Goal: Task Accomplishment & Management: Manage account settings

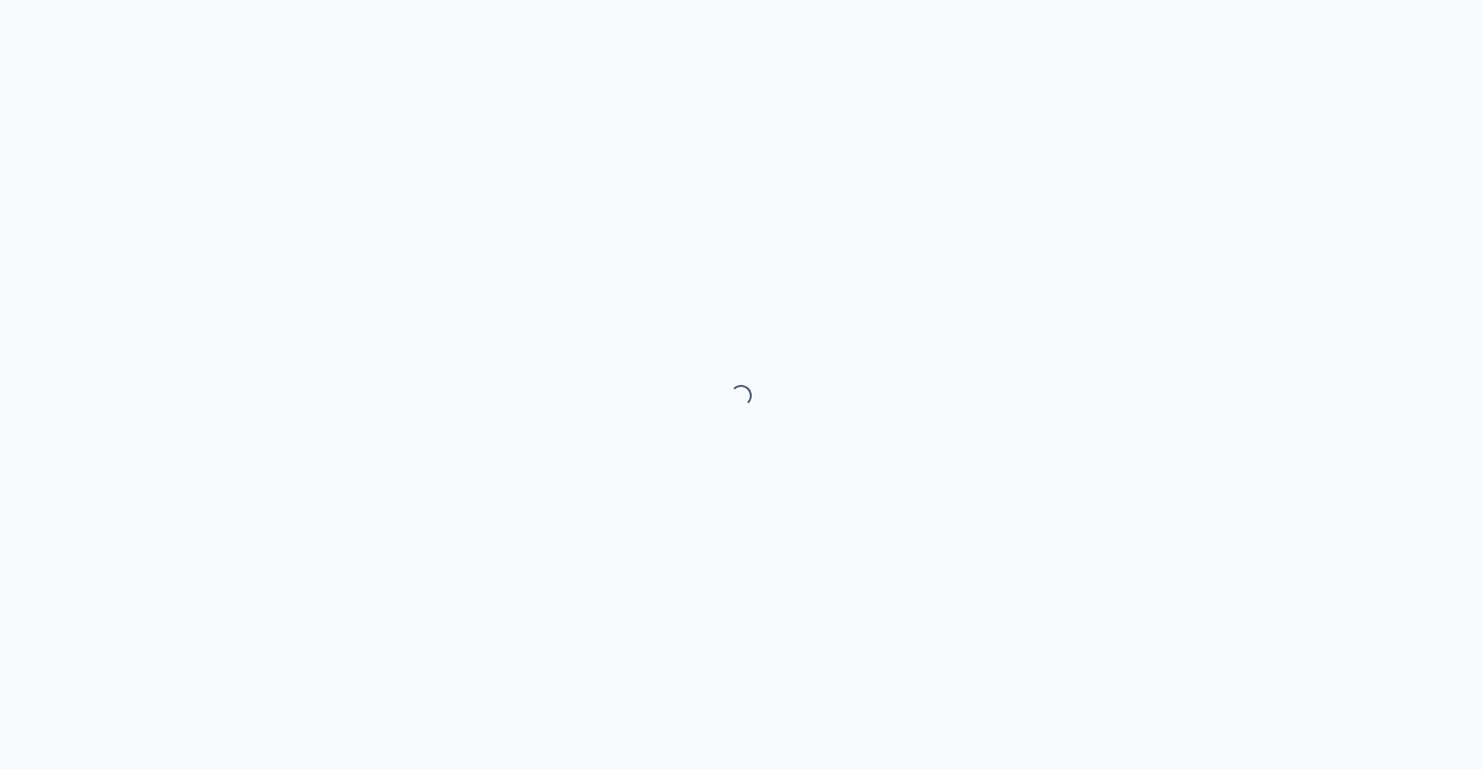
select select "month"
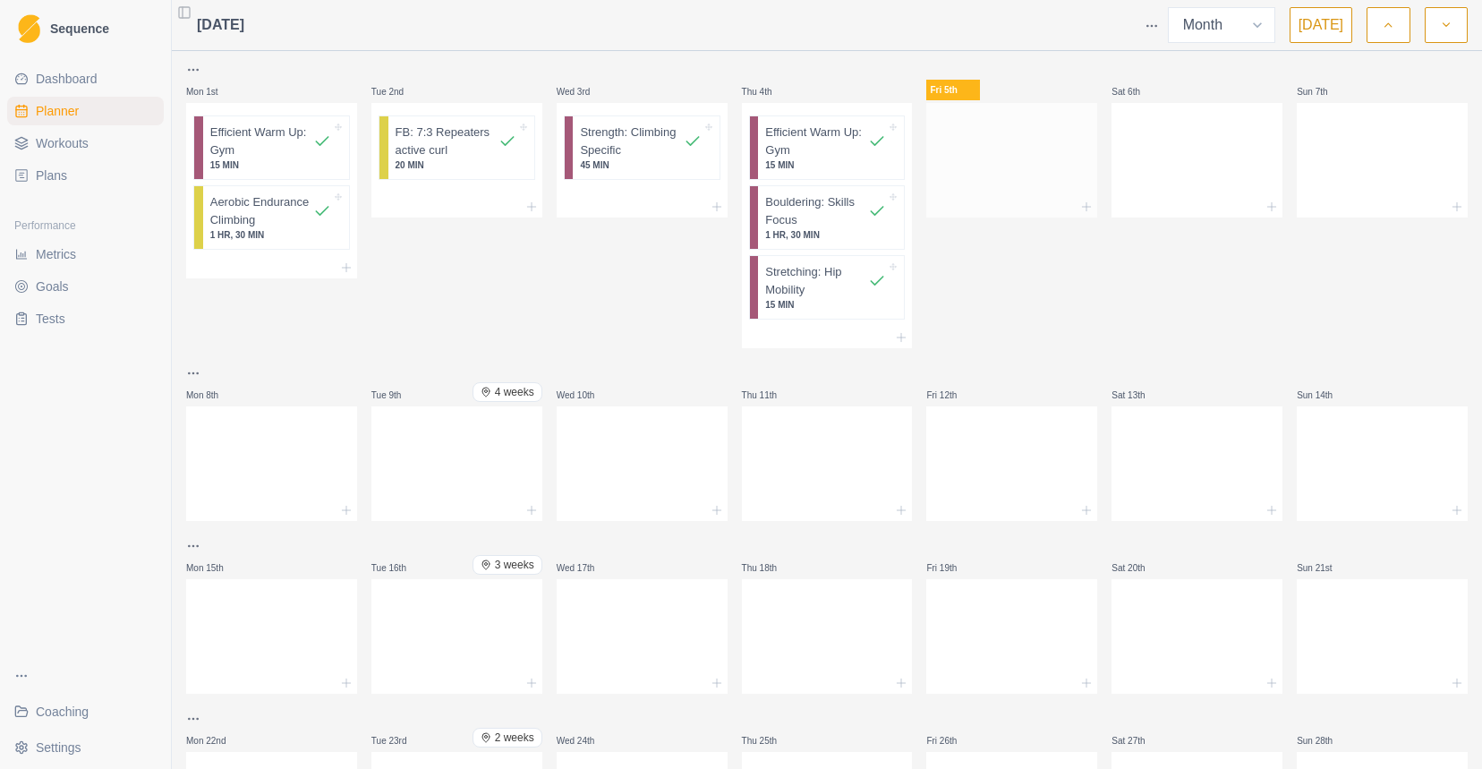
click at [1001, 133] on div at bounding box center [1012, 156] width 171 height 79
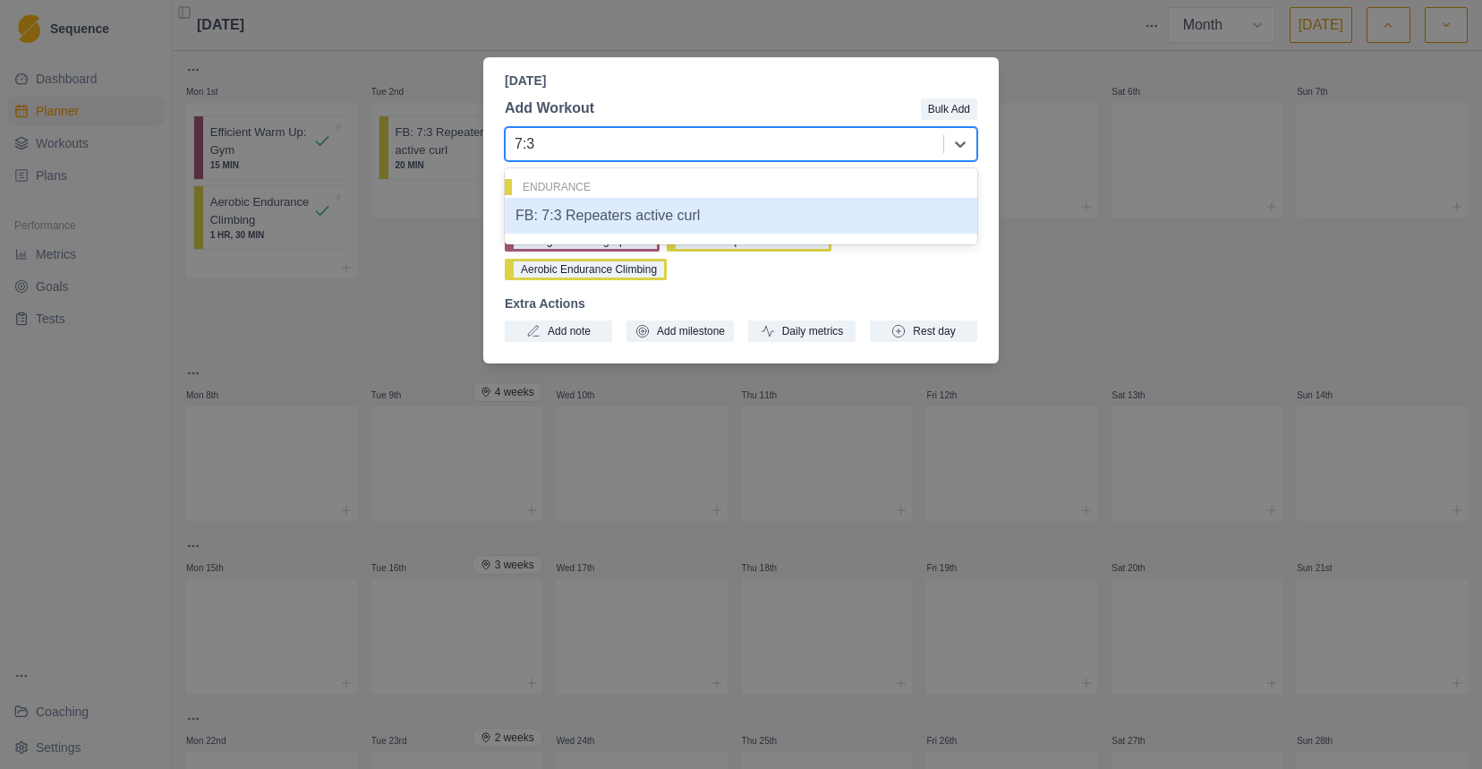
type input "7:3"
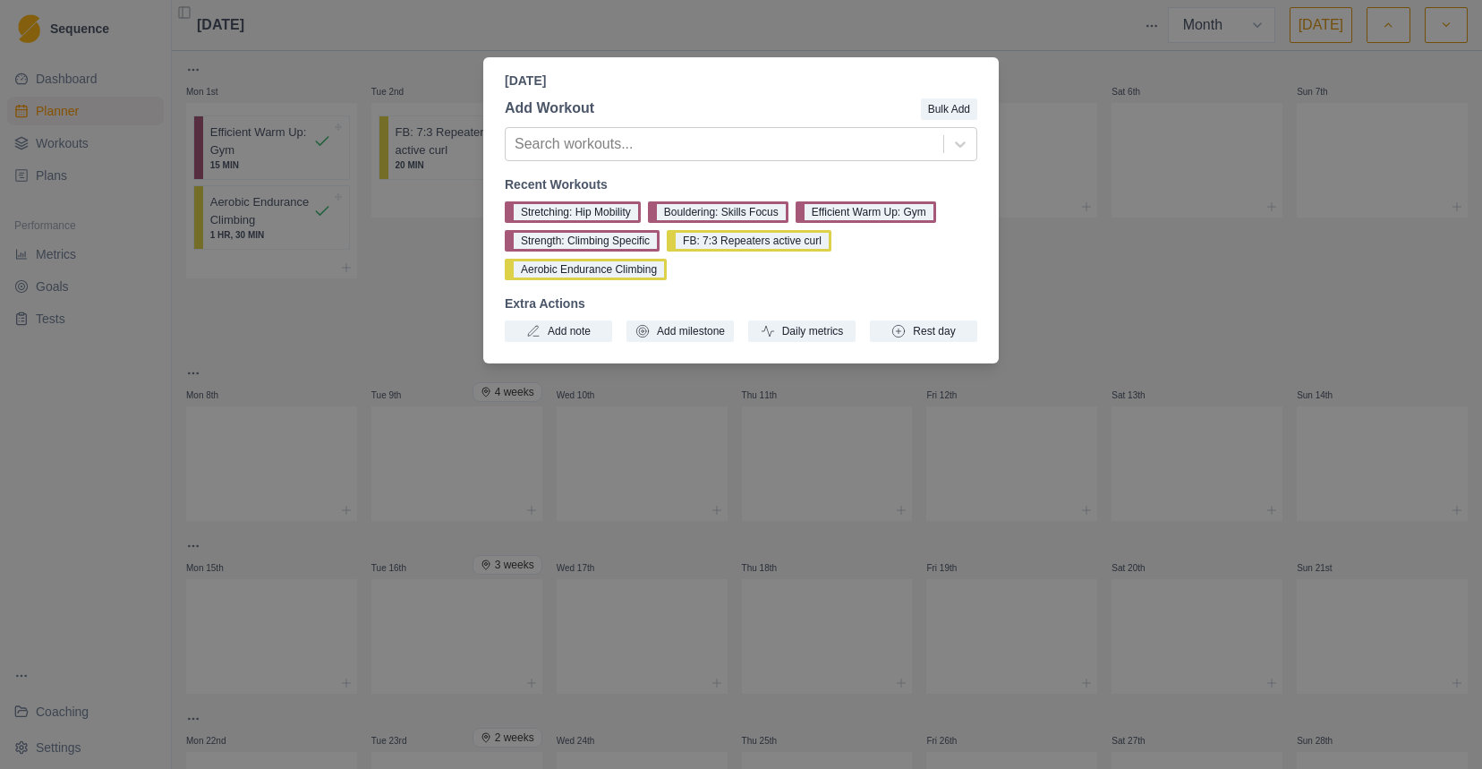
click at [1080, 208] on div "[DATE] Add Workout Bulk Add Search workouts... Recent Workouts Stretching: Hip …" at bounding box center [741, 384] width 1482 height 769
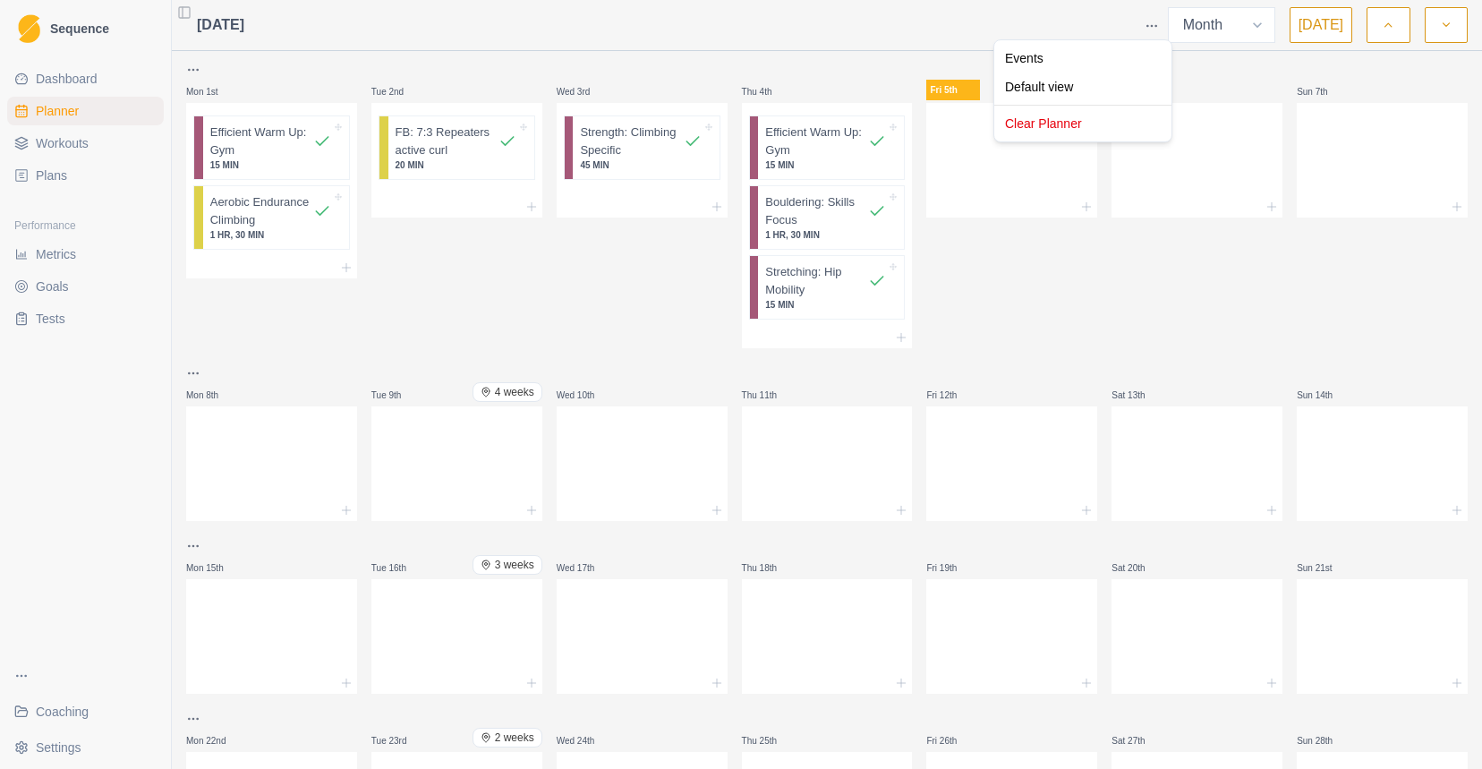
click at [1159, 31] on html "Sequence Dashboard Planner Workouts Plans Performance Metrics Goals Tests Coach…" at bounding box center [741, 384] width 1482 height 769
click at [1159, 30] on html "Sequence Dashboard Planner Workouts Plans Performance Metrics Goals Tests Coach…" at bounding box center [741, 384] width 1482 height 769
click at [67, 144] on span "Workouts" at bounding box center [62, 143] width 53 height 18
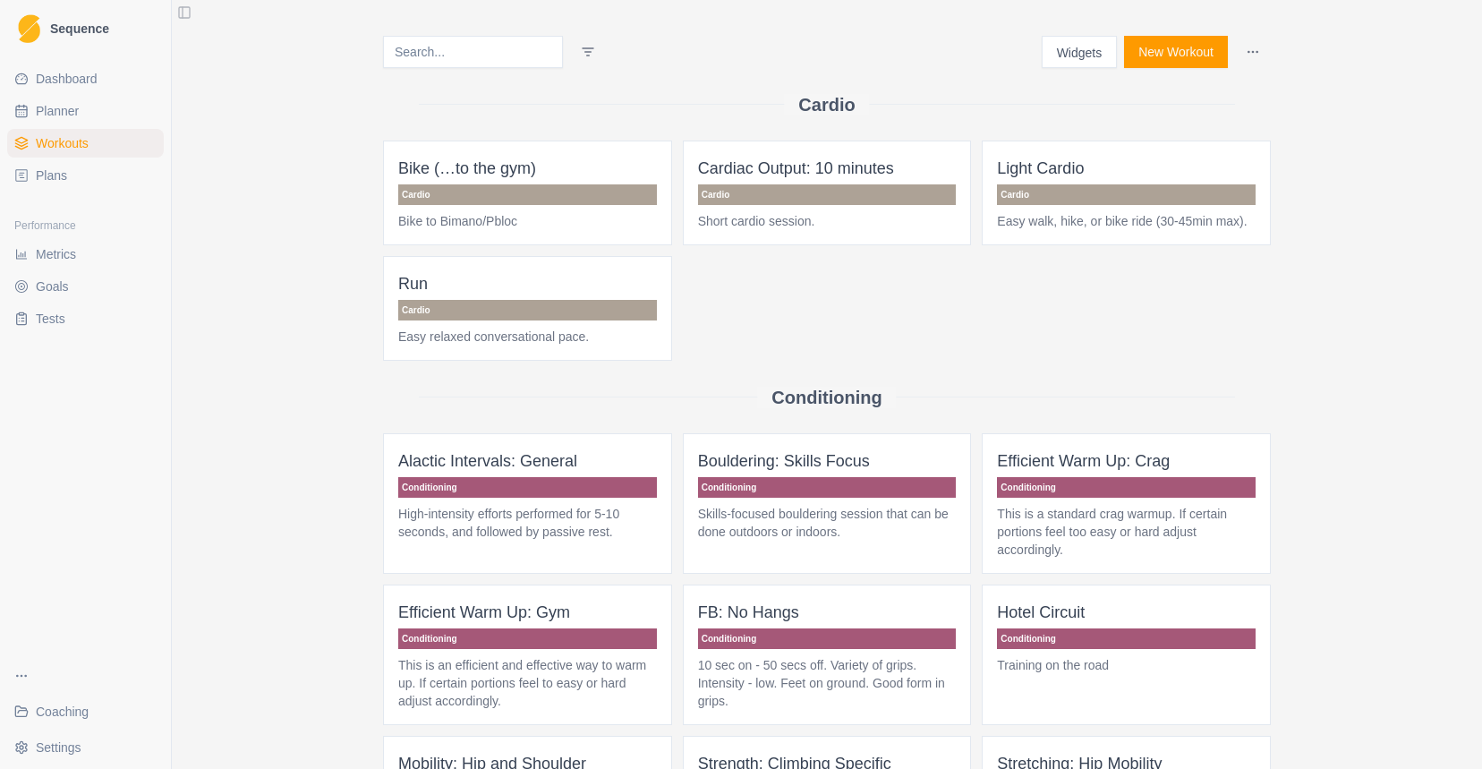
click at [1174, 58] on button "New Workout" at bounding box center [1176, 52] width 104 height 32
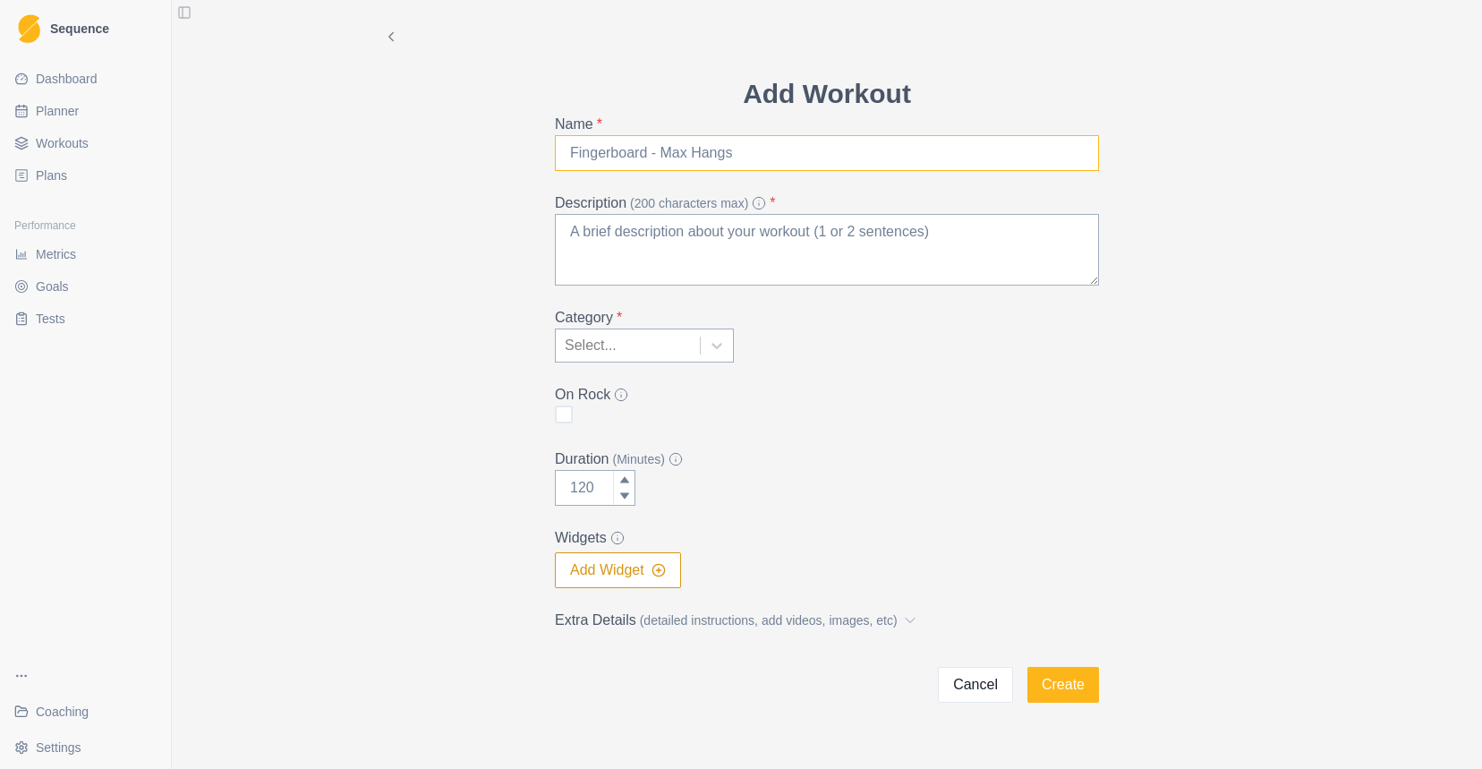
click at [825, 169] on input "Name *" at bounding box center [827, 153] width 544 height 36
type input "7:3 repeaters Hangboard"
click at [709, 358] on div at bounding box center [717, 345] width 32 height 32
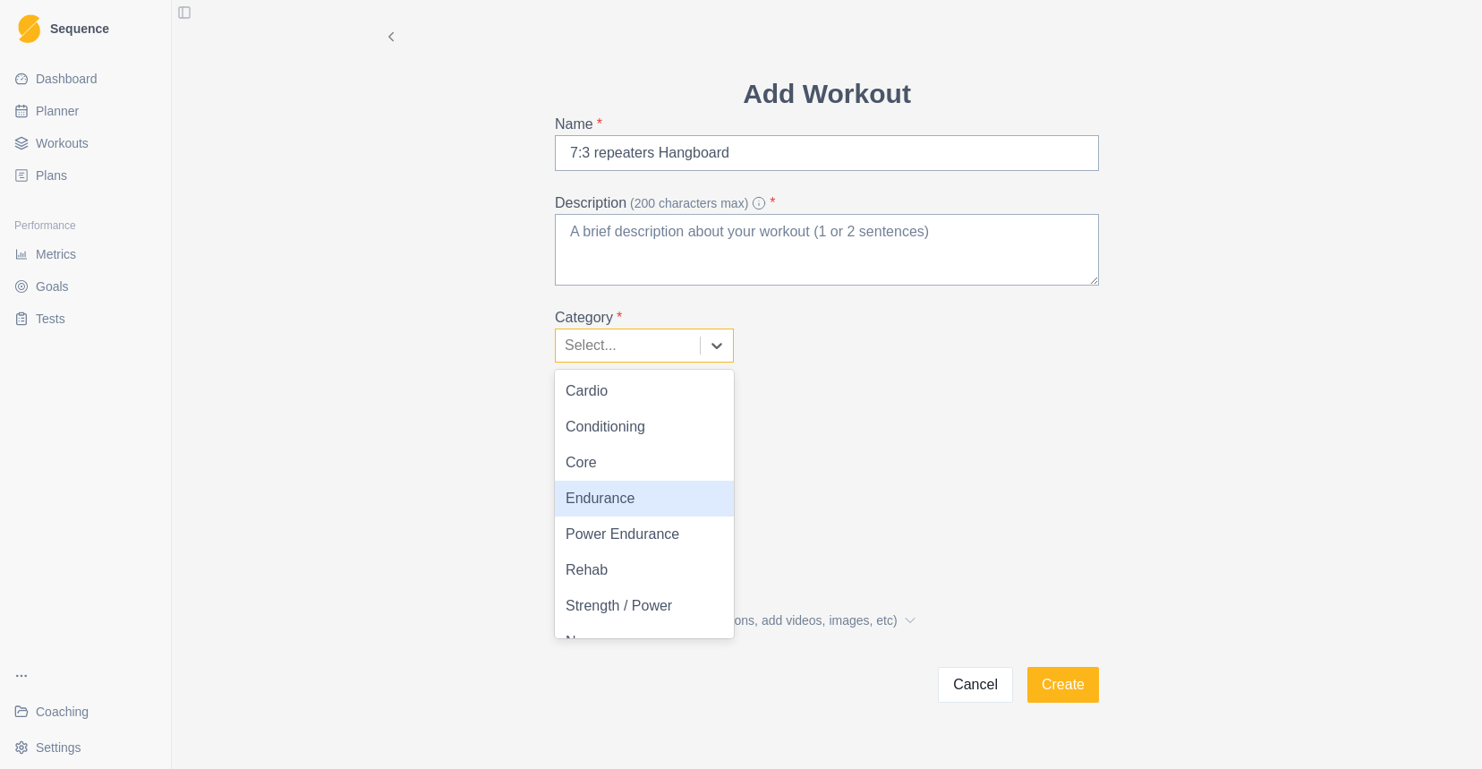
click at [665, 491] on div "Endurance" at bounding box center [644, 499] width 179 height 36
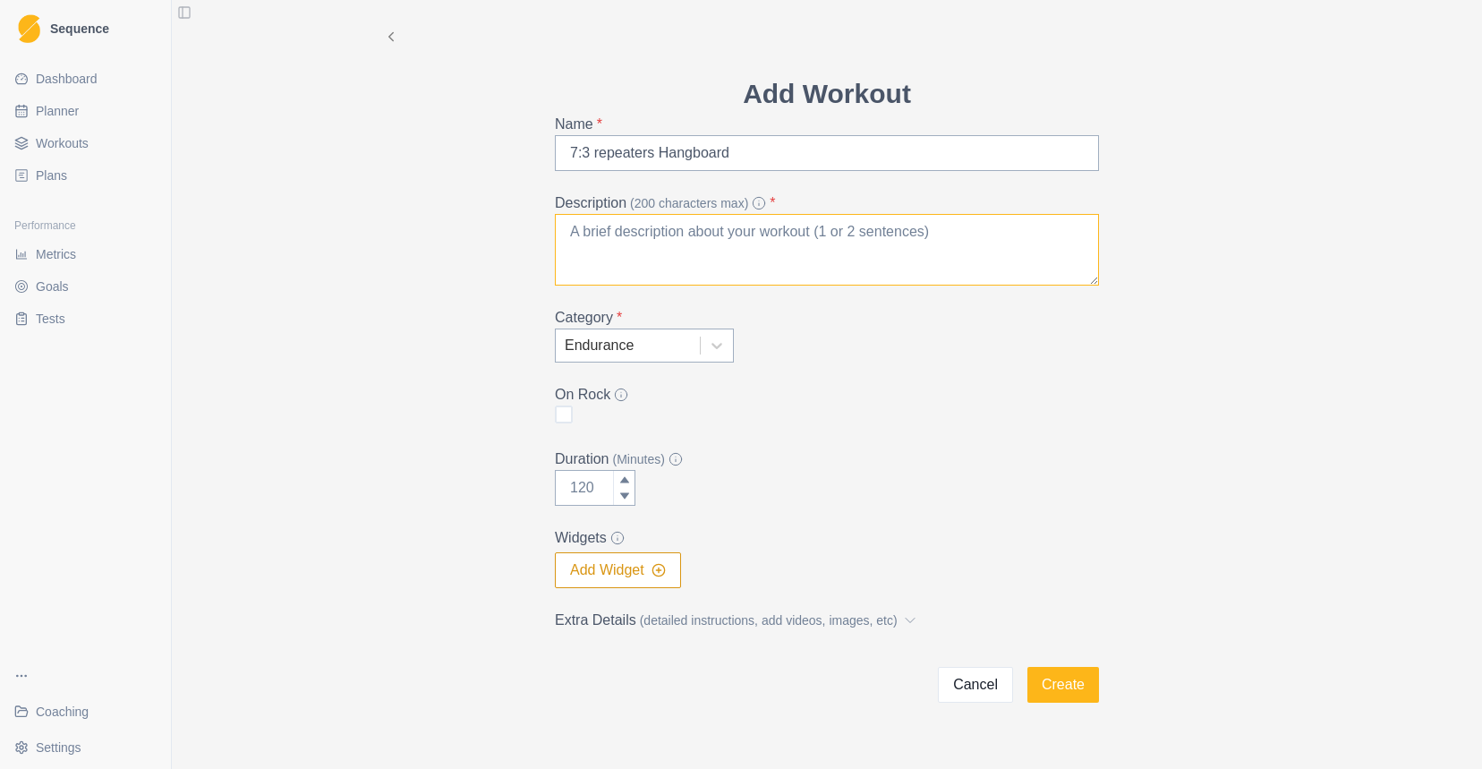
click at [815, 244] on textarea "Description (200 characters max) *" at bounding box center [827, 250] width 544 height 72
type textarea "Stand below a hangboard, performe an active hand curl and keep that position"
click at [593, 491] on input "Duration (Minutes)" at bounding box center [595, 488] width 81 height 36
type input "20"
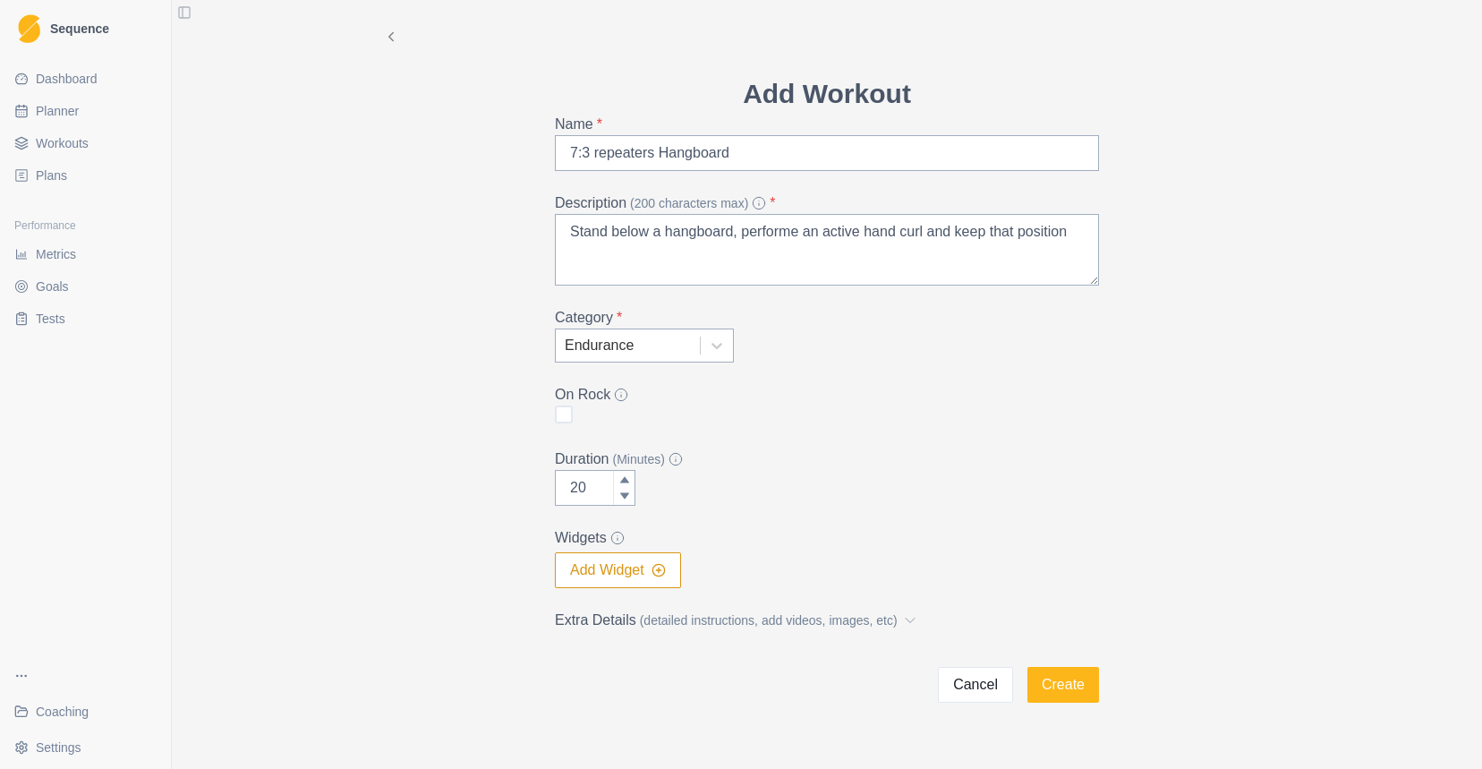
click at [676, 566] on button "Add Widget" at bounding box center [618, 570] width 126 height 36
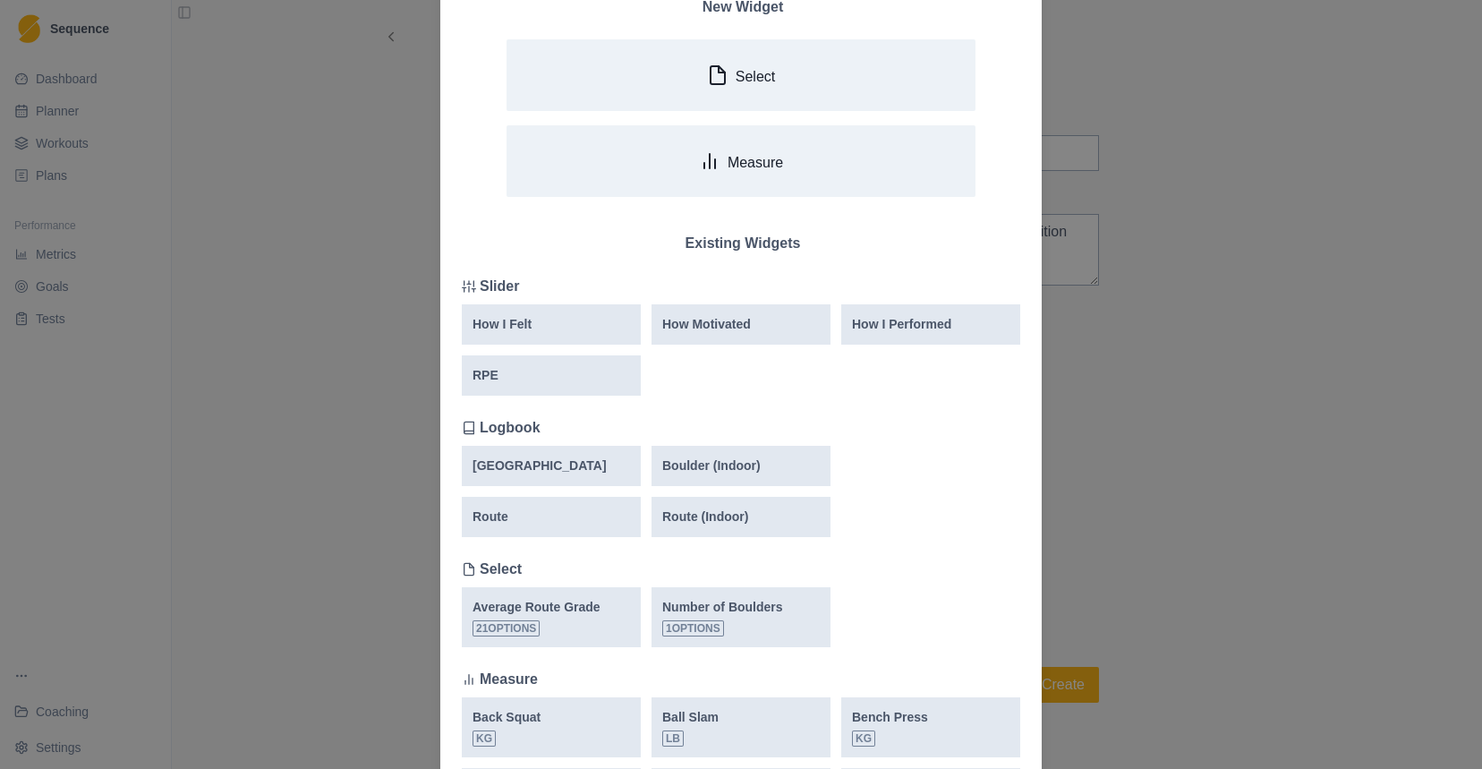
scroll to position [118, 0]
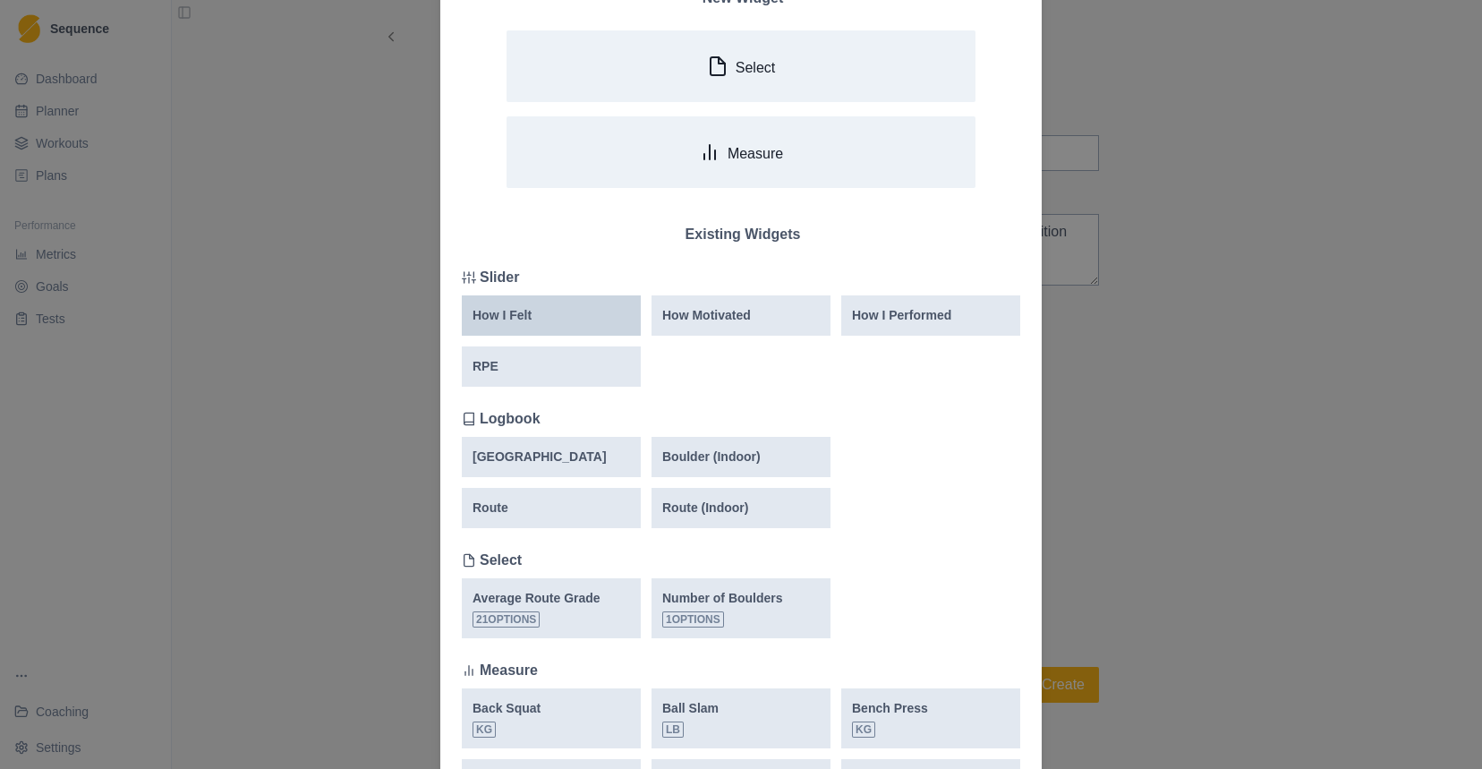
click at [583, 325] on div "How I Felt" at bounding box center [551, 315] width 179 height 40
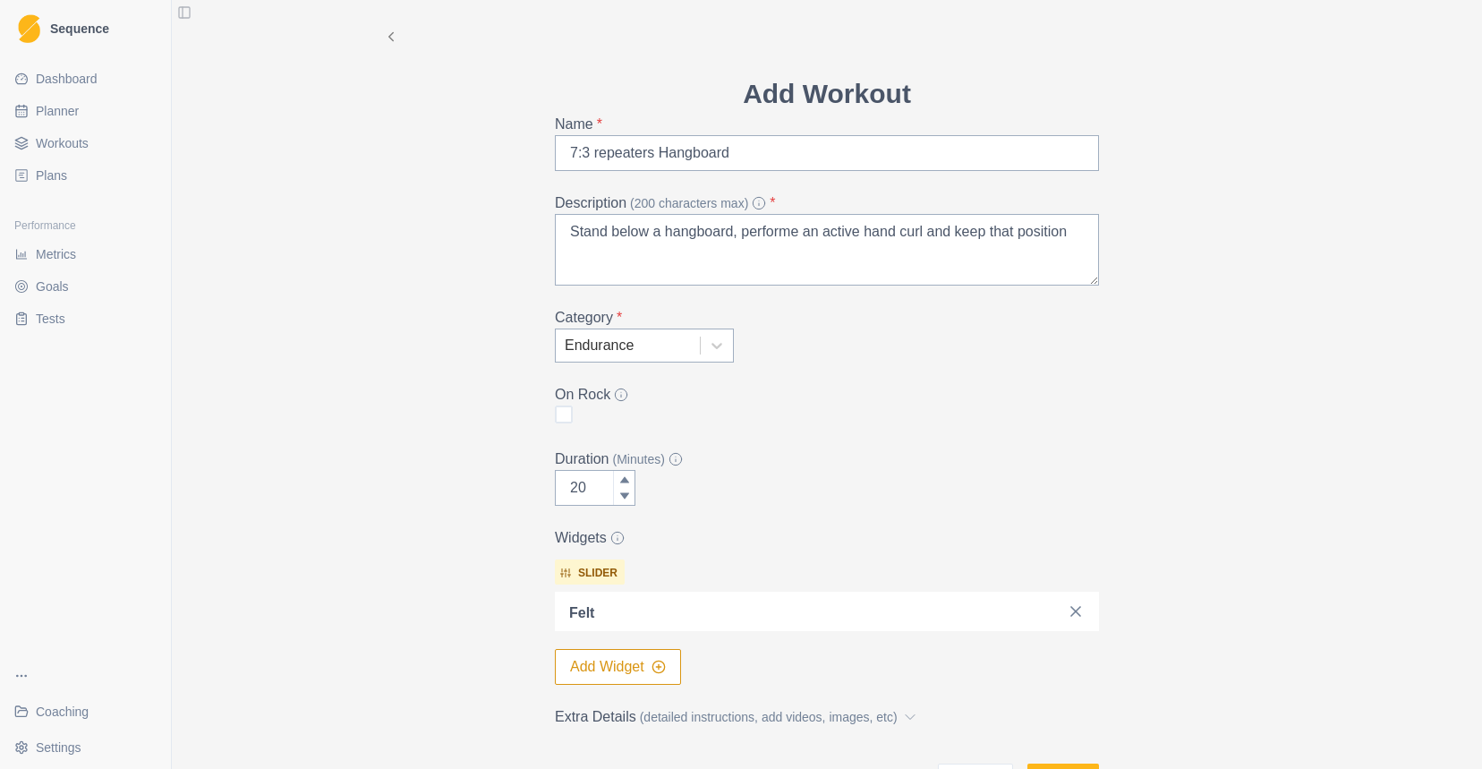
click at [618, 673] on button "Add Widget" at bounding box center [618, 667] width 126 height 36
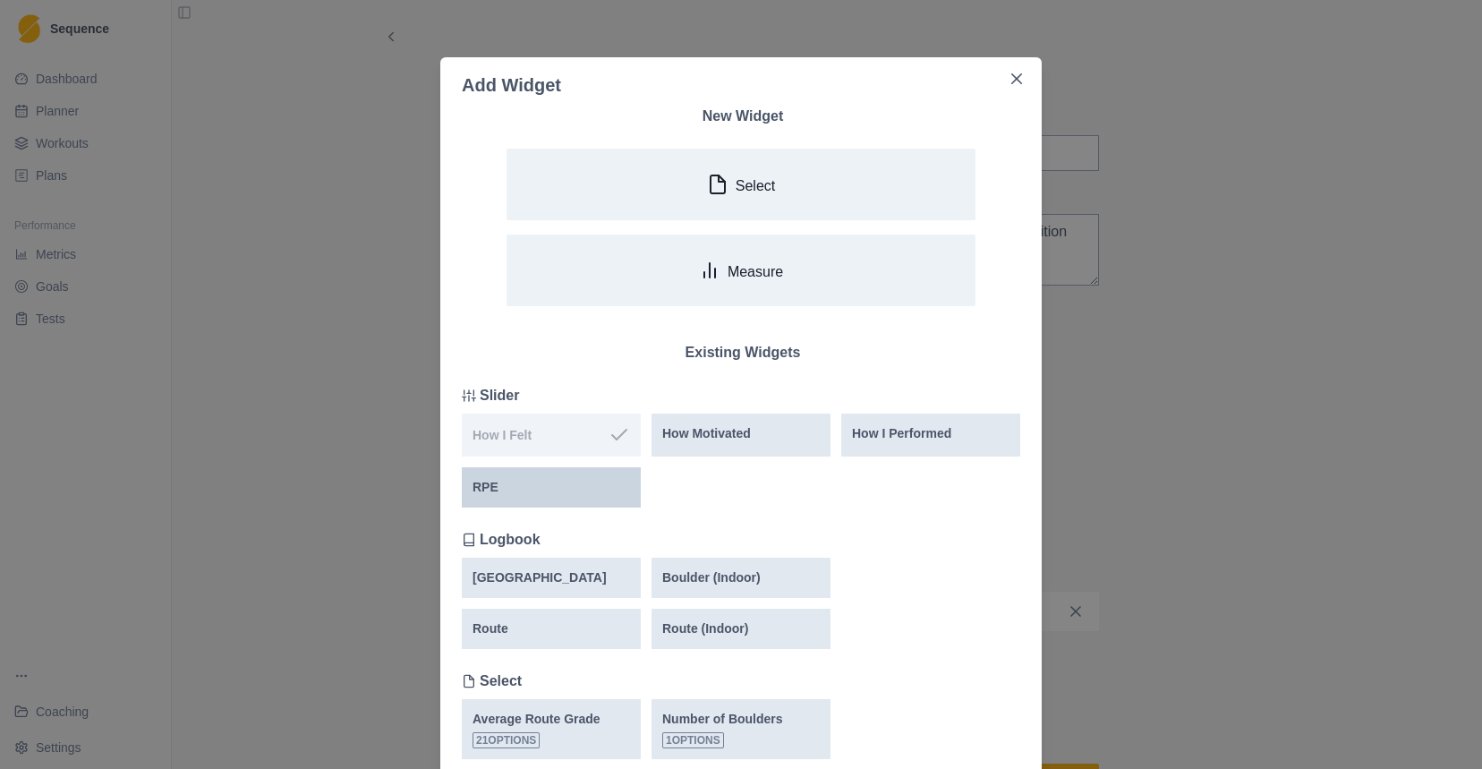
click at [592, 475] on div "RPE" at bounding box center [551, 487] width 179 height 40
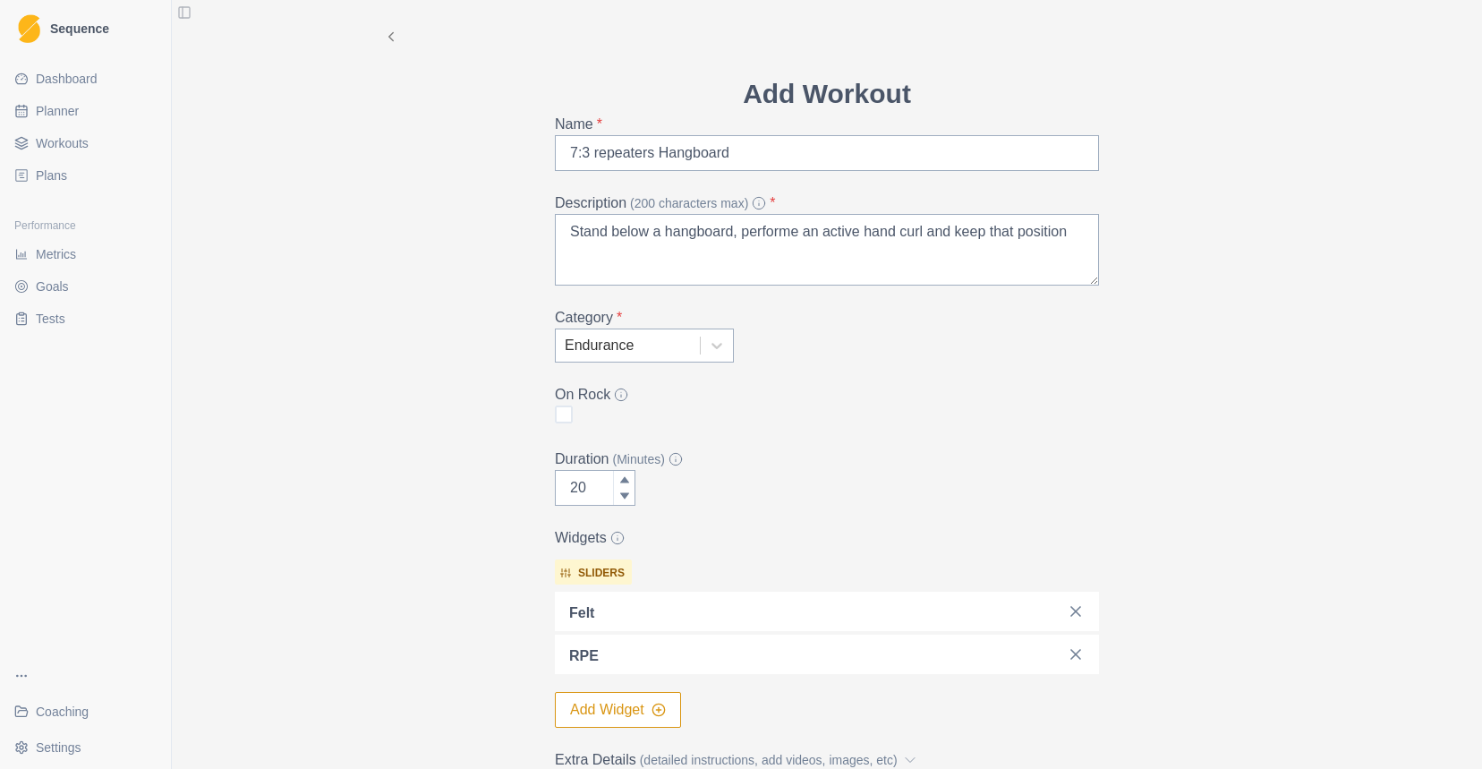
click at [610, 700] on button "Add Widget" at bounding box center [618, 710] width 126 height 36
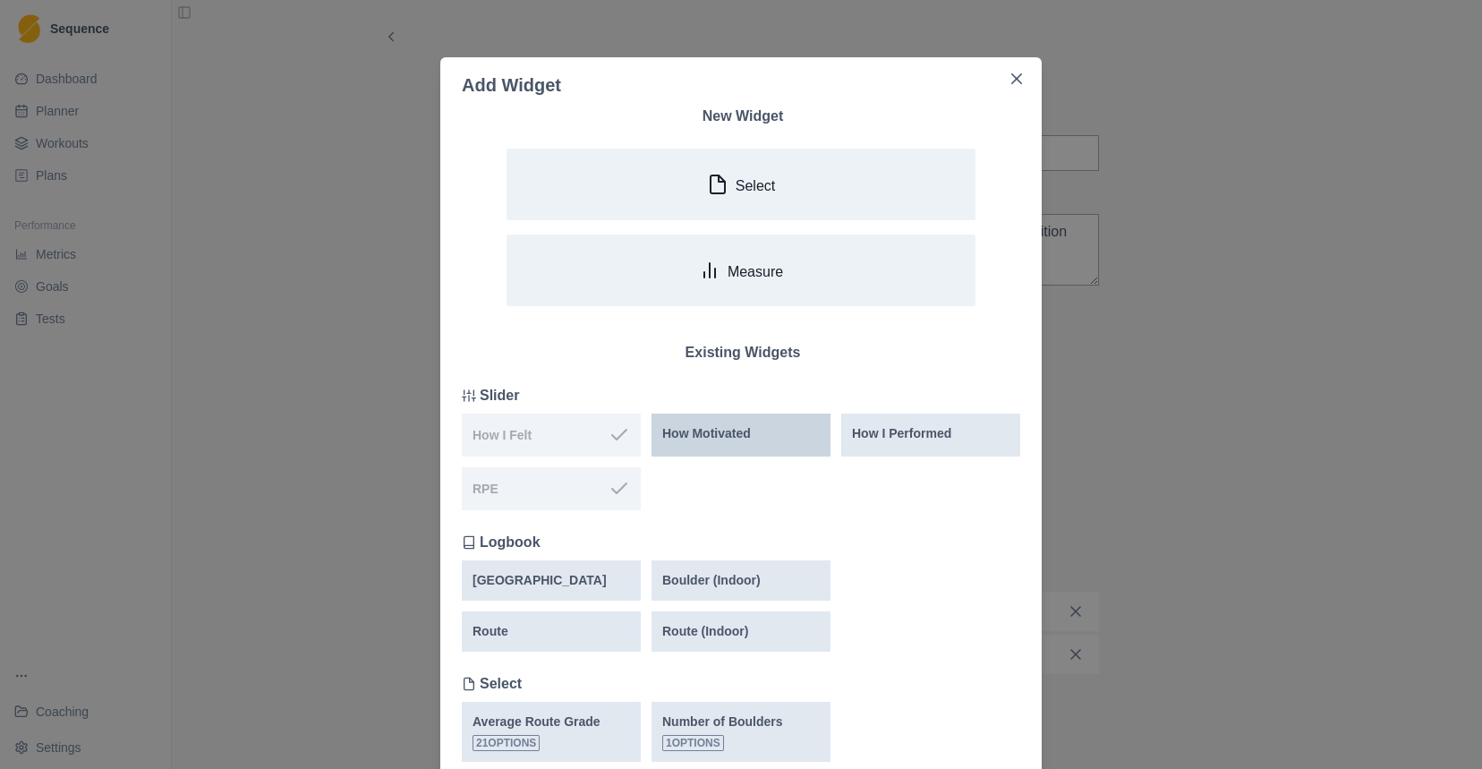
click at [764, 433] on div "How Motivated" at bounding box center [741, 433] width 158 height 19
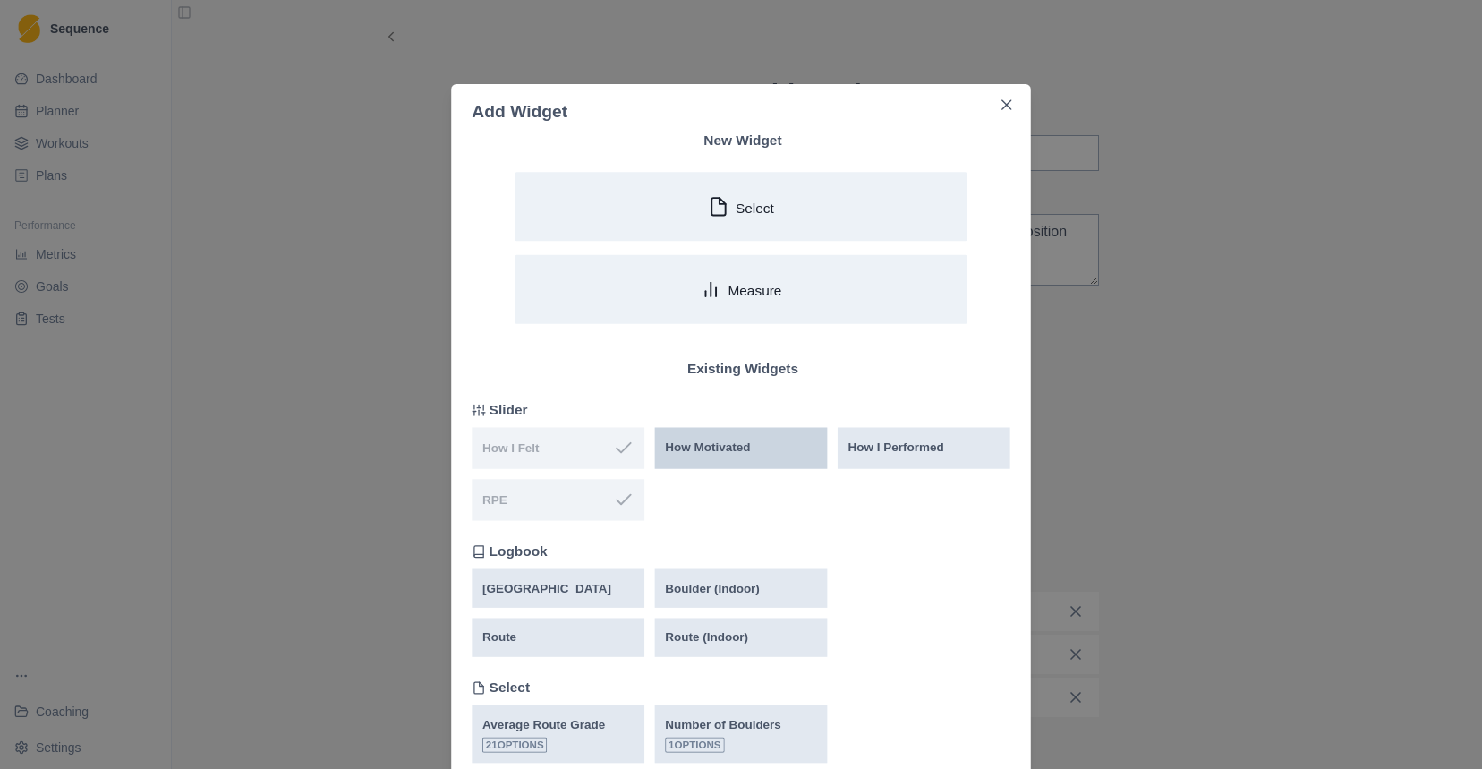
scroll to position [2, 0]
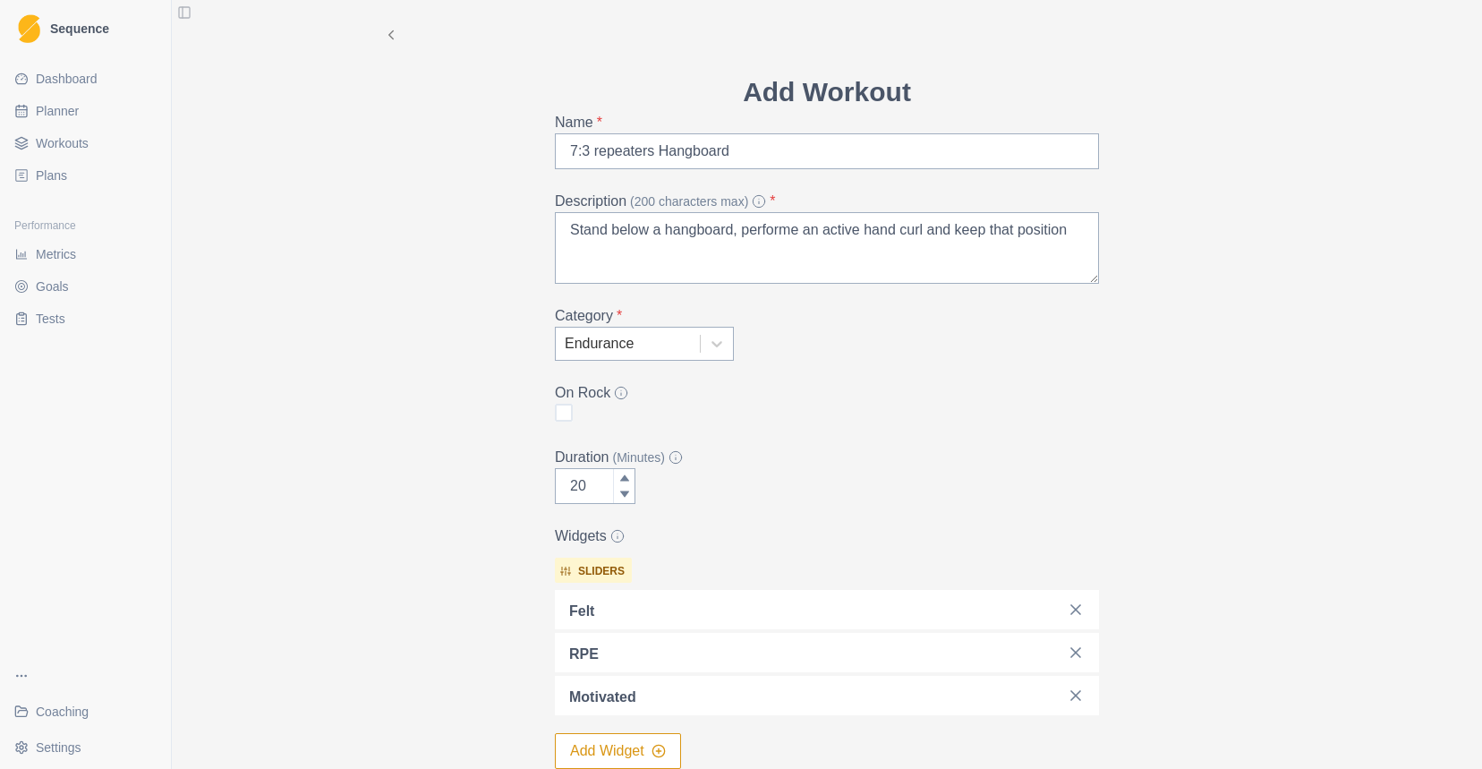
click at [602, 749] on button "Add Widget" at bounding box center [618, 751] width 126 height 36
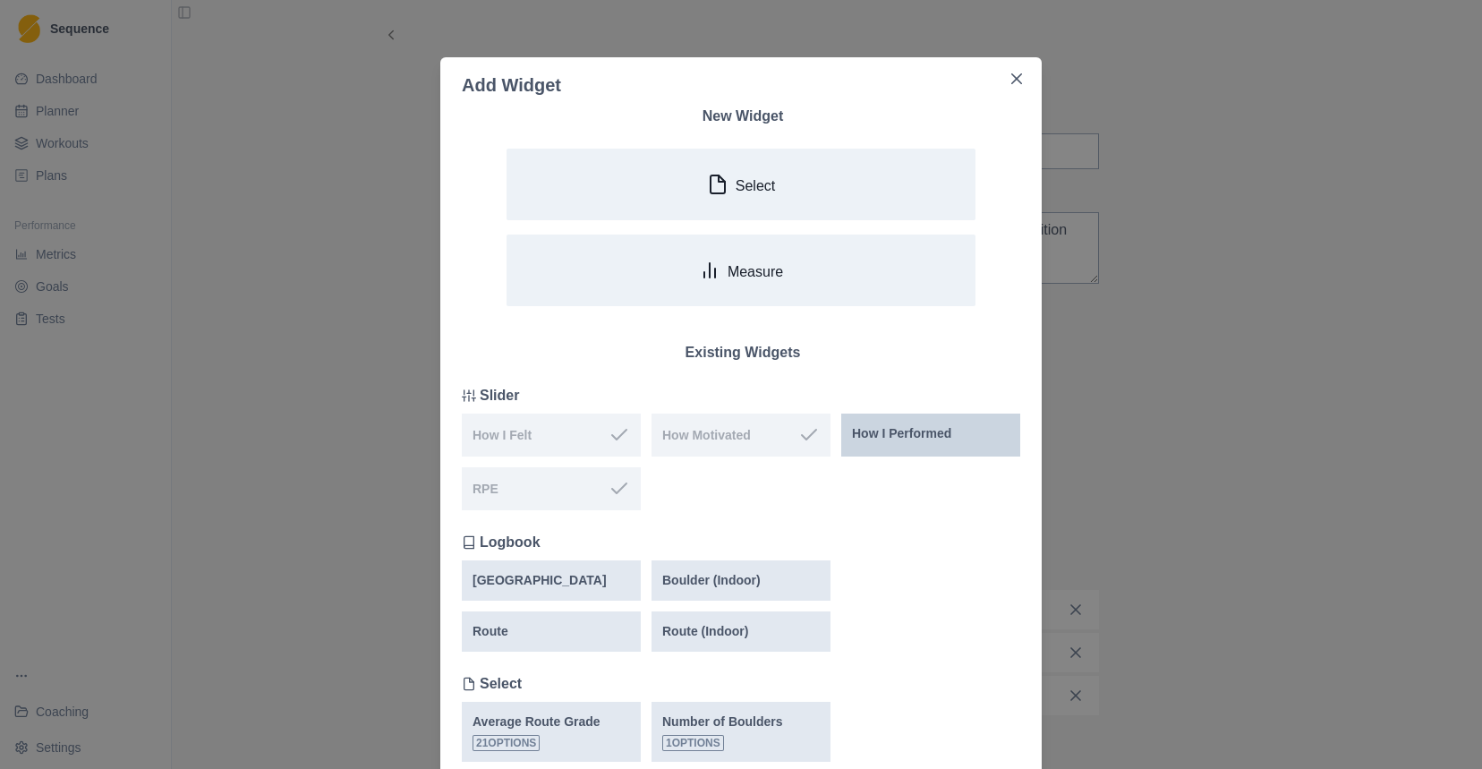
click at [935, 423] on div "How I Performed" at bounding box center [930, 435] width 179 height 43
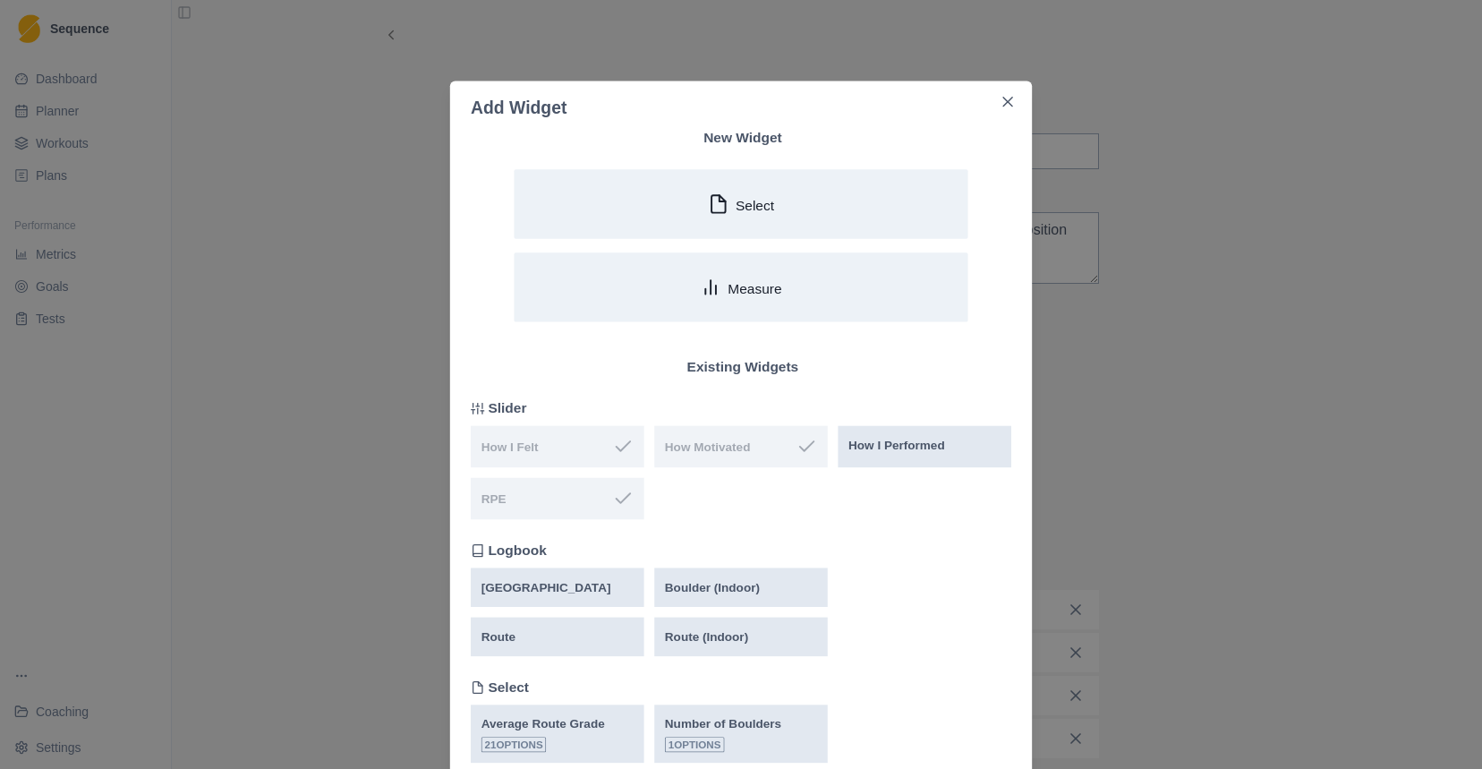
scroll to position [260, 0]
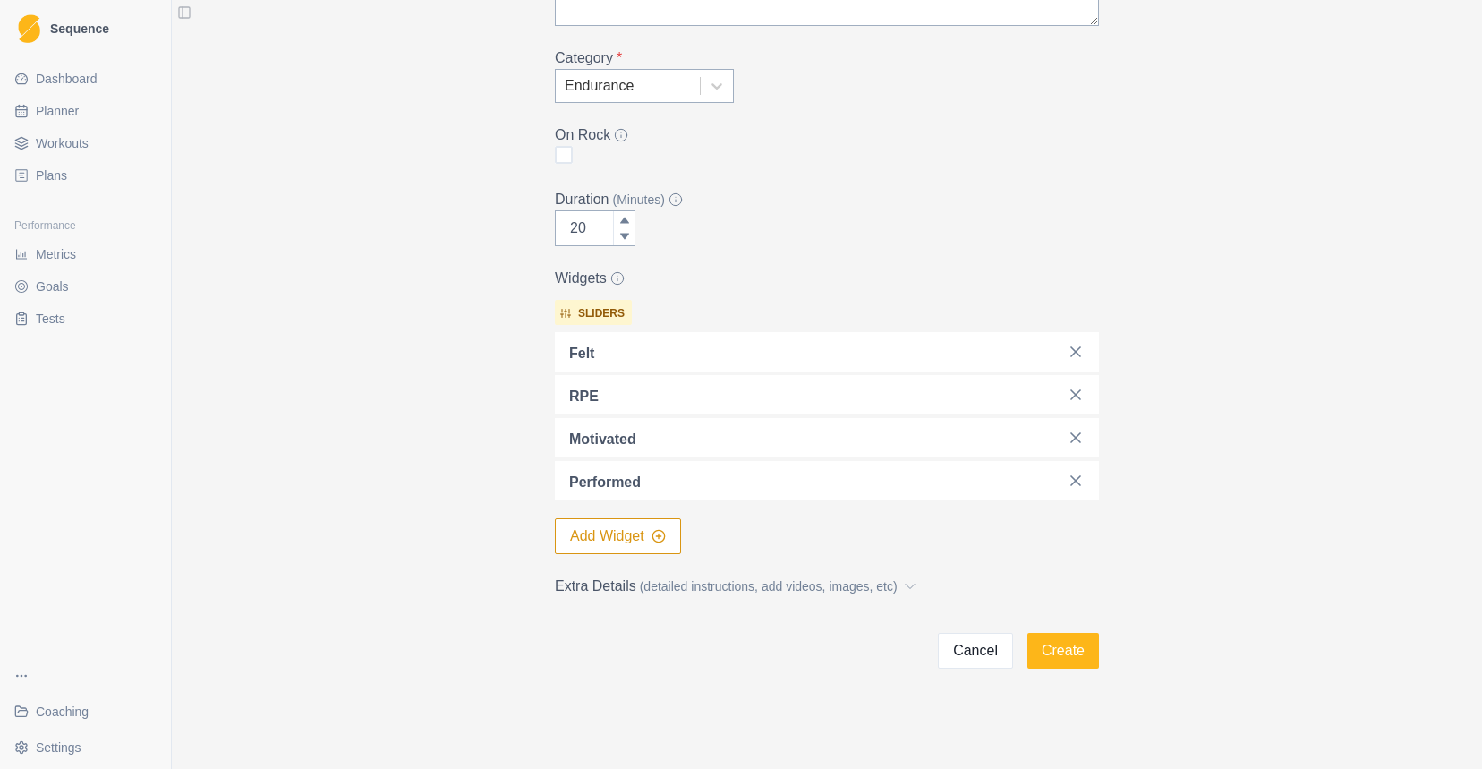
click at [644, 536] on button "Add Widget" at bounding box center [618, 536] width 126 height 36
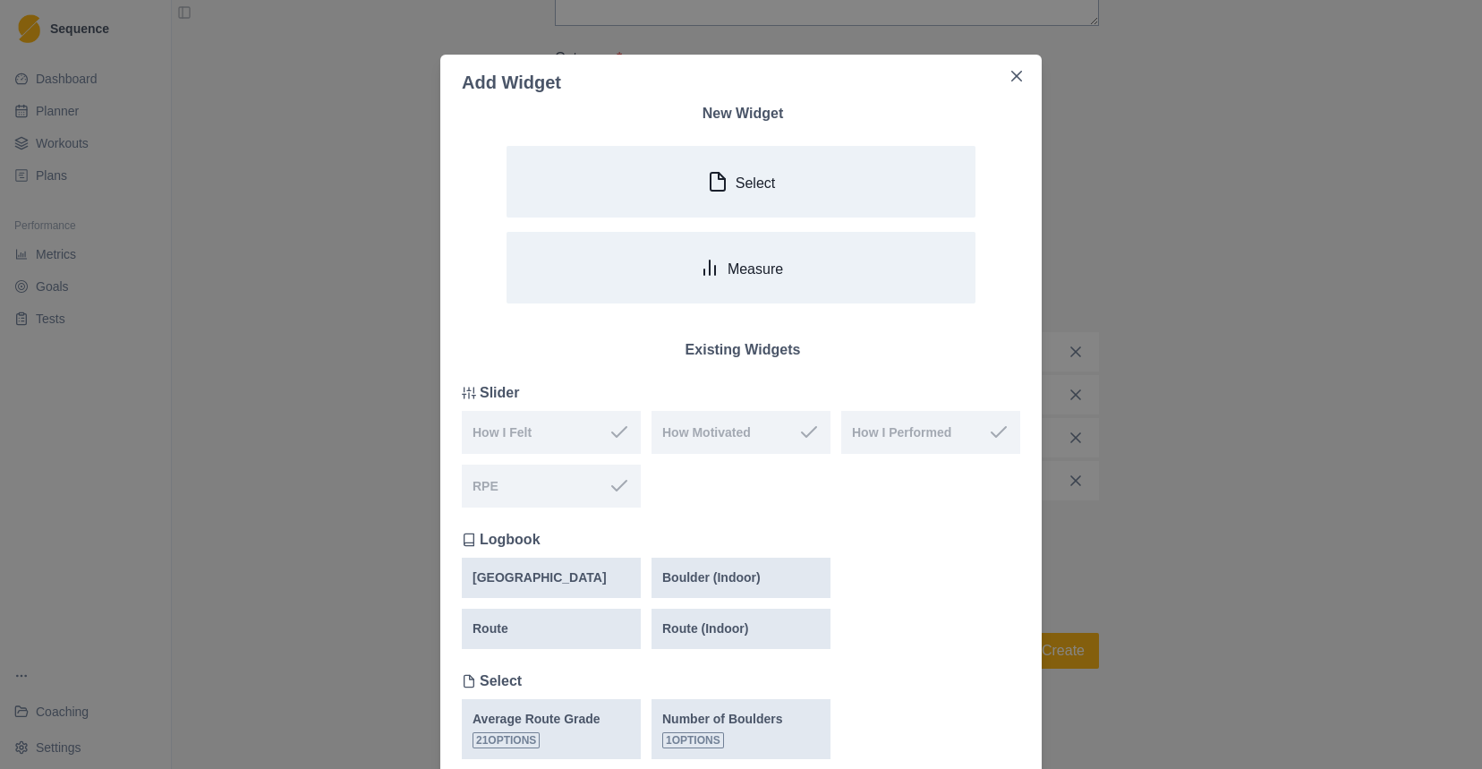
scroll to position [0, 0]
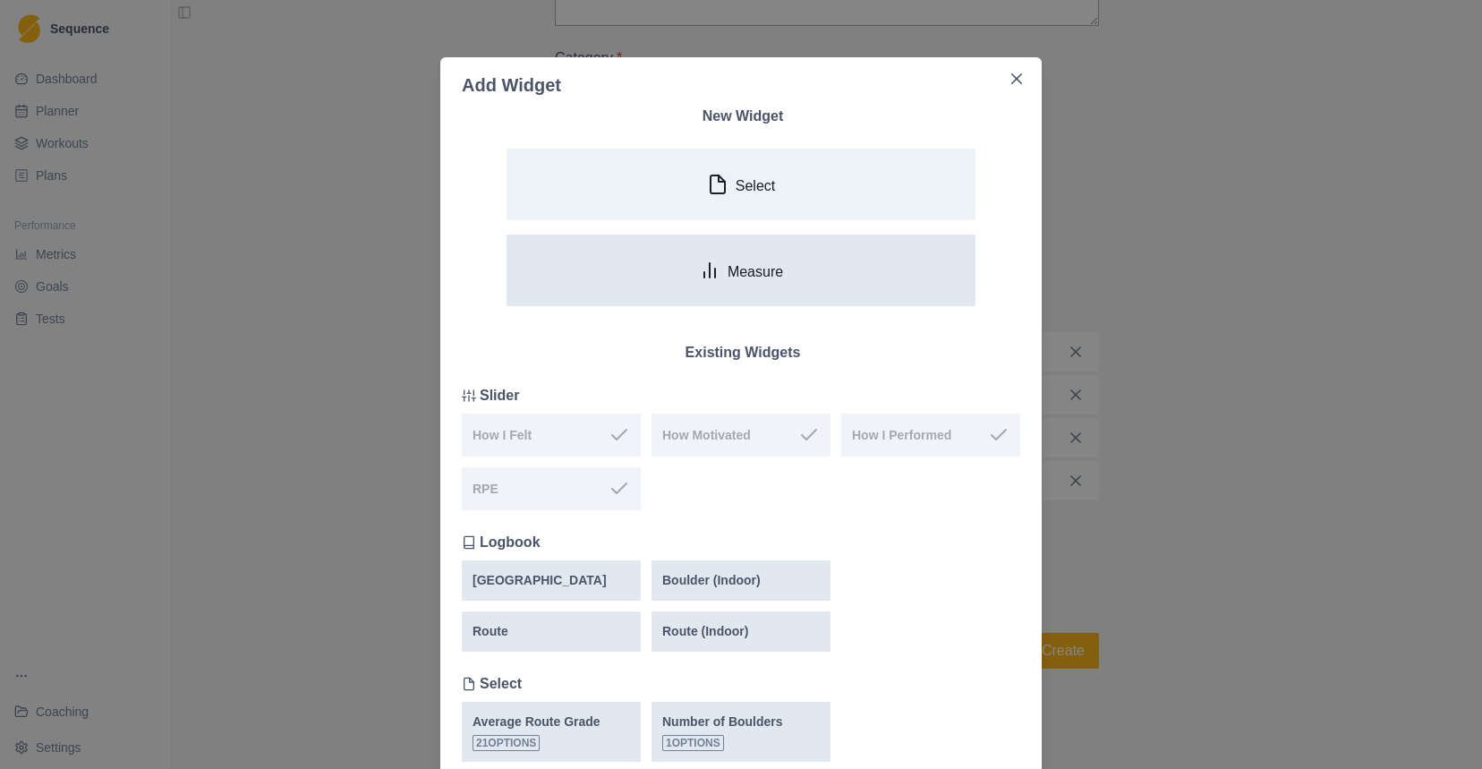
click at [764, 279] on p "Measure" at bounding box center [756, 271] width 56 height 17
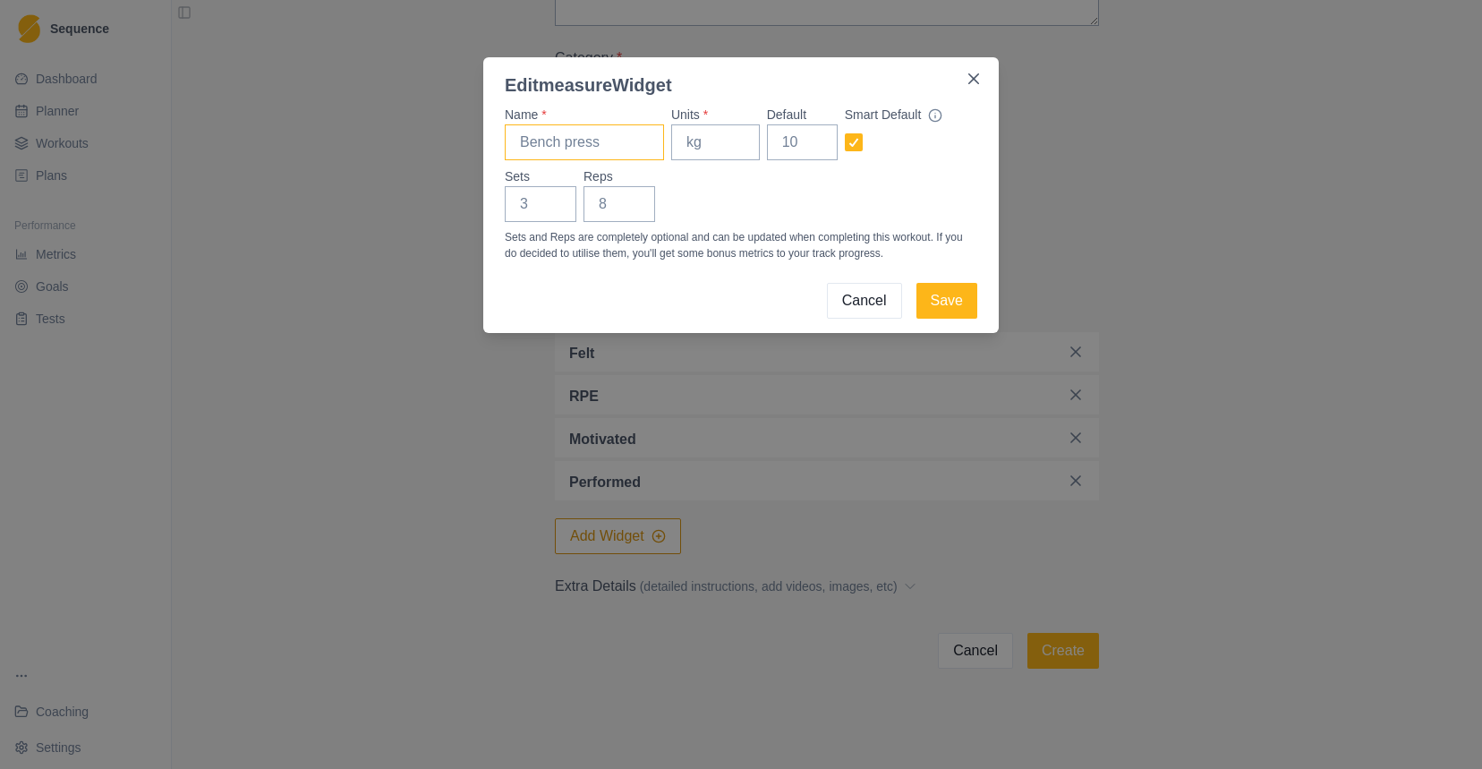
click at [633, 143] on input "Name *" at bounding box center [584, 142] width 159 height 36
type input "FB Repeaters"
click at [709, 143] on input "Units *" at bounding box center [715, 142] width 89 height 36
type input "kg"
click at [793, 147] on input "Default" at bounding box center [802, 142] width 71 height 36
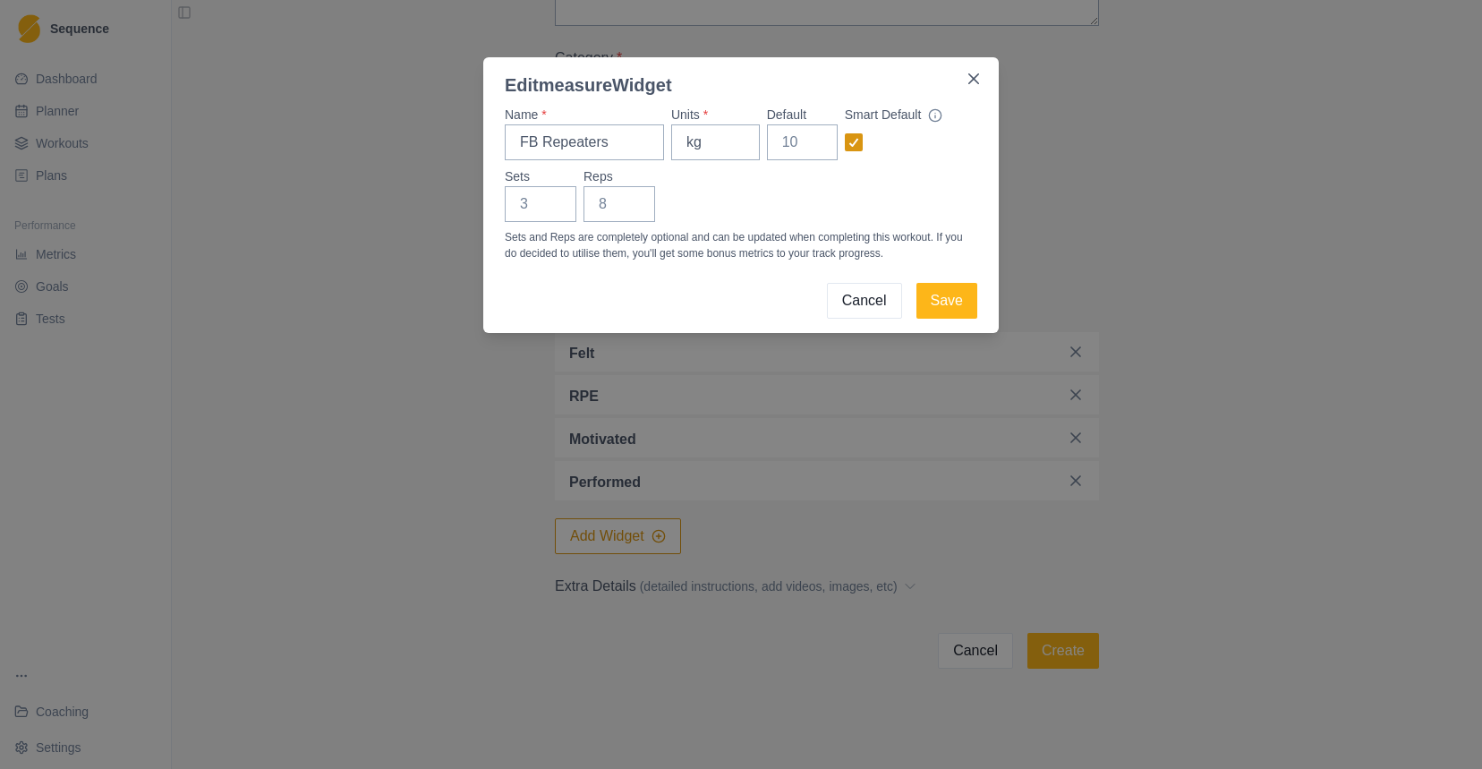
click at [853, 148] on div at bounding box center [854, 142] width 11 height 14
click at [845, 143] on input "checkbox" at bounding box center [844, 142] width 1 height 1
checkbox input "false"
click at [801, 148] on input "Default" at bounding box center [802, 142] width 71 height 36
type input "65"
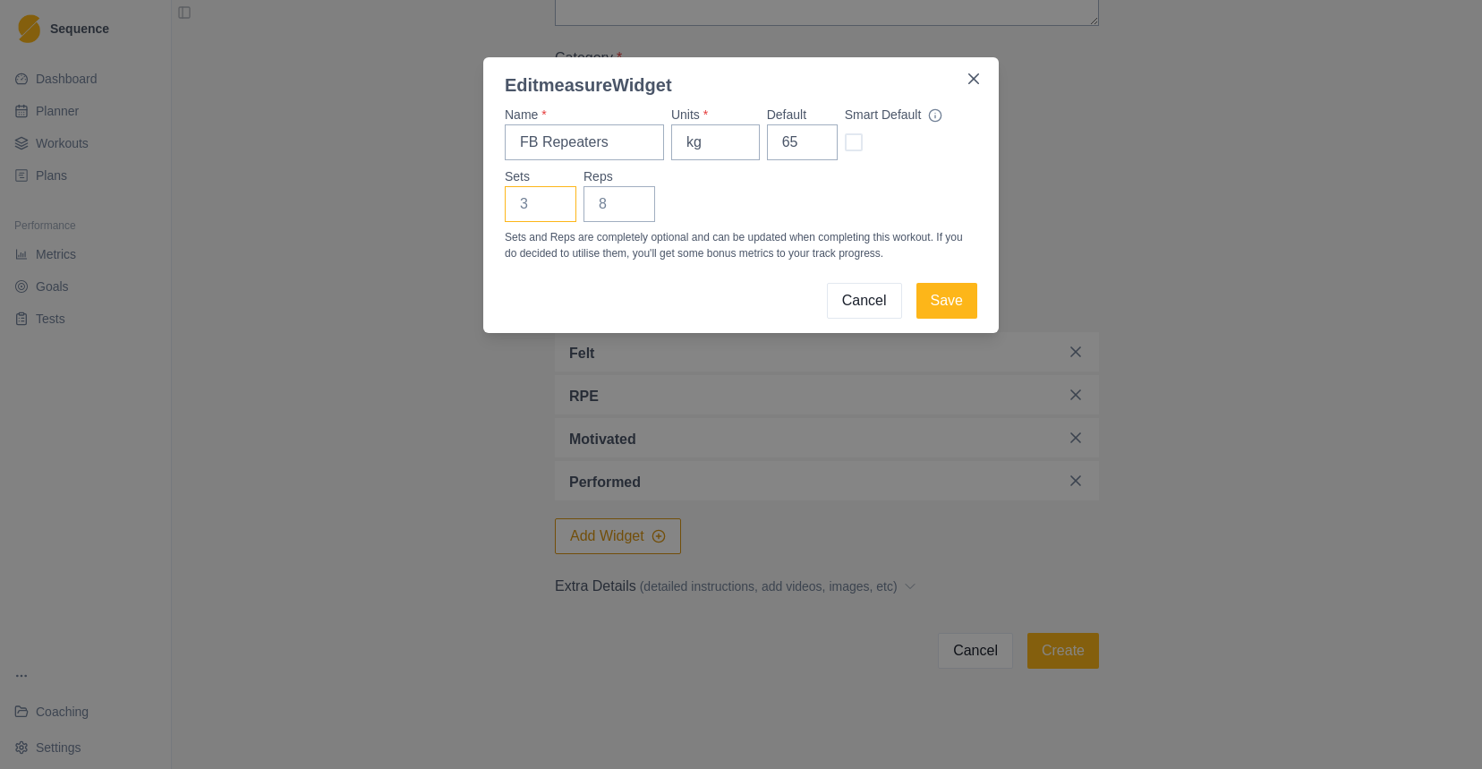
click at [531, 209] on input "Sets" at bounding box center [541, 204] width 72 height 36
type input "5"
click at [611, 207] on input "Reps" at bounding box center [620, 204] width 72 height 36
type input "10"
click at [935, 287] on button "Save" at bounding box center [947, 301] width 61 height 36
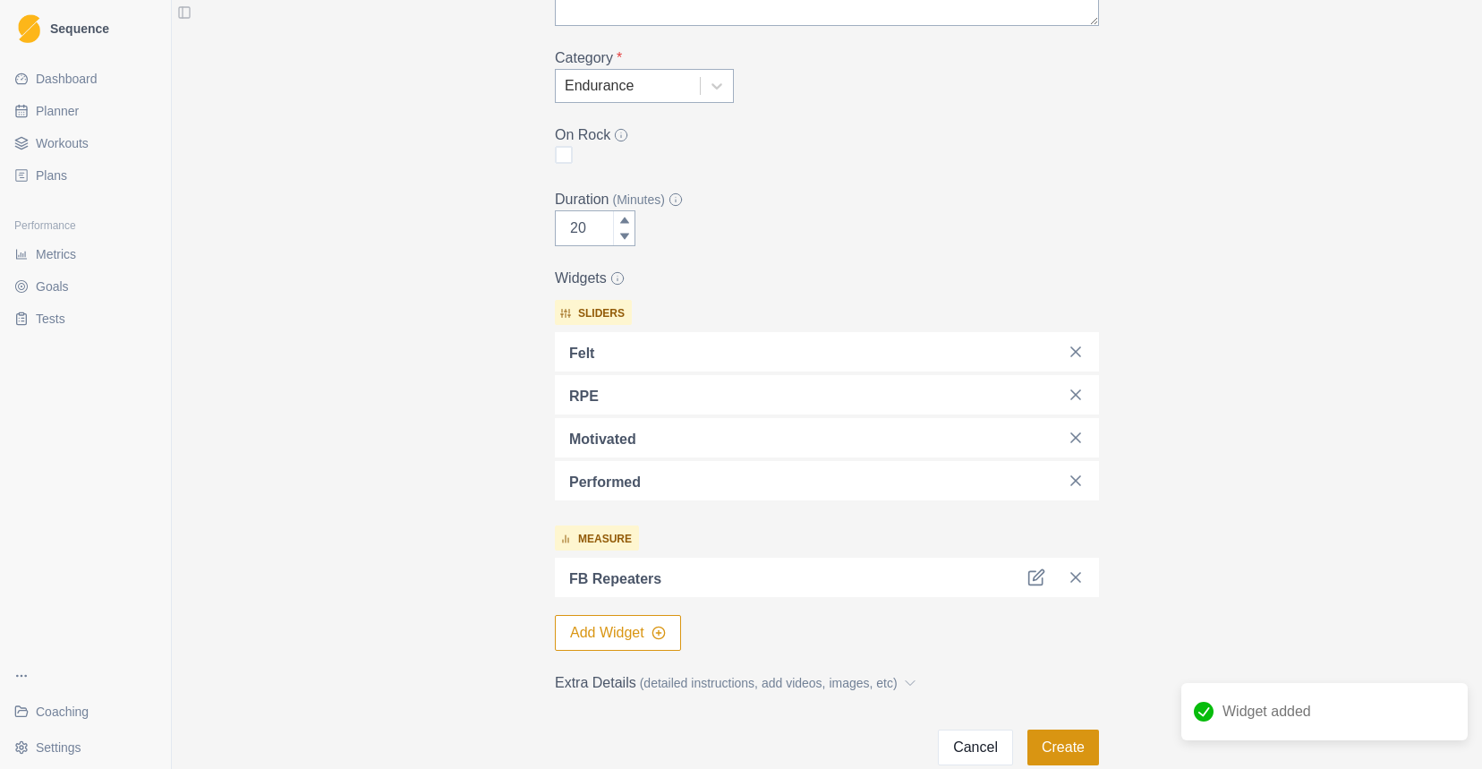
click at [1066, 751] on button "Create" at bounding box center [1064, 748] width 72 height 36
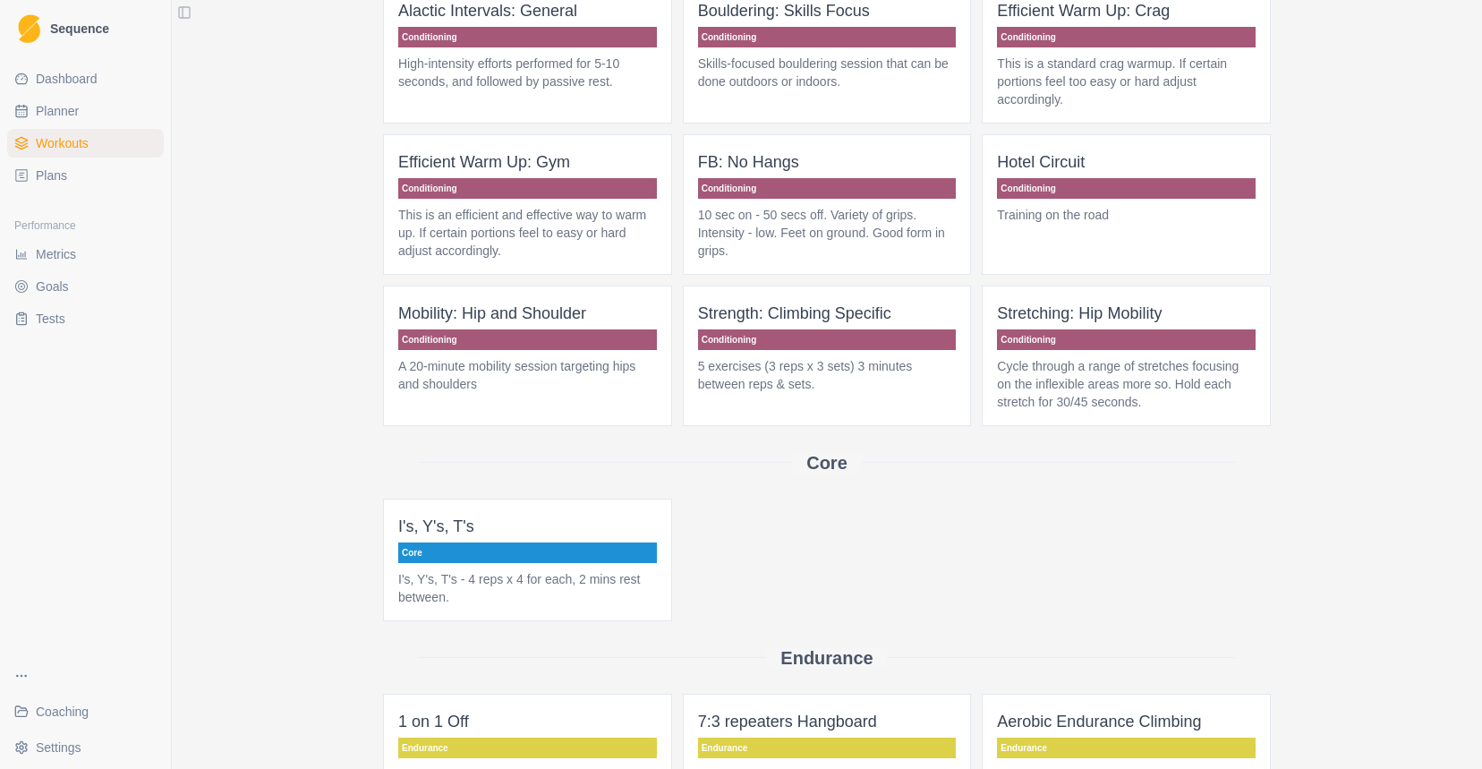
scroll to position [449, 0]
click at [911, 389] on p "5 exercises (3 reps x 3 sets) 3 minutes between reps & sets." at bounding box center [827, 376] width 259 height 36
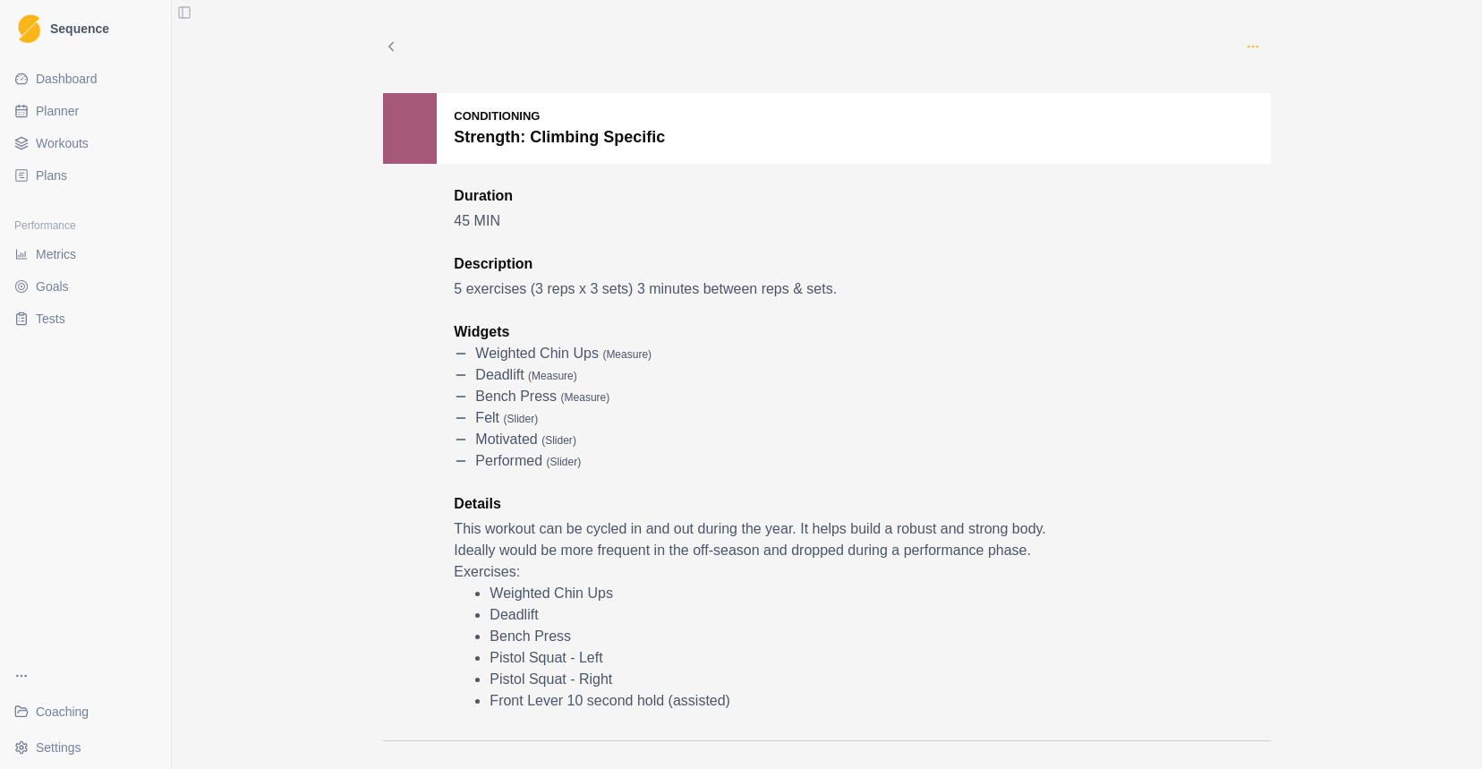
click at [1256, 45] on icon "button" at bounding box center [1253, 46] width 14 height 14
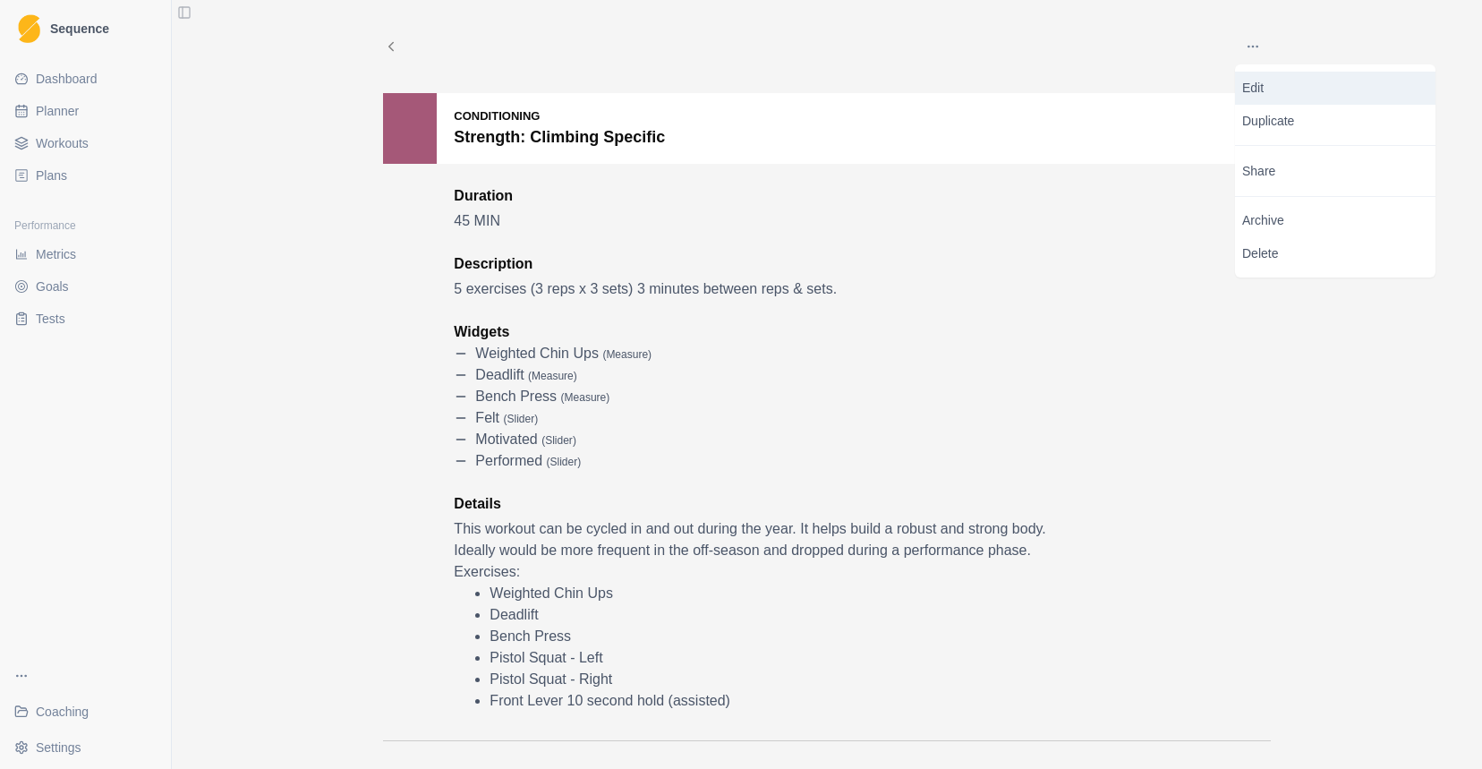
click at [1271, 86] on p "Edit" at bounding box center [1335, 88] width 186 height 19
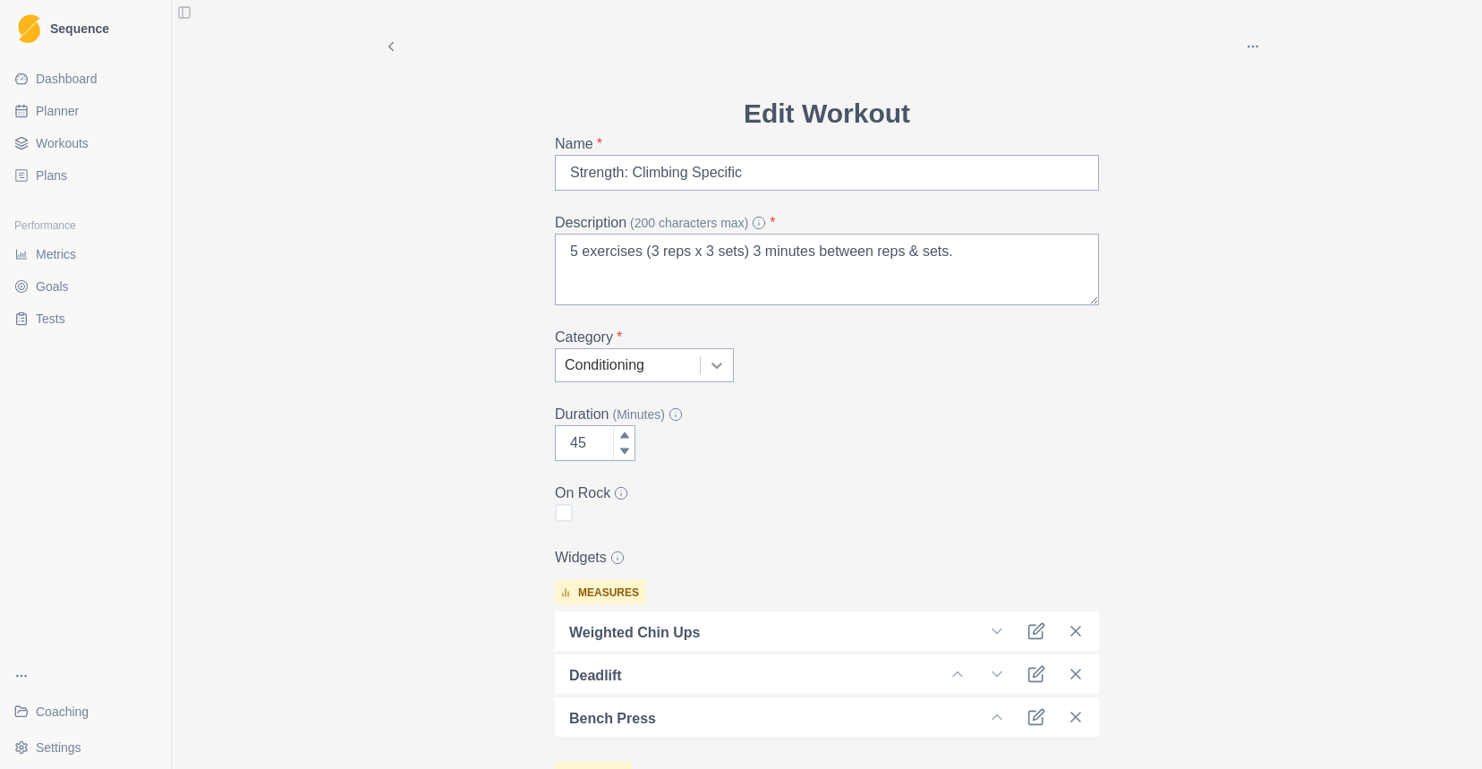
click at [721, 368] on icon at bounding box center [717, 365] width 18 height 18
click at [858, 428] on div "Duration (Minutes) 45" at bounding box center [827, 432] width 544 height 57
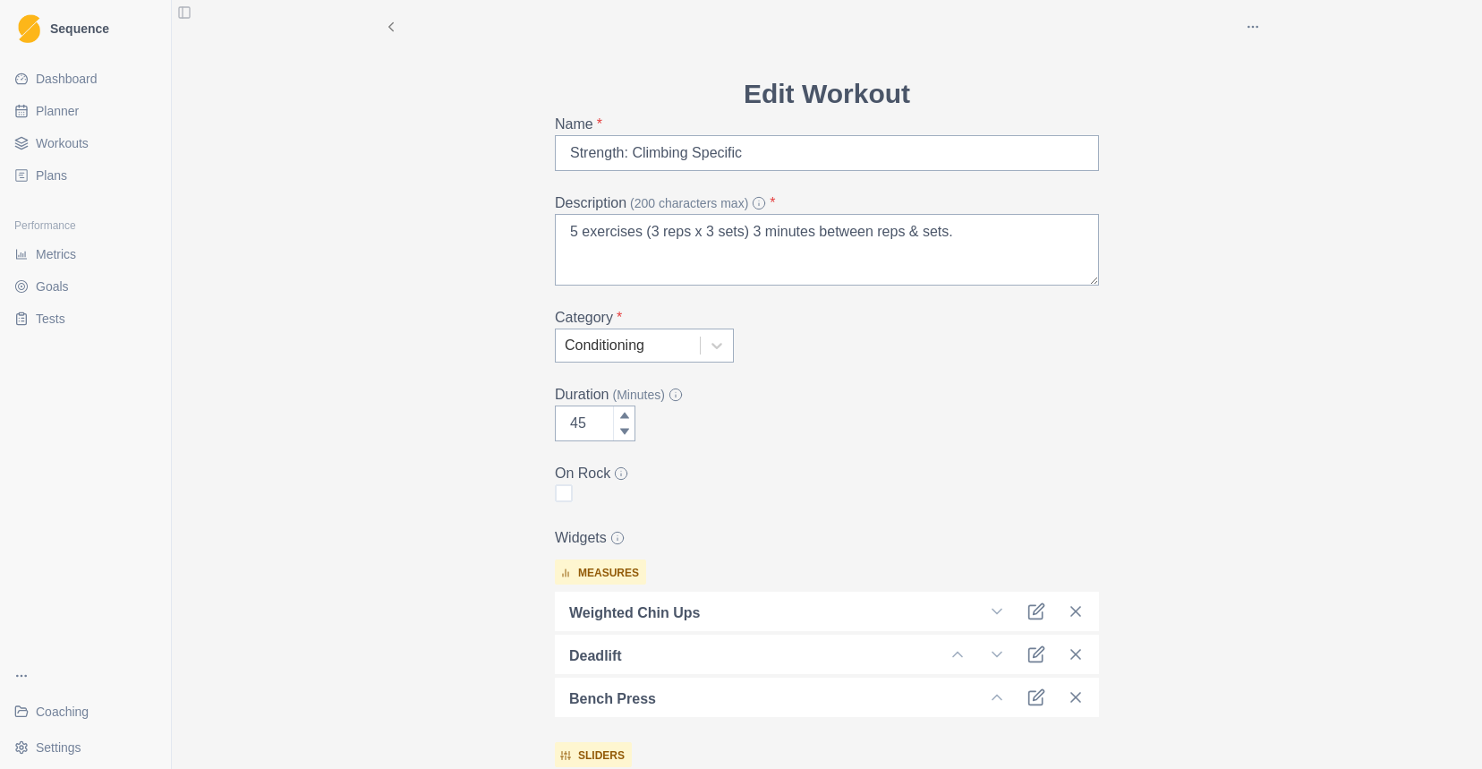
click at [1253, 12] on button "button" at bounding box center [1253, 27] width 36 height 36
click at [1140, 308] on div "Archive Delete Edit Workout Name * Strength: Climbing Specific Description (200…" at bounding box center [827, 656] width 917 height 1352
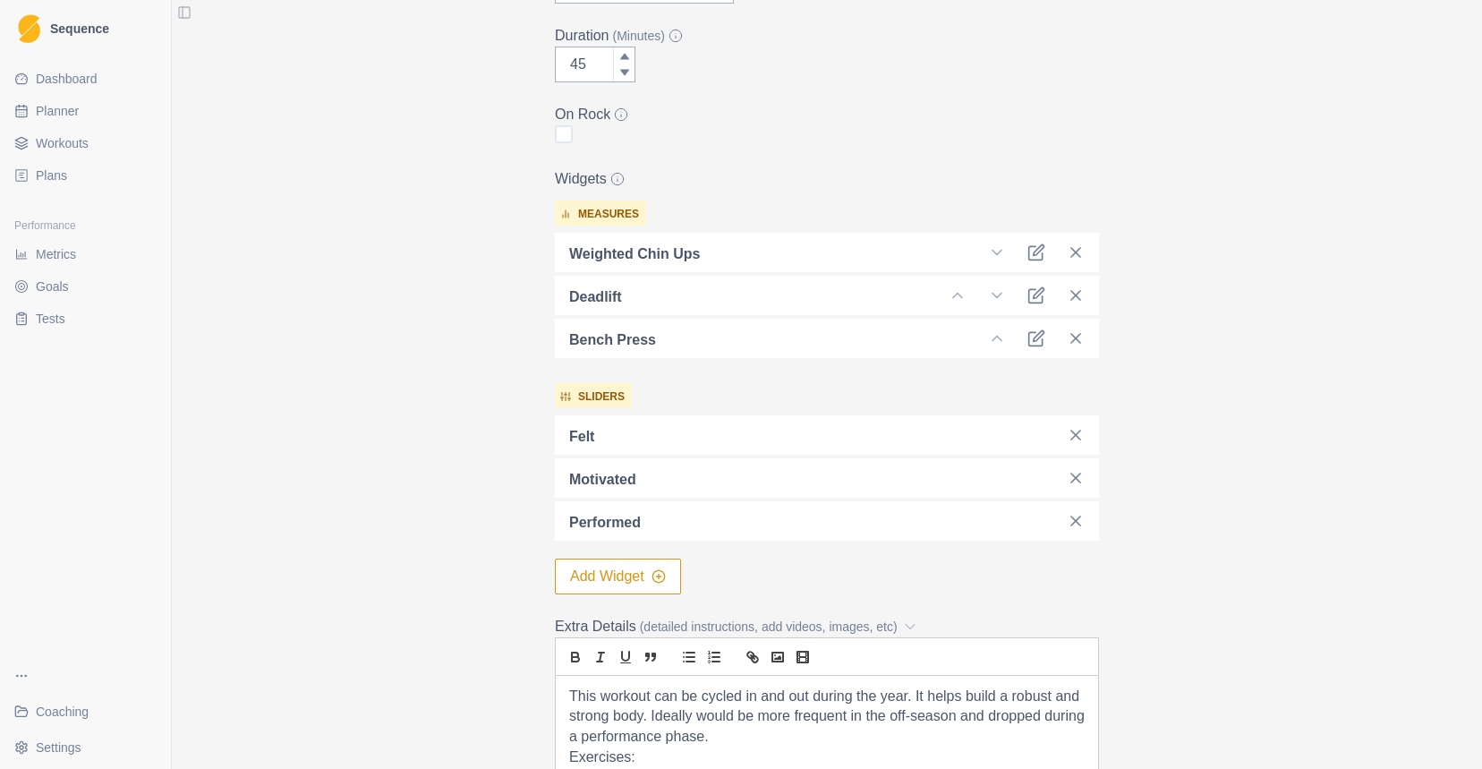
scroll to position [380, 0]
click at [629, 571] on button "Add Widget" at bounding box center [618, 575] width 126 height 36
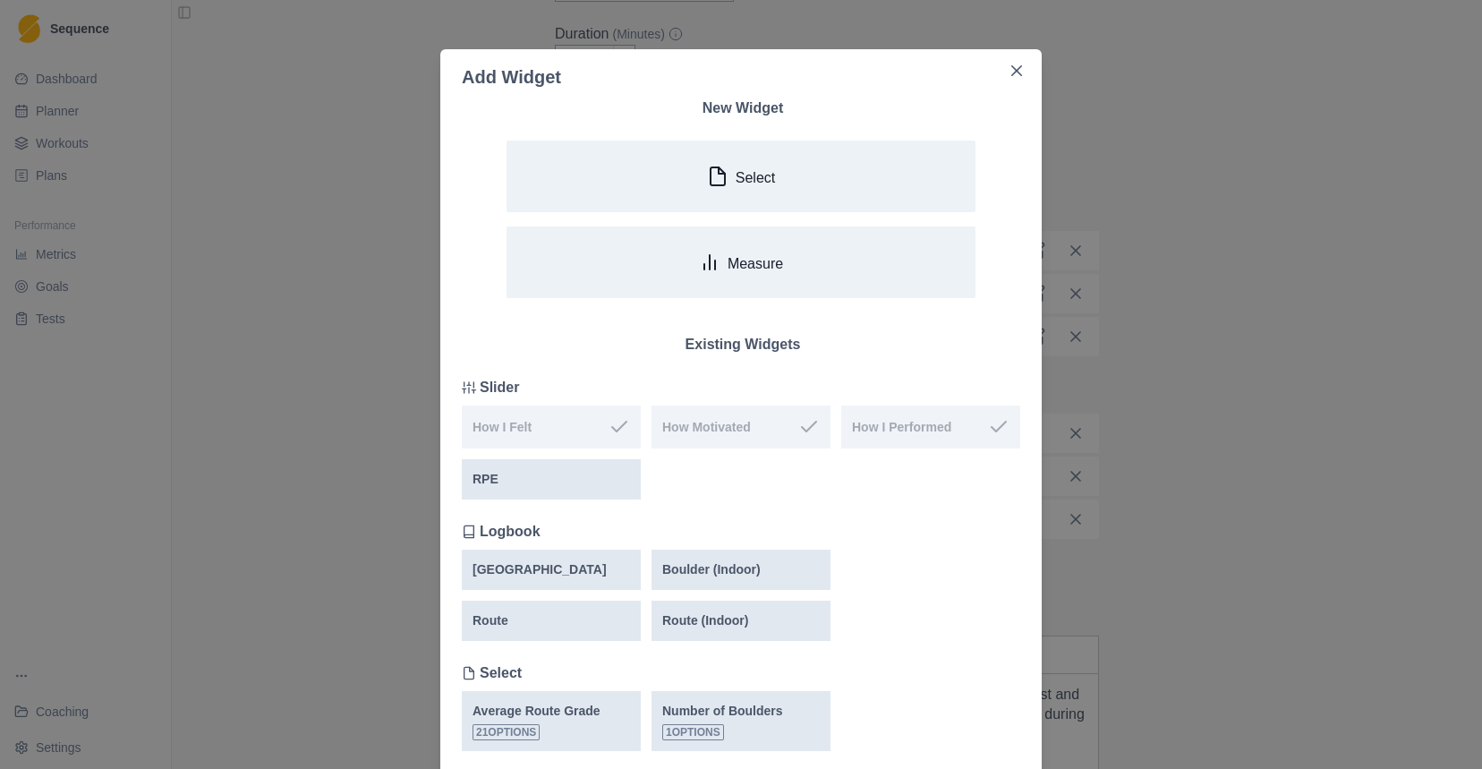
scroll to position [4, 0]
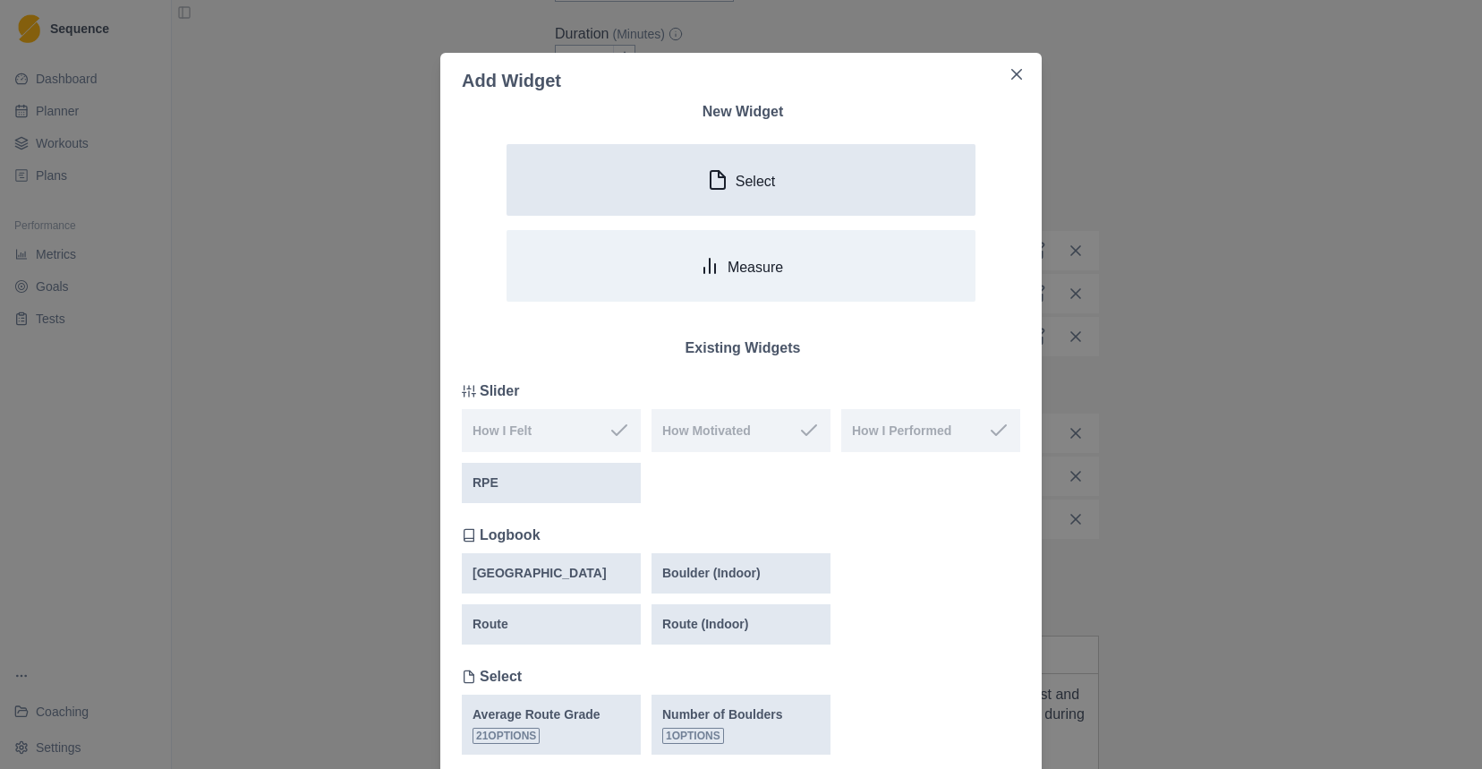
click at [801, 200] on button "Select" at bounding box center [741, 180] width 469 height 72
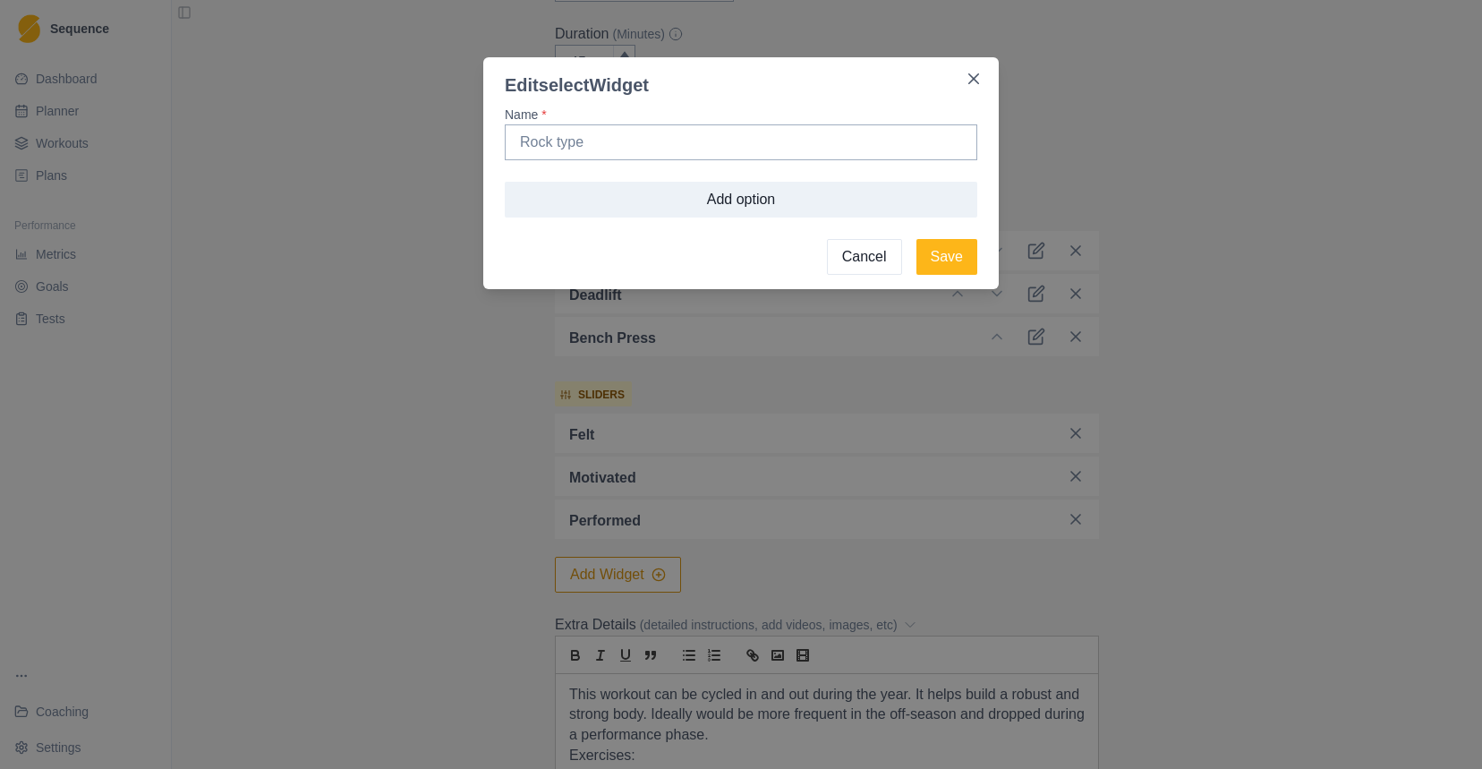
click at [856, 252] on button "Cancel" at bounding box center [864, 257] width 75 height 36
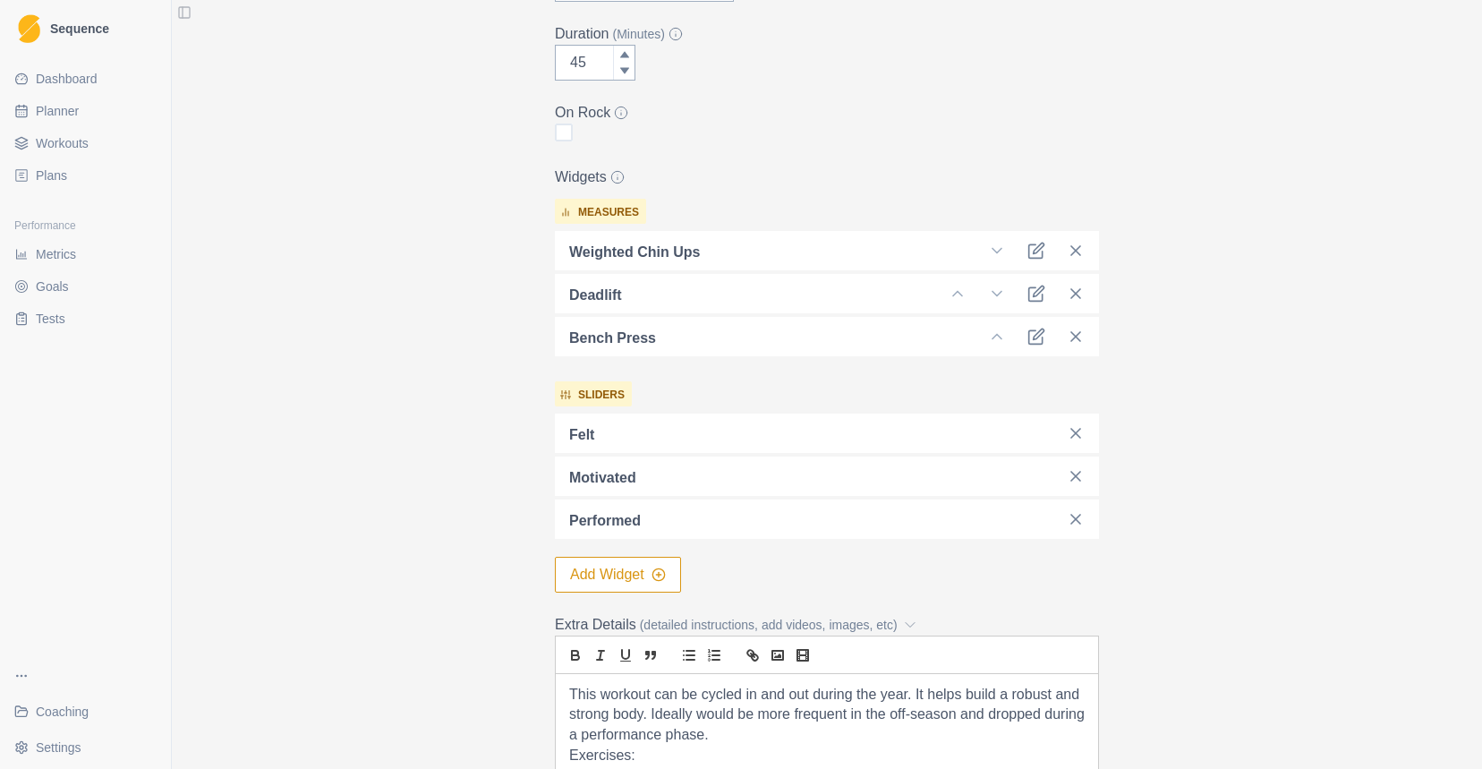
click at [649, 583] on button "Add Widget" at bounding box center [618, 575] width 126 height 36
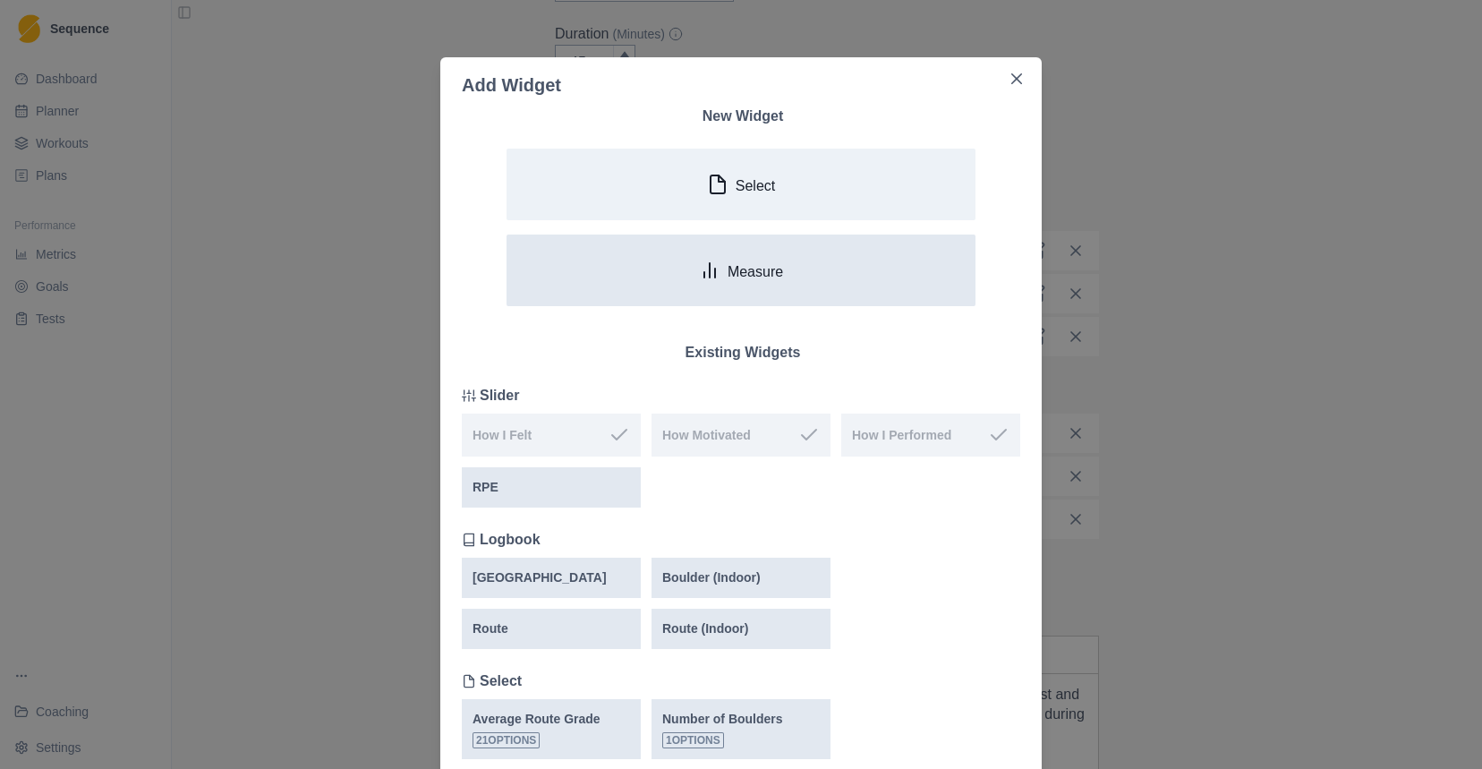
click at [768, 276] on p "Measure" at bounding box center [756, 271] width 56 height 17
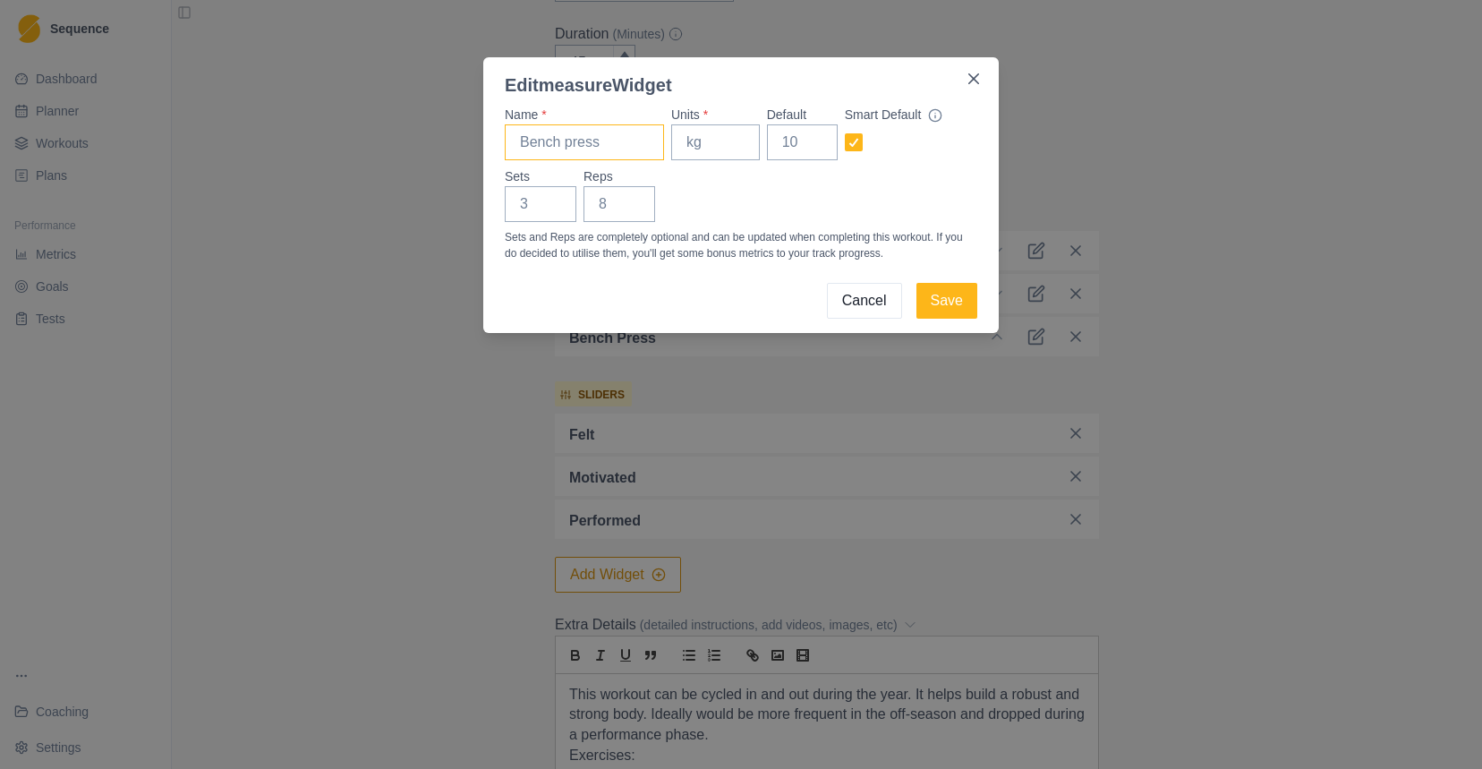
click at [632, 141] on input "Name *" at bounding box center [584, 142] width 159 height 36
type input "B"
type input "Push Press"
click at [716, 143] on input "Units *" at bounding box center [715, 142] width 89 height 36
type input "kg"
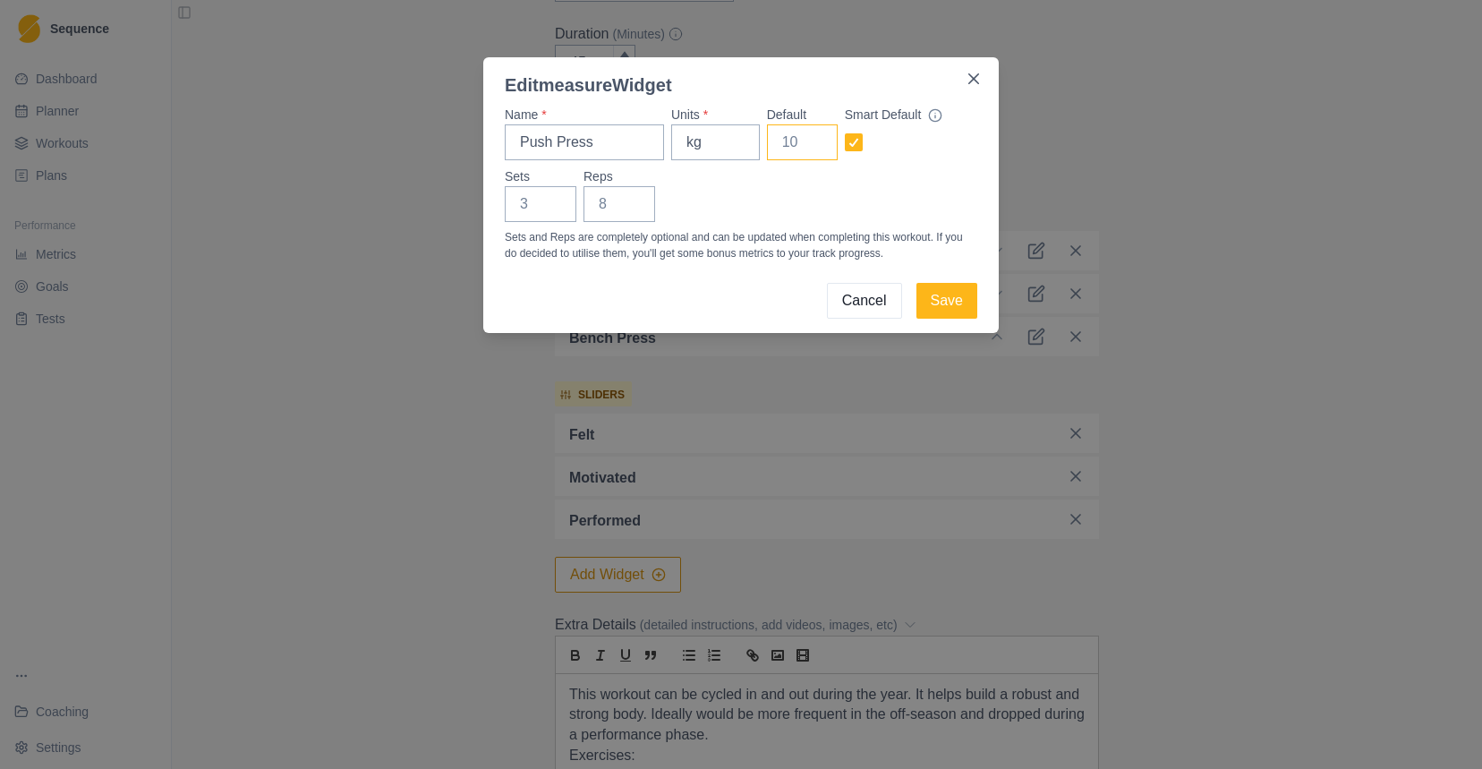
click at [804, 137] on input "Default" at bounding box center [802, 142] width 71 height 36
type input "5"
click at [542, 208] on input "Sets" at bounding box center [541, 204] width 72 height 36
type input "3"
click at [608, 207] on input "Reps" at bounding box center [620, 204] width 72 height 36
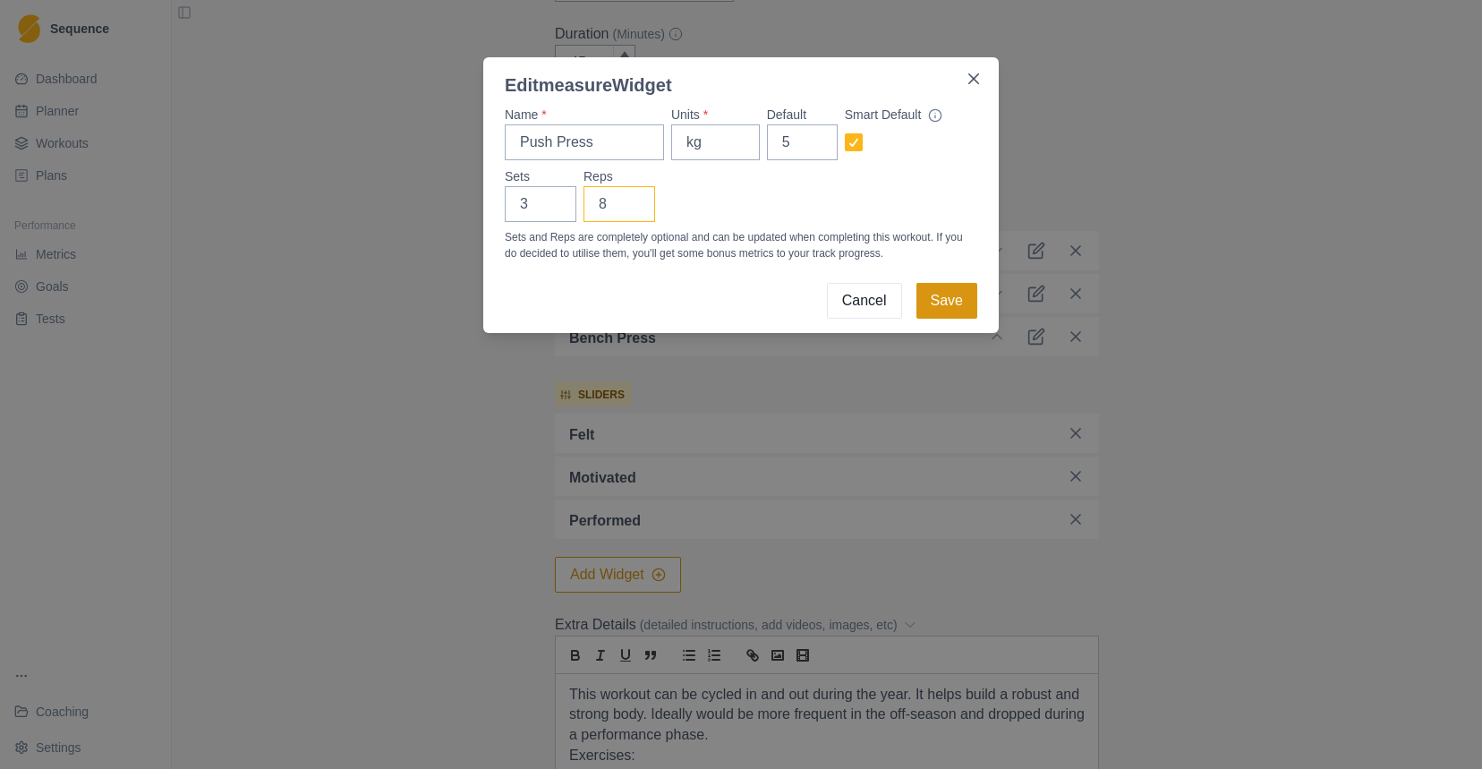
type input "8"
click at [953, 297] on button "Save" at bounding box center [947, 301] width 61 height 36
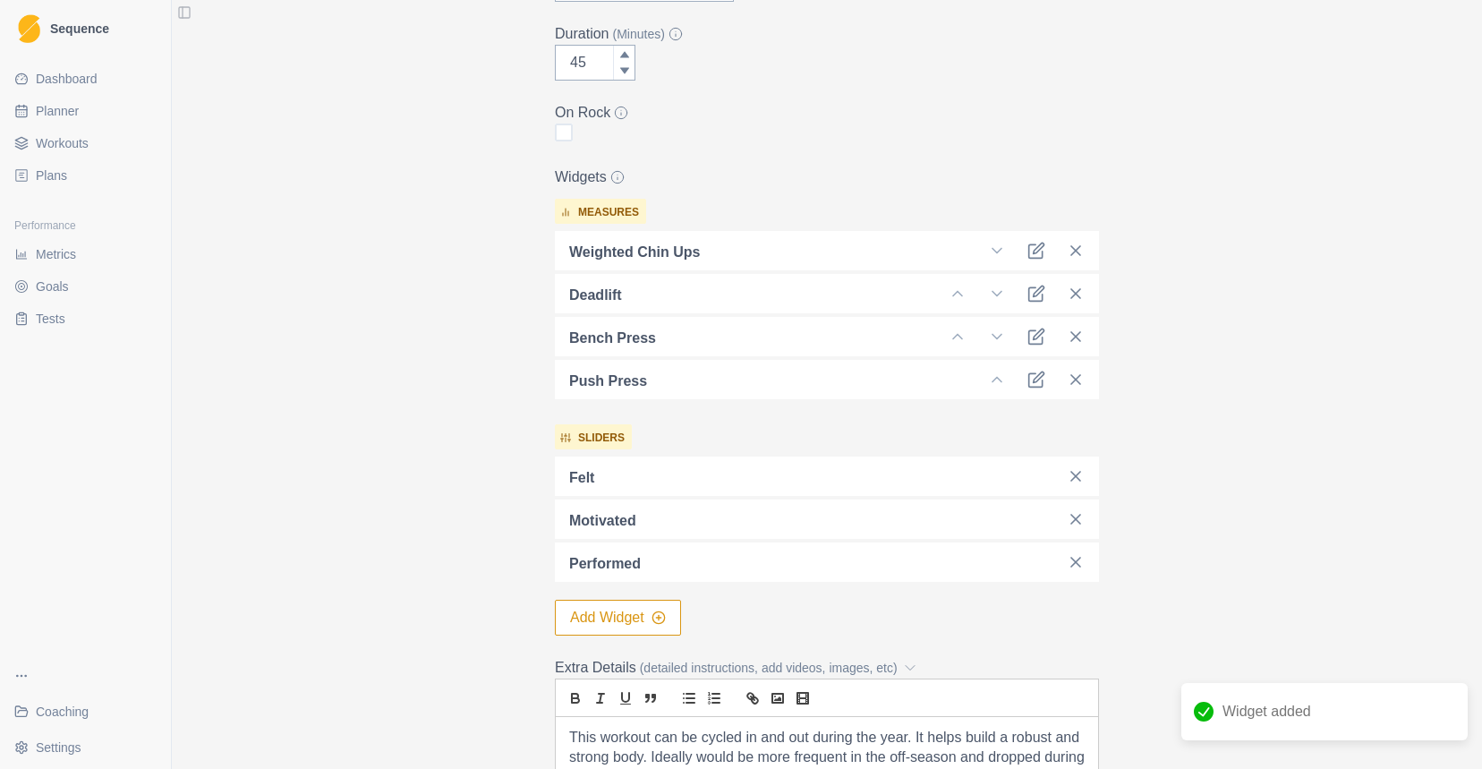
click at [598, 618] on button "Add Widget" at bounding box center [618, 618] width 126 height 36
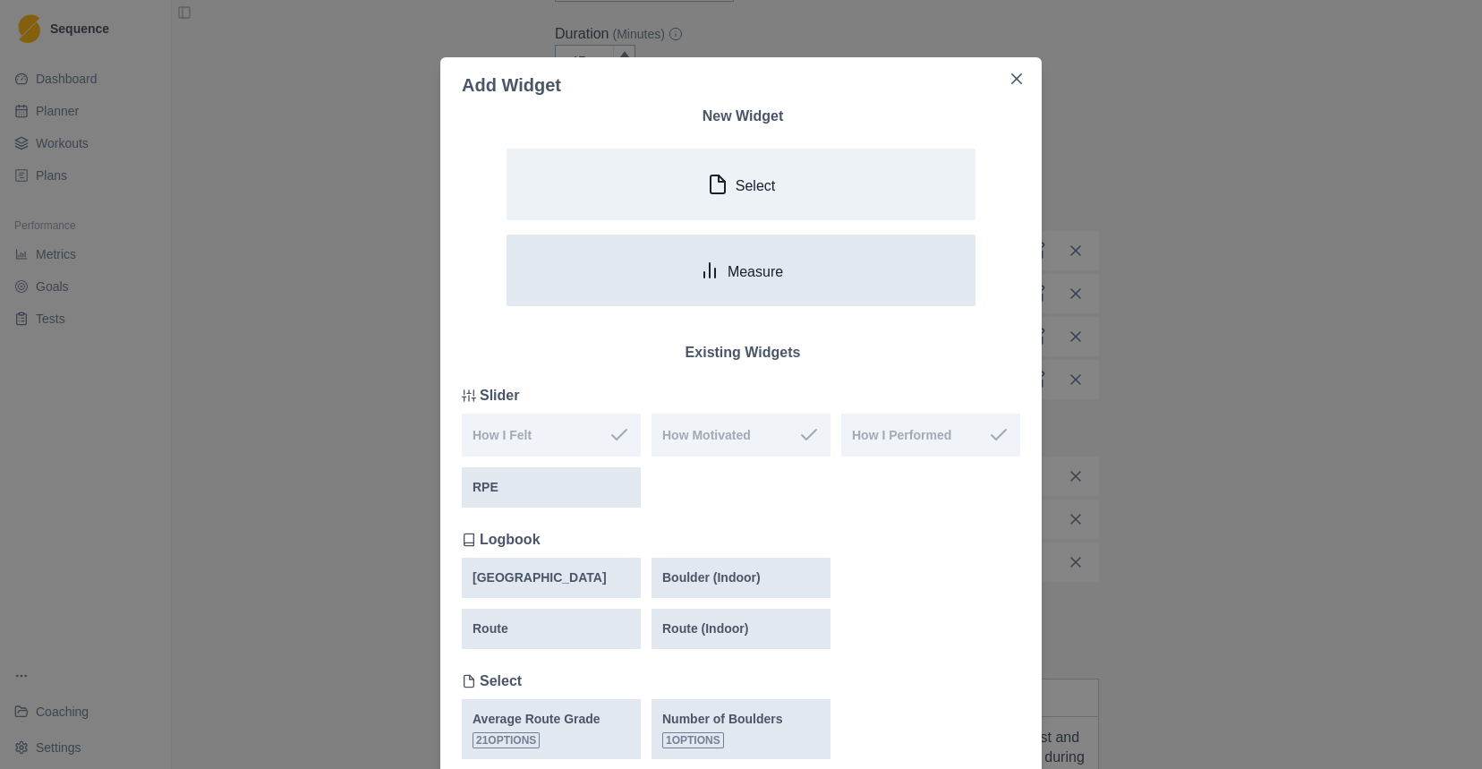
click at [794, 264] on button "Measure" at bounding box center [741, 271] width 469 height 72
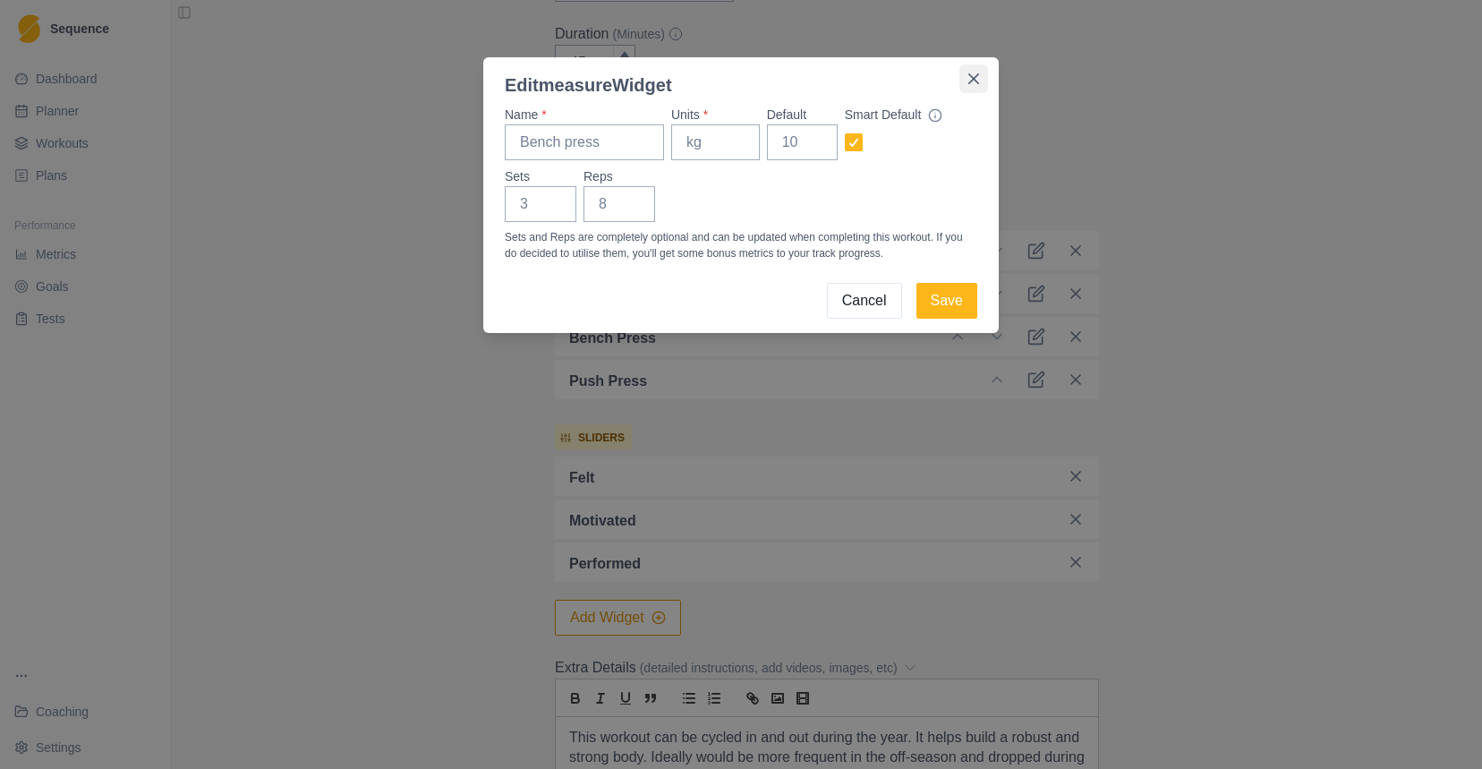
click at [973, 74] on icon "Close" at bounding box center [974, 78] width 11 height 11
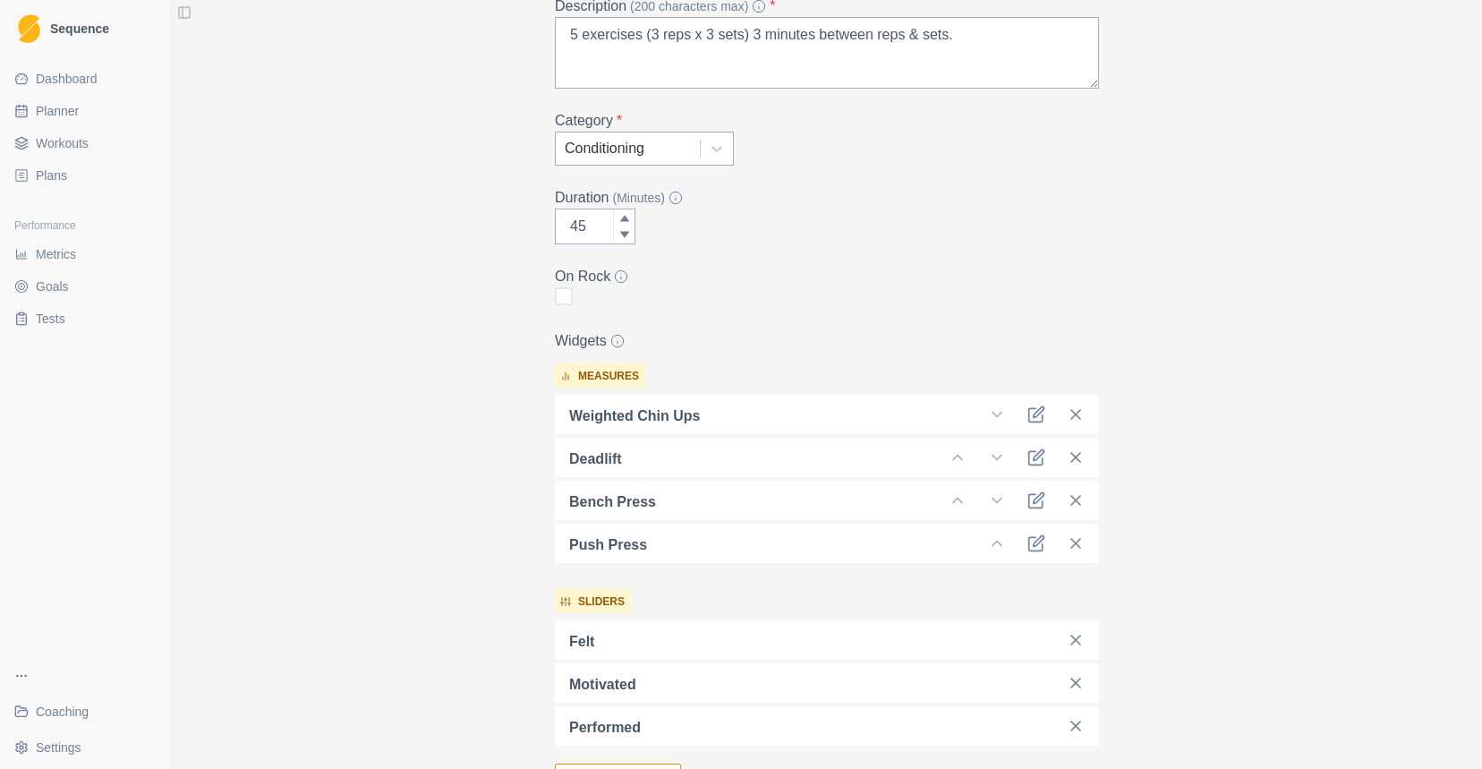
scroll to position [0, 0]
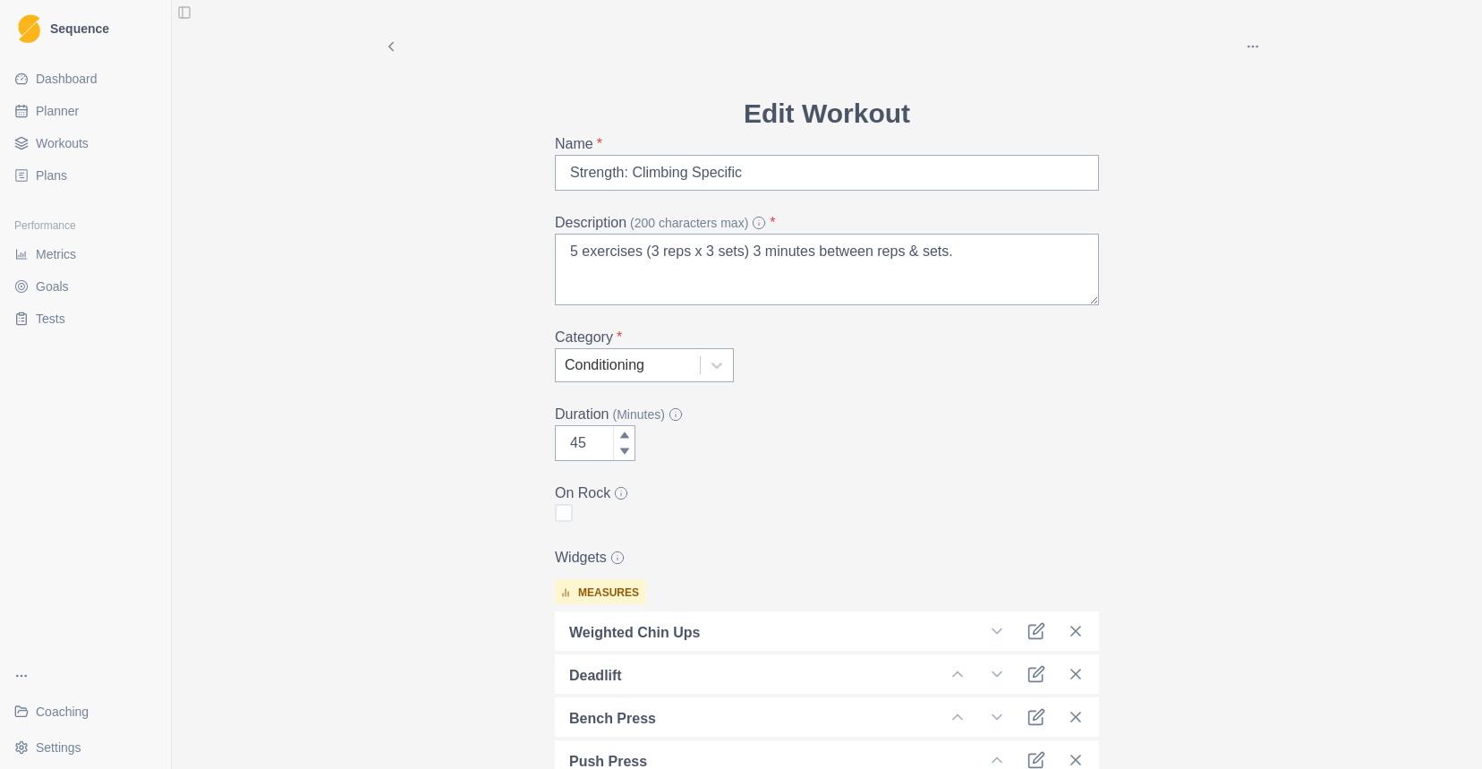
click at [391, 40] on icon at bounding box center [391, 46] width 16 height 16
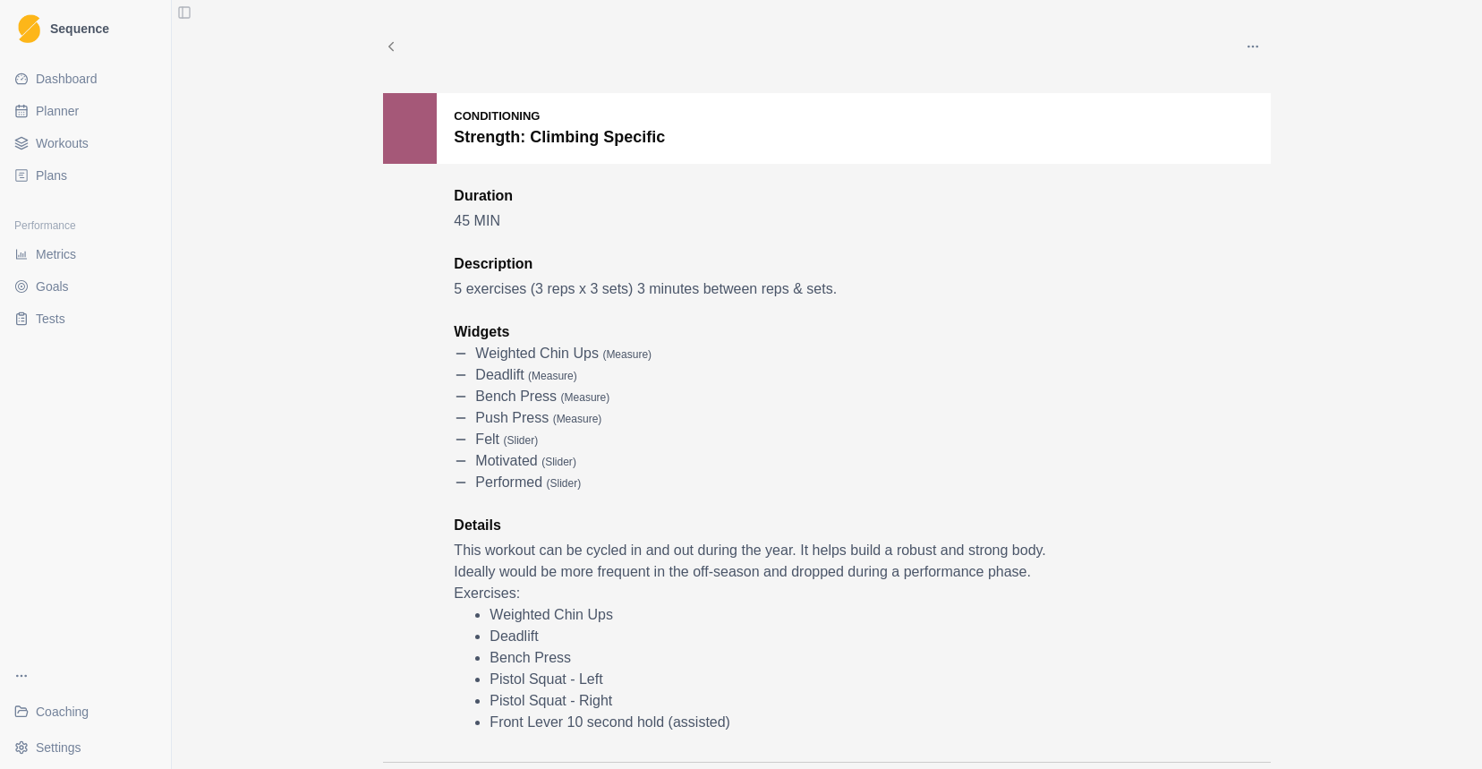
click at [73, 112] on span "Planner" at bounding box center [57, 111] width 43 height 18
select select "month"
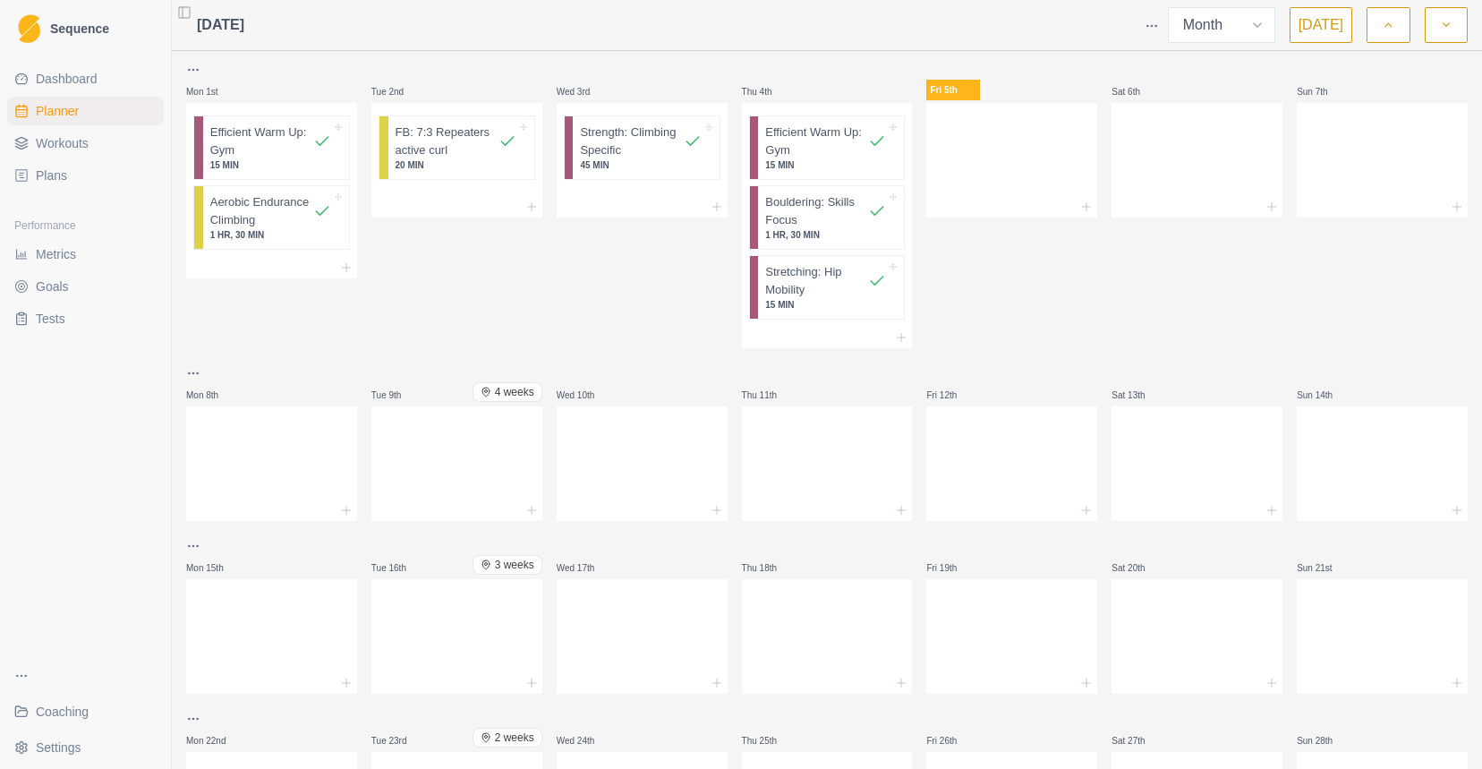
click at [1340, 28] on button "[DATE]" at bounding box center [1321, 25] width 63 height 36
click at [1088, 206] on icon at bounding box center [1087, 207] width 14 height 14
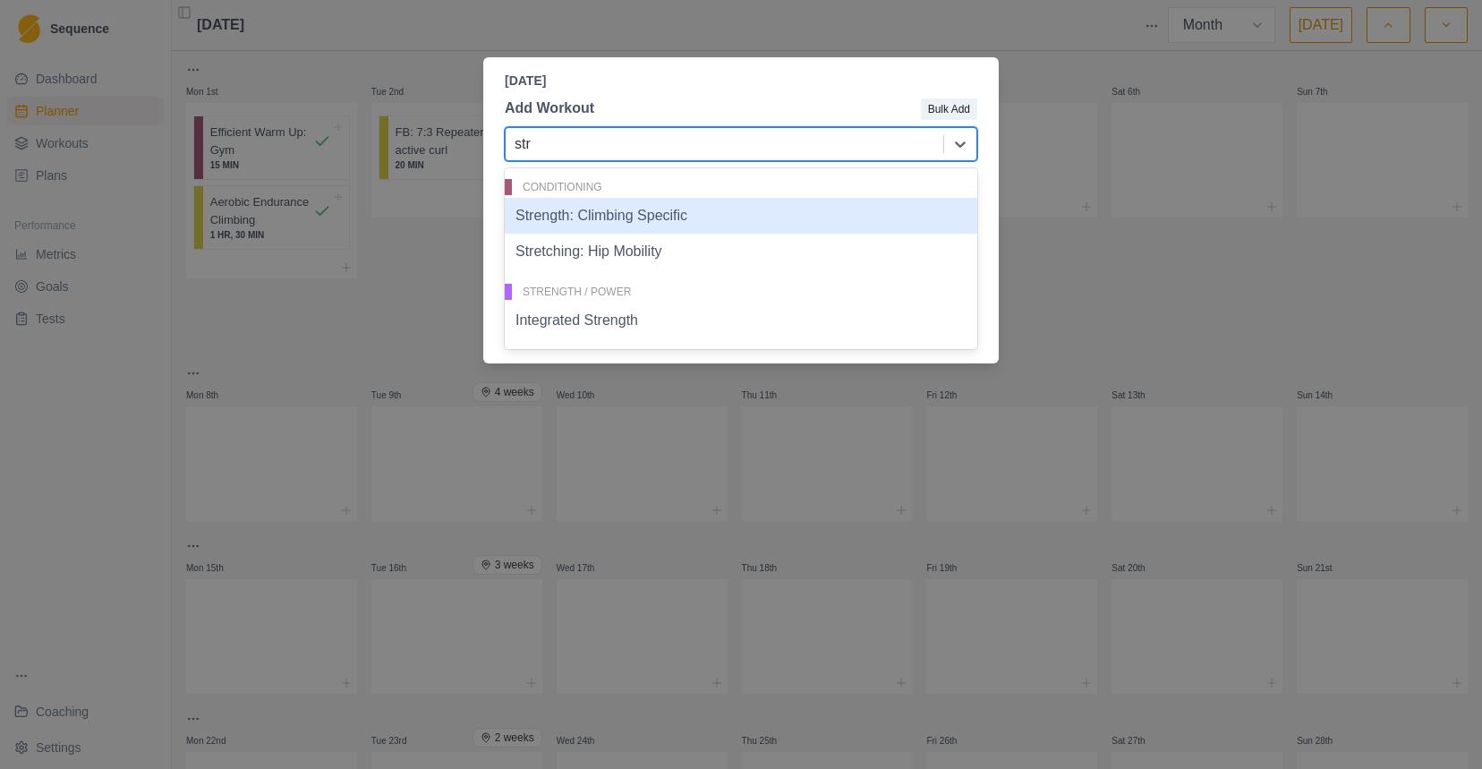
type input "stre"
click at [727, 221] on div "Strength: Climbing Specific" at bounding box center [741, 216] width 473 height 36
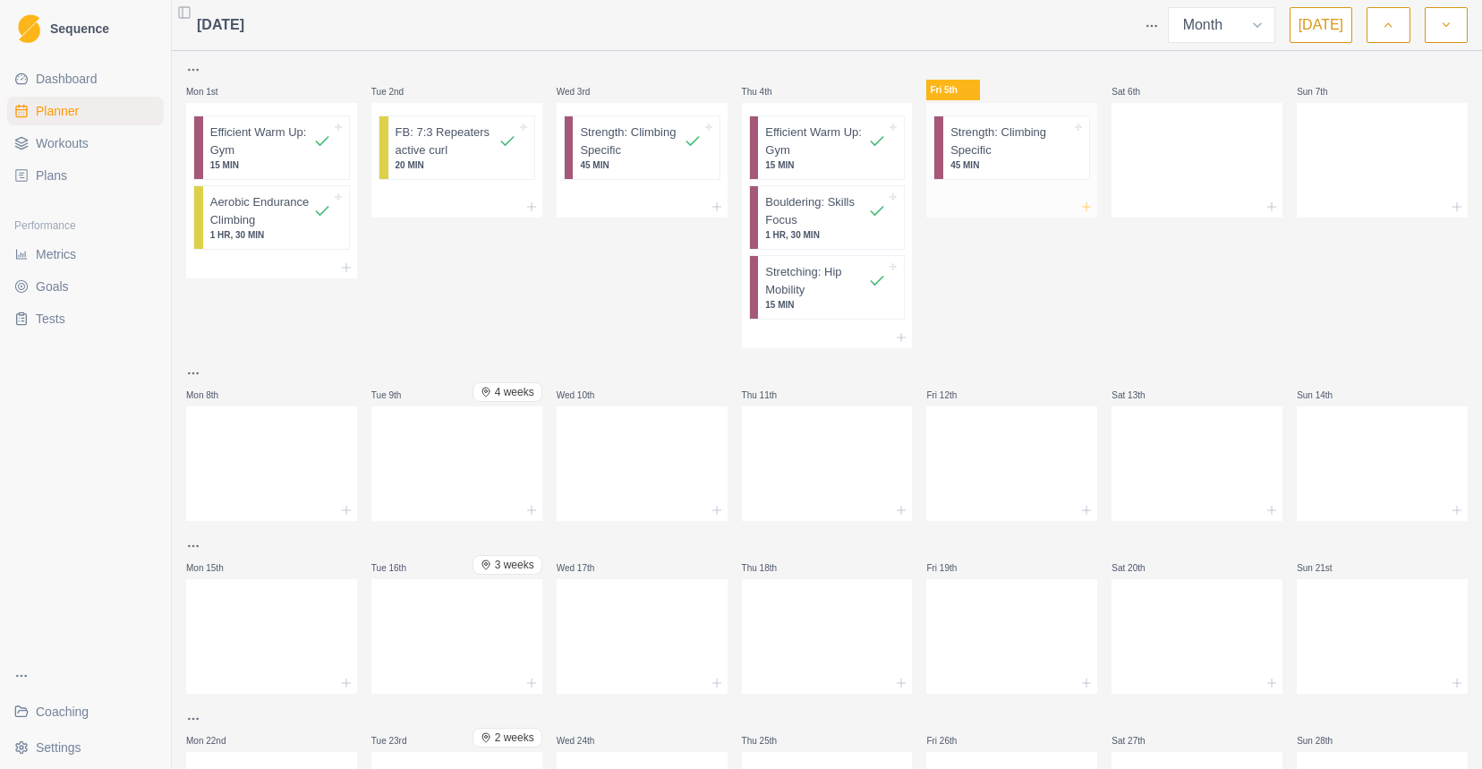
click at [1086, 208] on icon at bounding box center [1087, 207] width 14 height 14
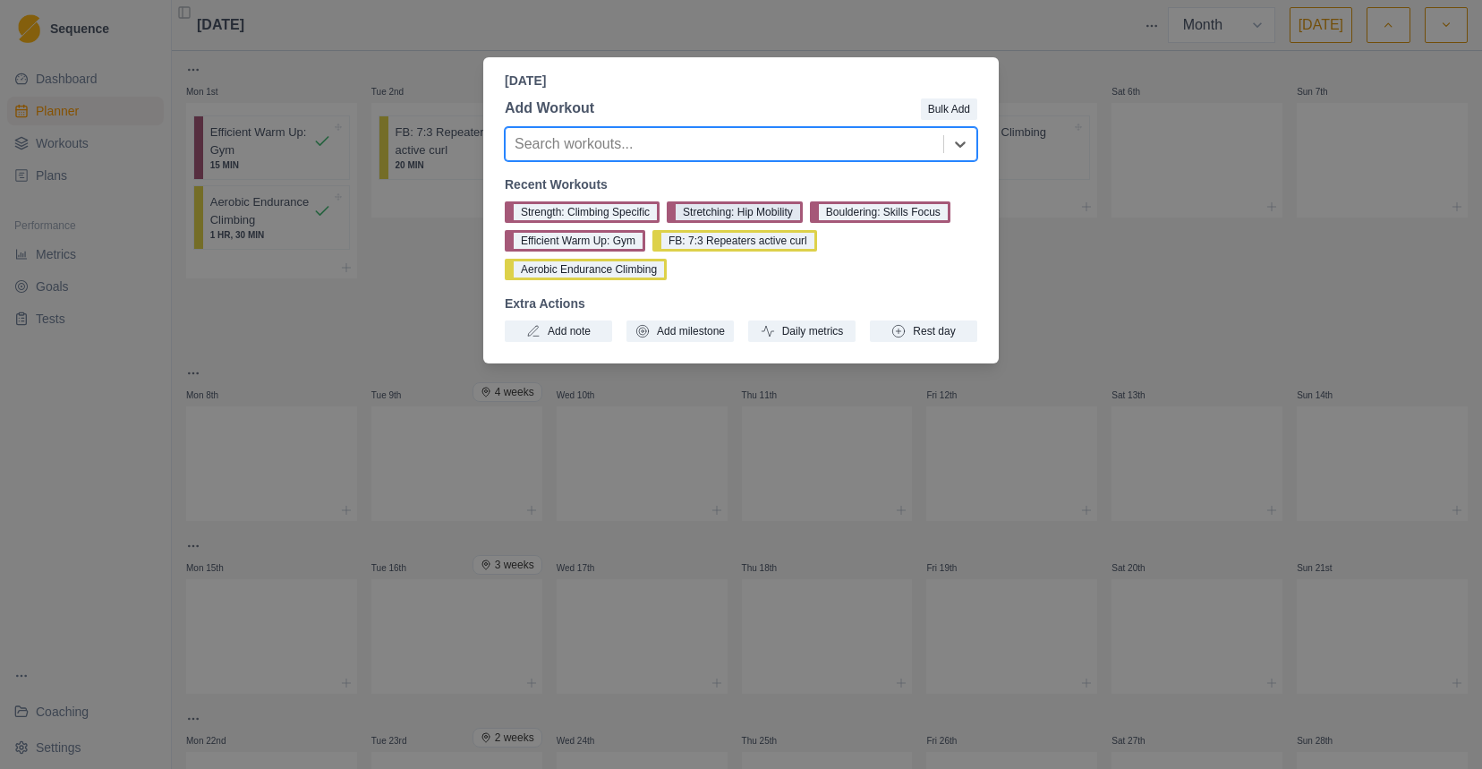
click at [783, 204] on button "Stretching: Hip Mobility" at bounding box center [735, 211] width 136 height 21
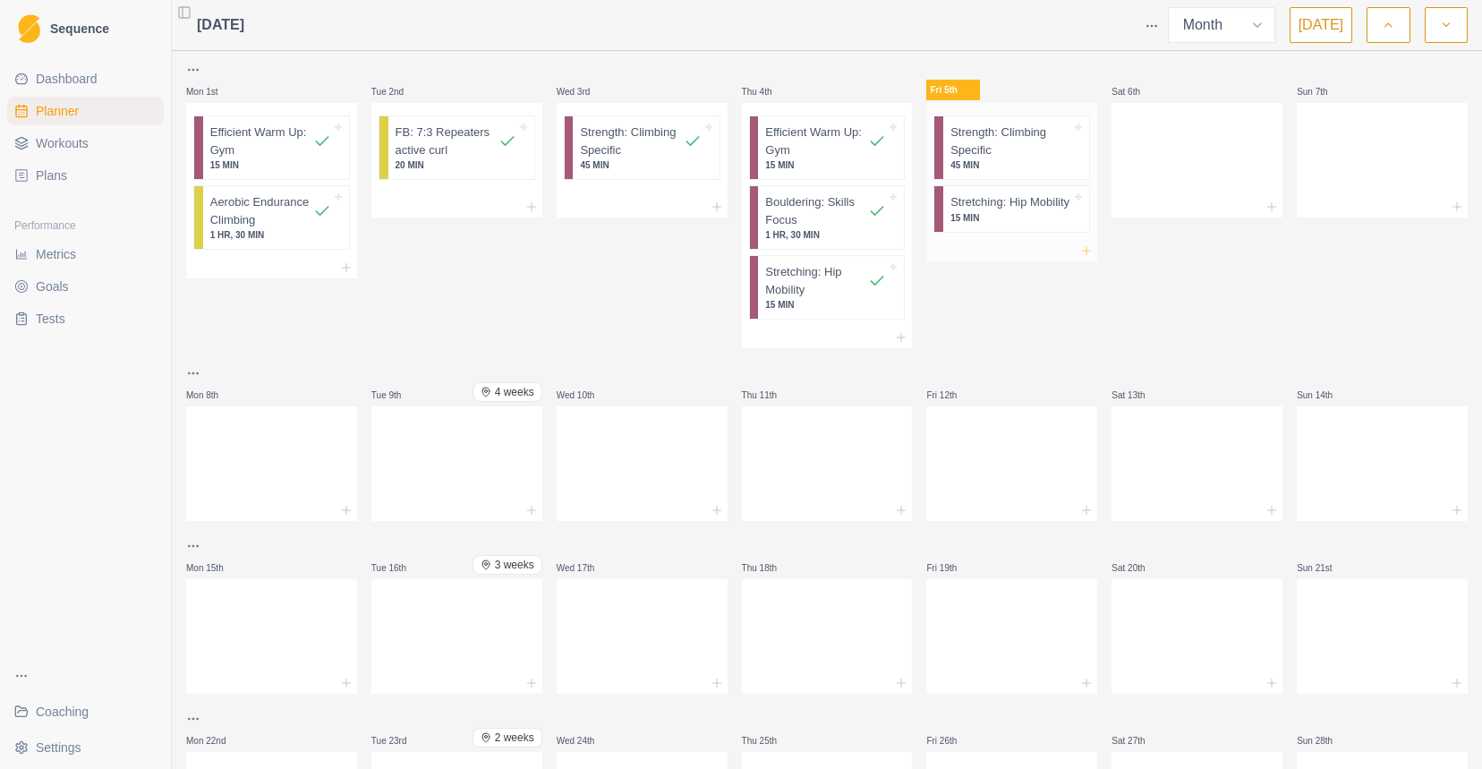
click at [1092, 258] on icon at bounding box center [1087, 250] width 14 height 14
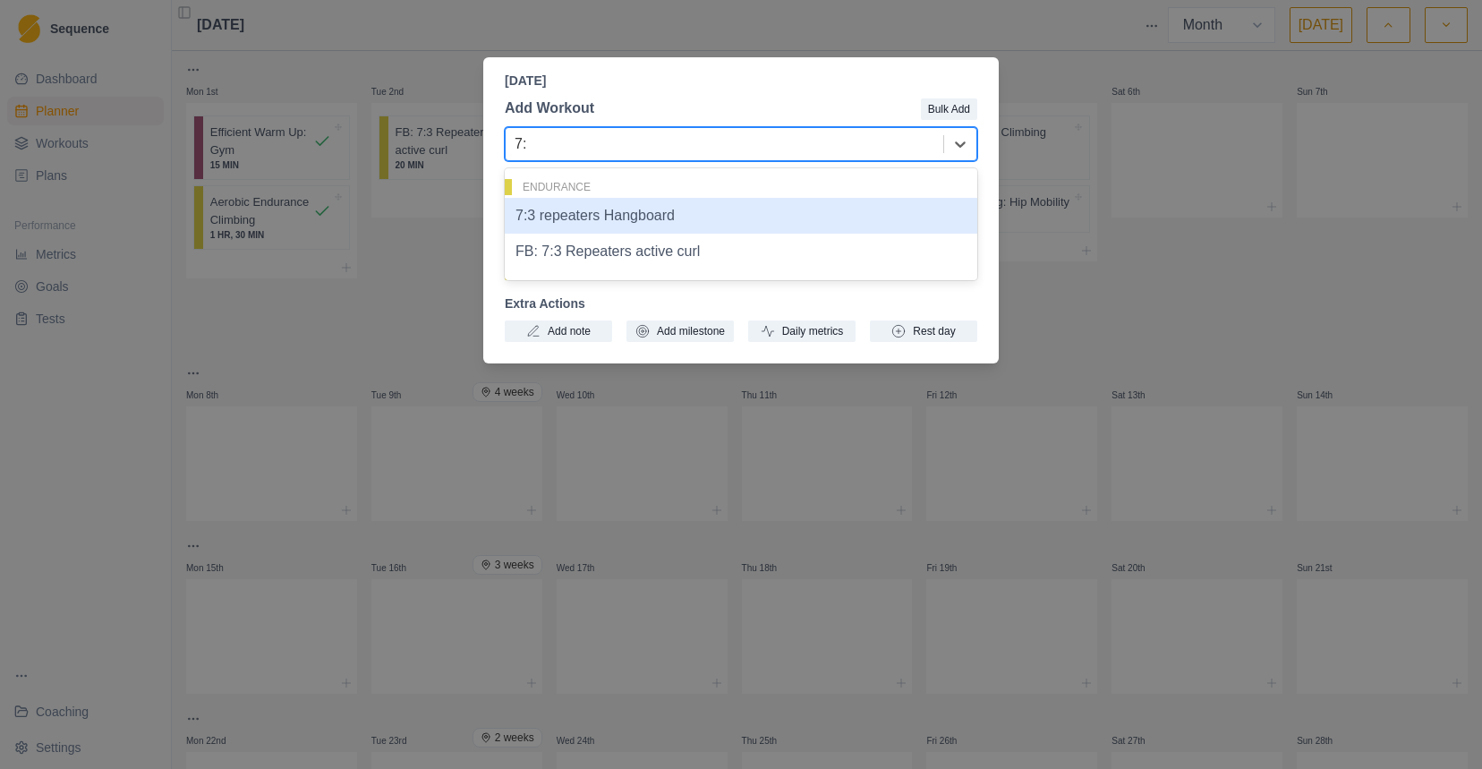
type input "7:3"
click at [689, 225] on div "7:3 repeaters Hangboard" at bounding box center [741, 216] width 473 height 36
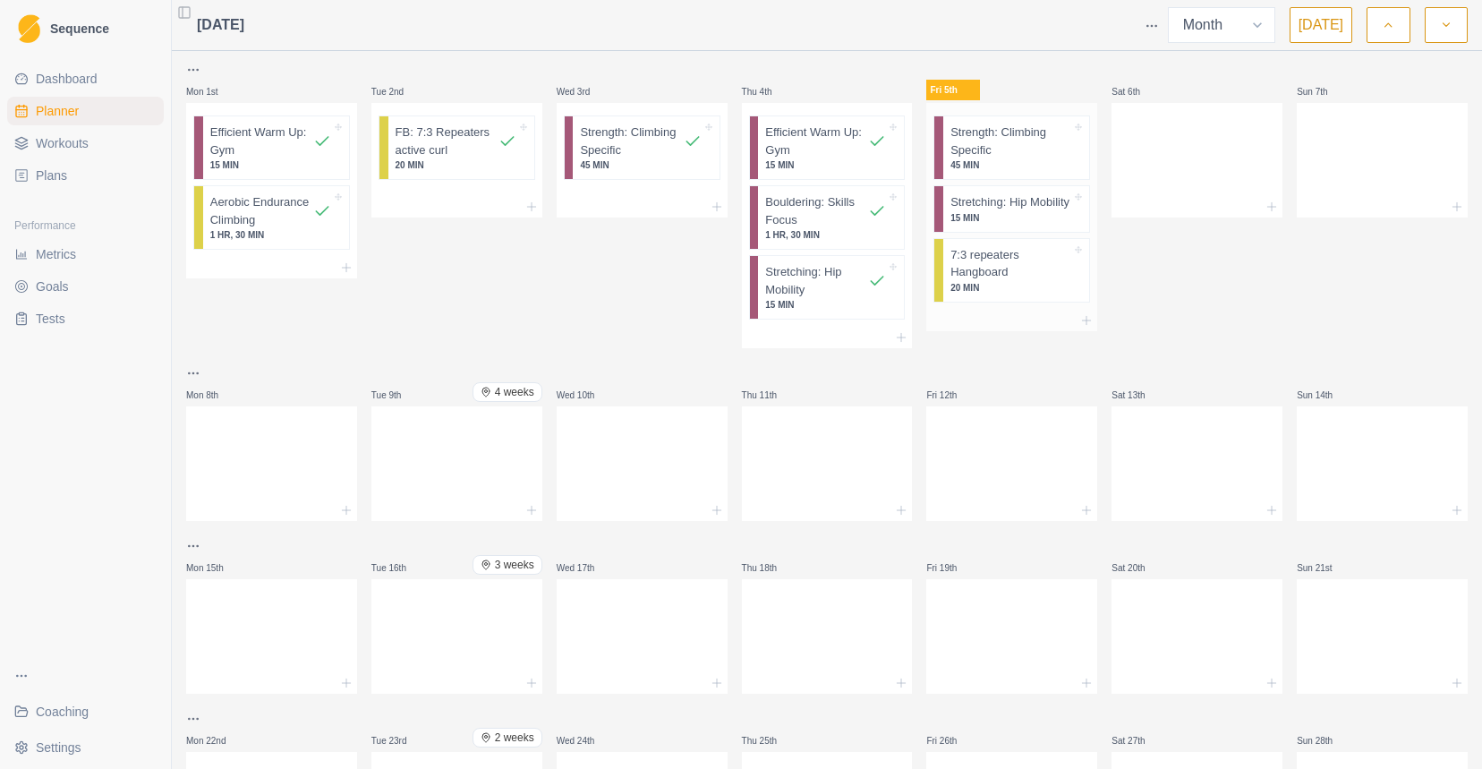
click at [1006, 167] on p "45 MIN" at bounding box center [1011, 164] width 121 height 13
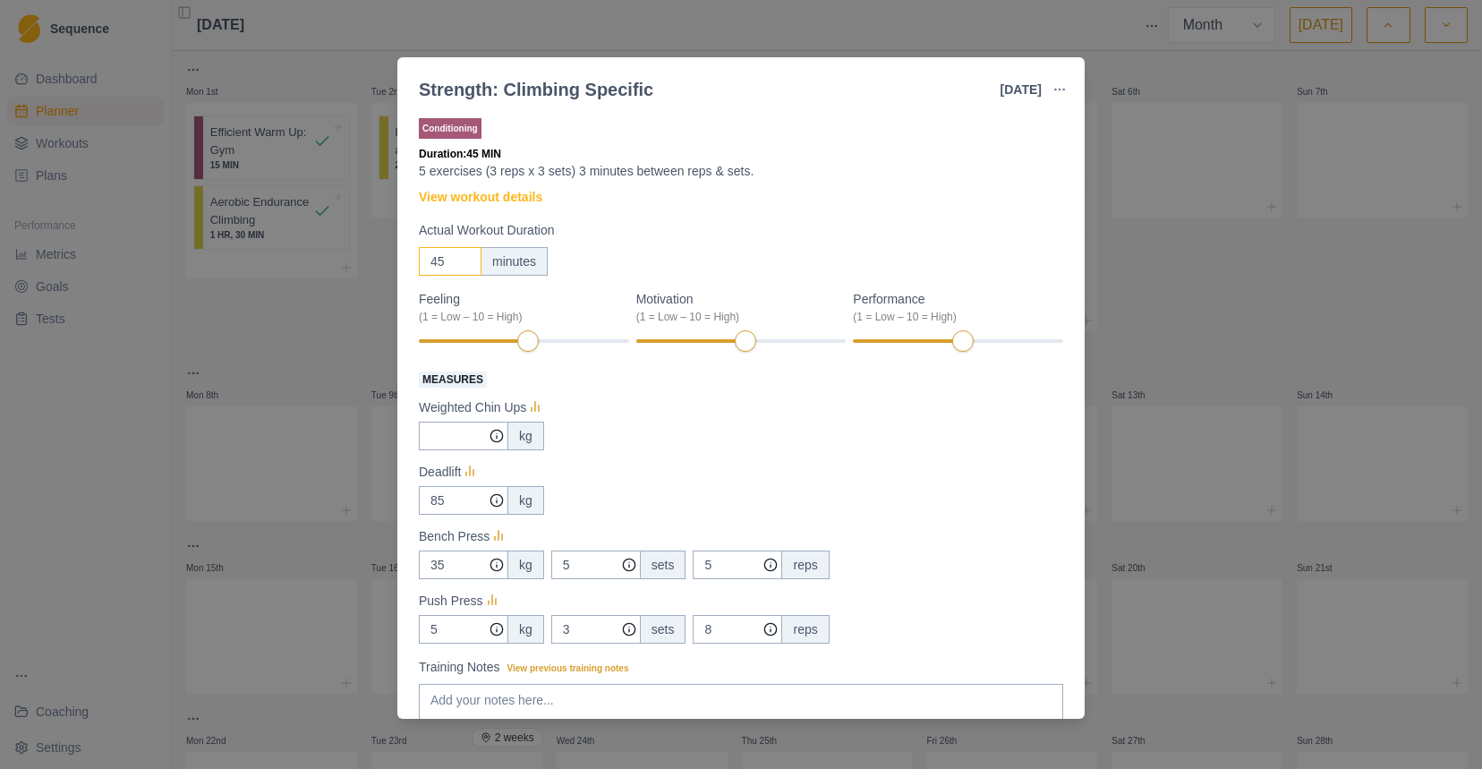
click at [451, 269] on input "45" at bounding box center [450, 261] width 63 height 29
type input "4"
type input "20"
click at [987, 350] on div "Performance Clear (1 = Low – 10 = High) 8" at bounding box center [958, 322] width 210 height 64
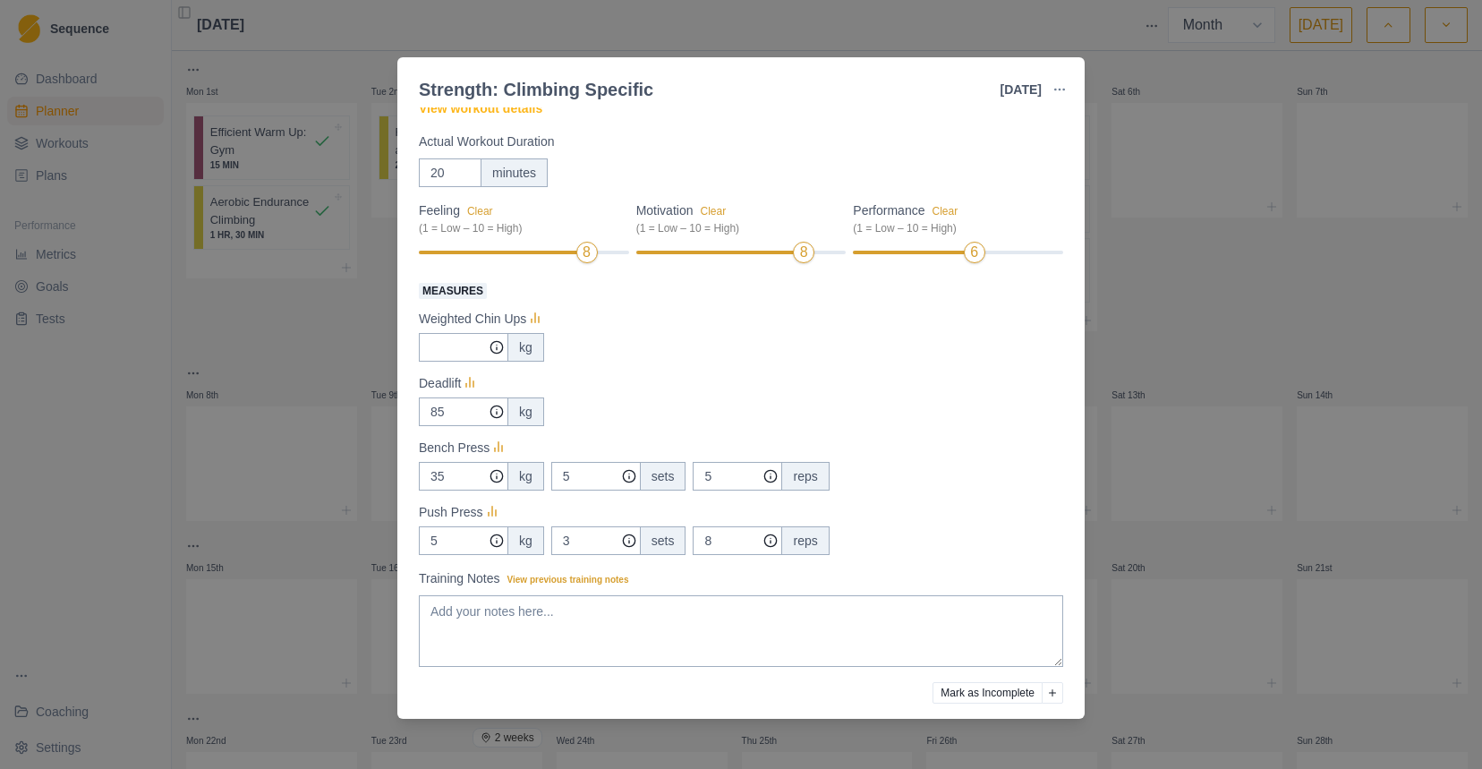
scroll to position [103, 0]
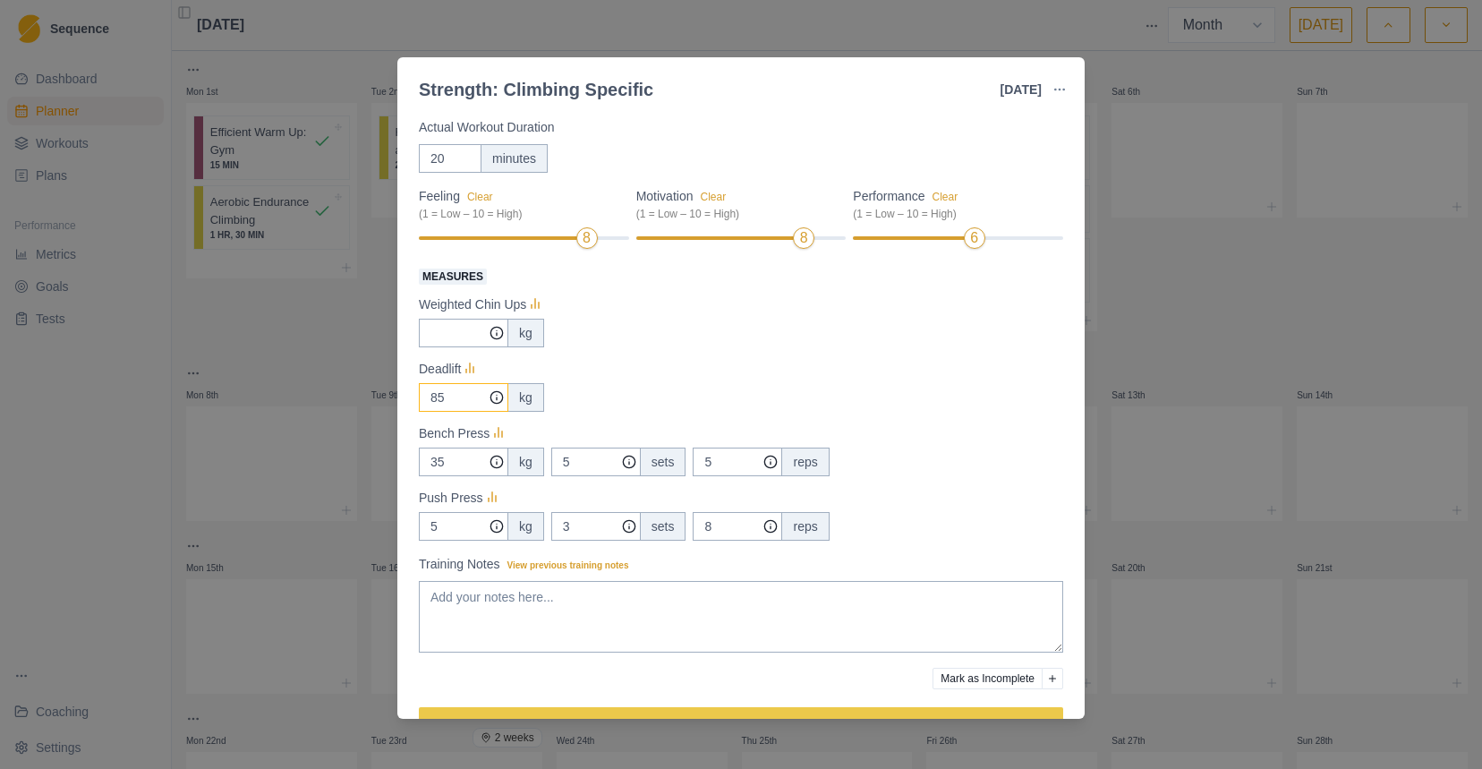
click at [450, 404] on input "85" at bounding box center [464, 397] width 90 height 29
type input "45"
click at [455, 466] on input "35" at bounding box center [464, 462] width 90 height 29
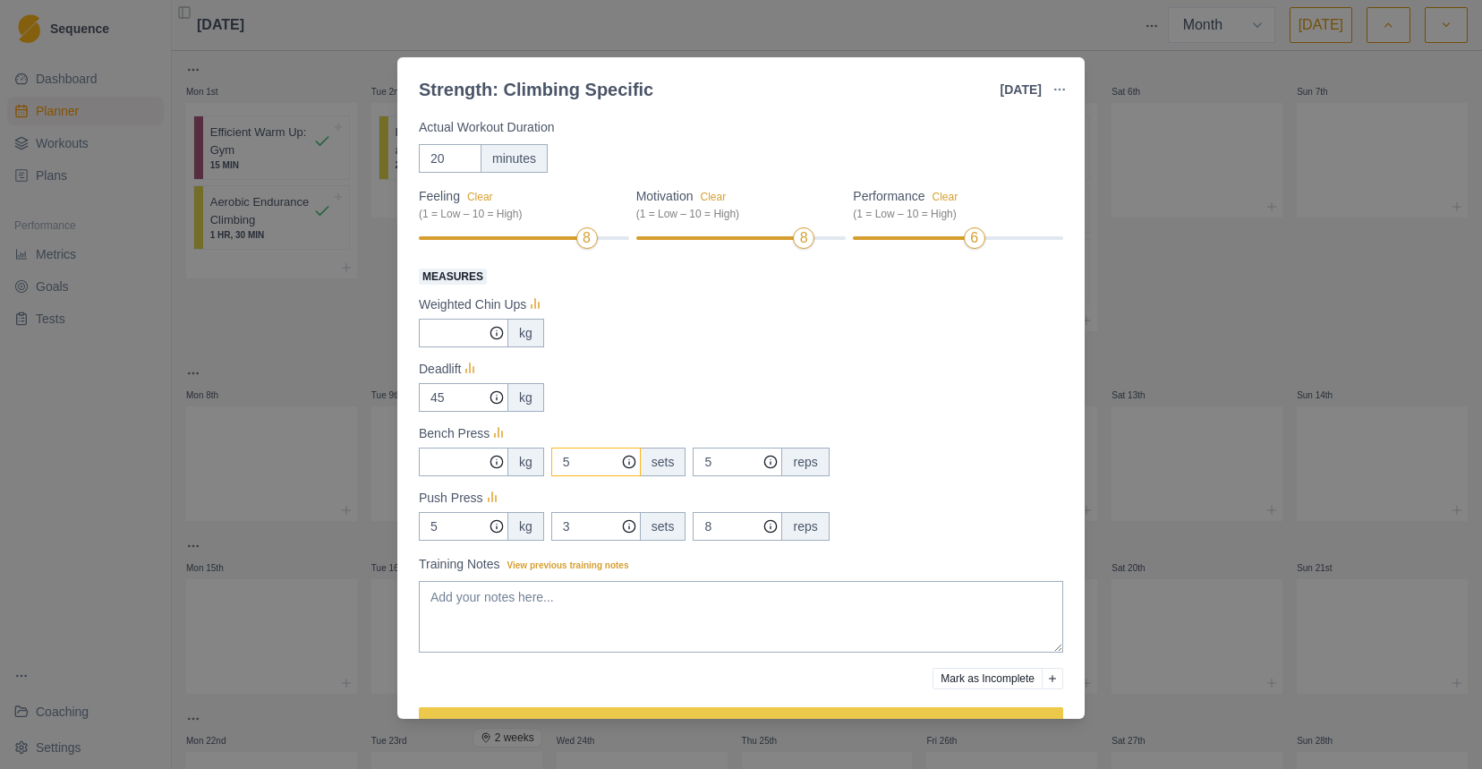
click at [605, 463] on input "5" at bounding box center [596, 462] width 90 height 29
click at [731, 458] on input "5" at bounding box center [738, 462] width 90 height 29
click at [454, 528] on input "5" at bounding box center [464, 526] width 90 height 29
type input "32.5"
click at [732, 525] on input "8" at bounding box center [738, 526] width 90 height 29
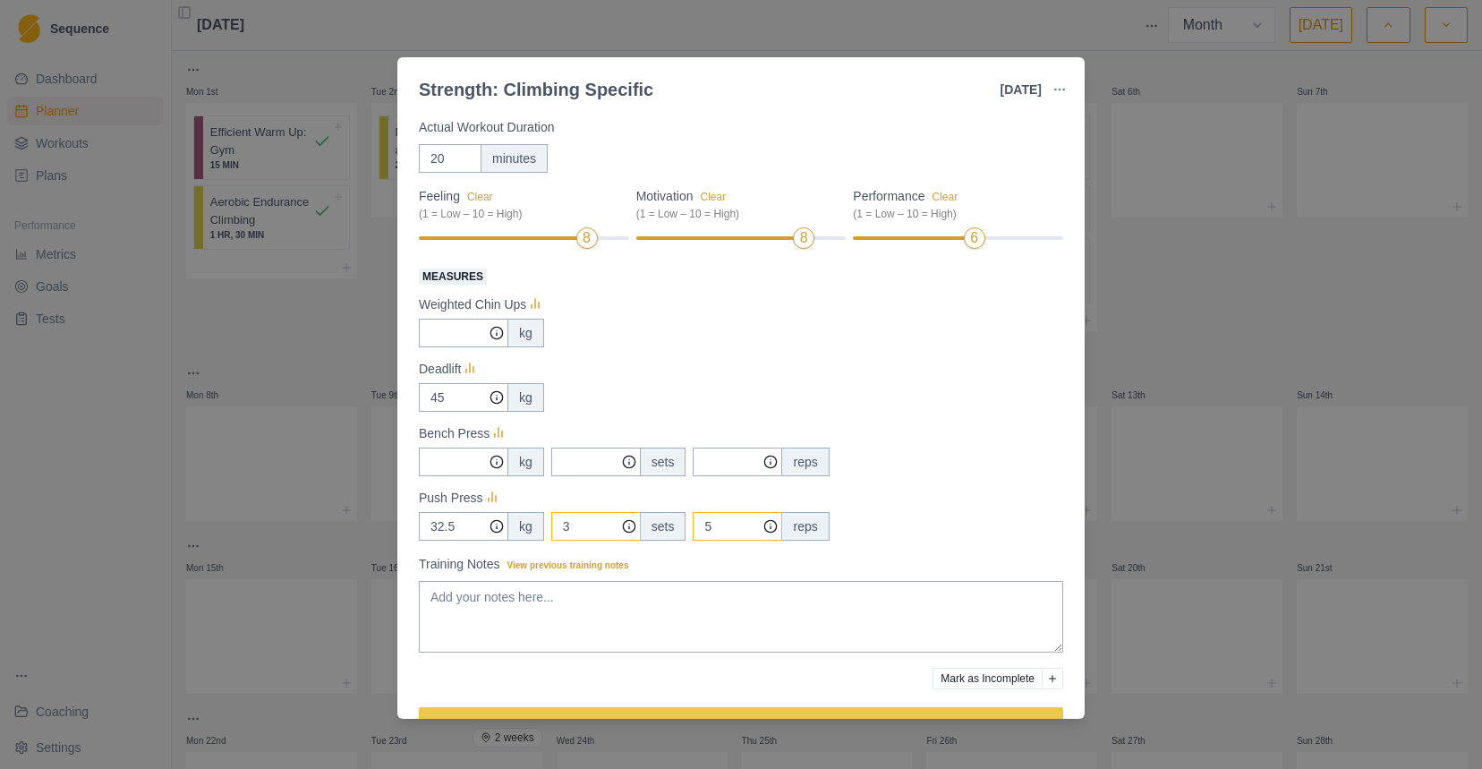
type input "5"
click at [601, 522] on input "3" at bounding box center [596, 526] width 90 height 29
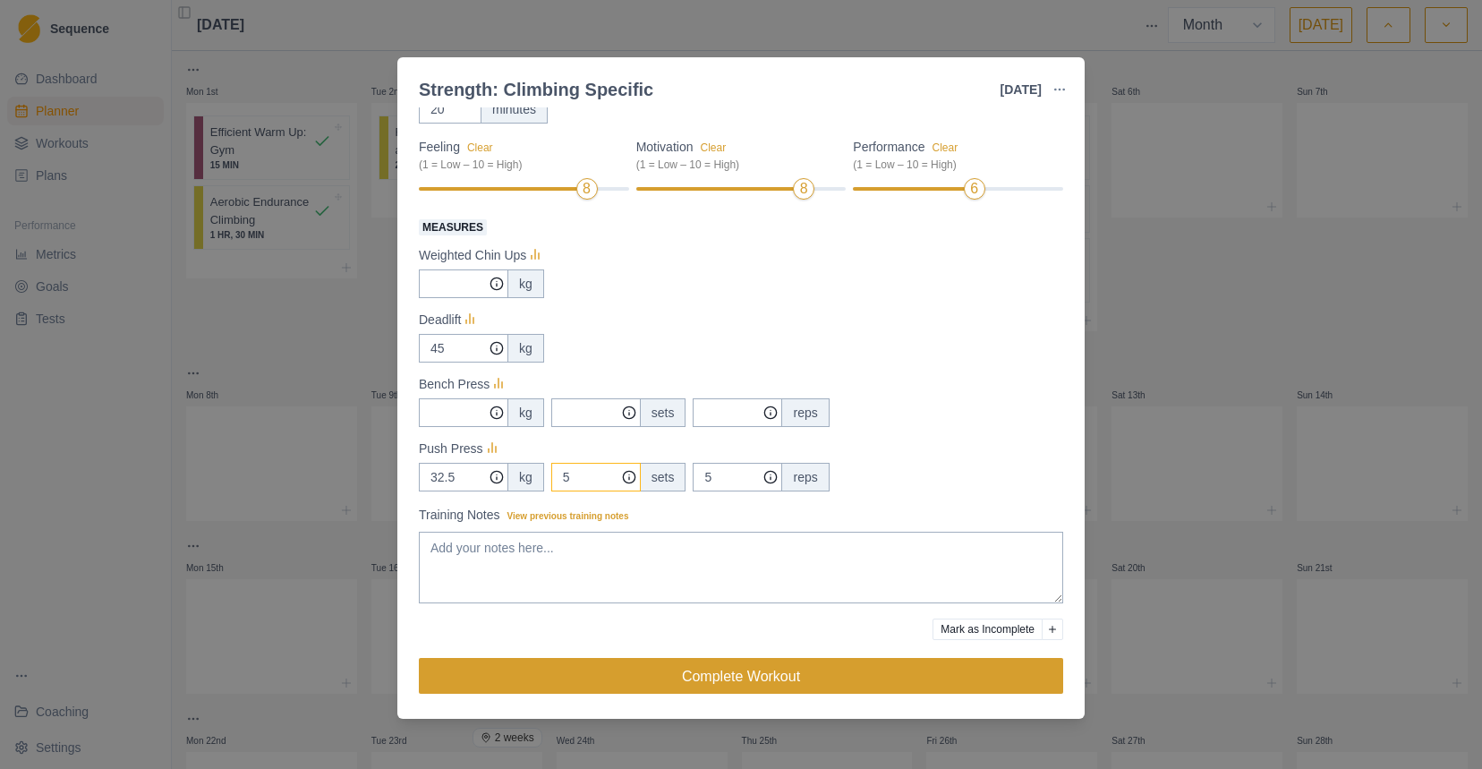
type input "5"
click at [770, 683] on button "Complete Workout" at bounding box center [741, 676] width 645 height 36
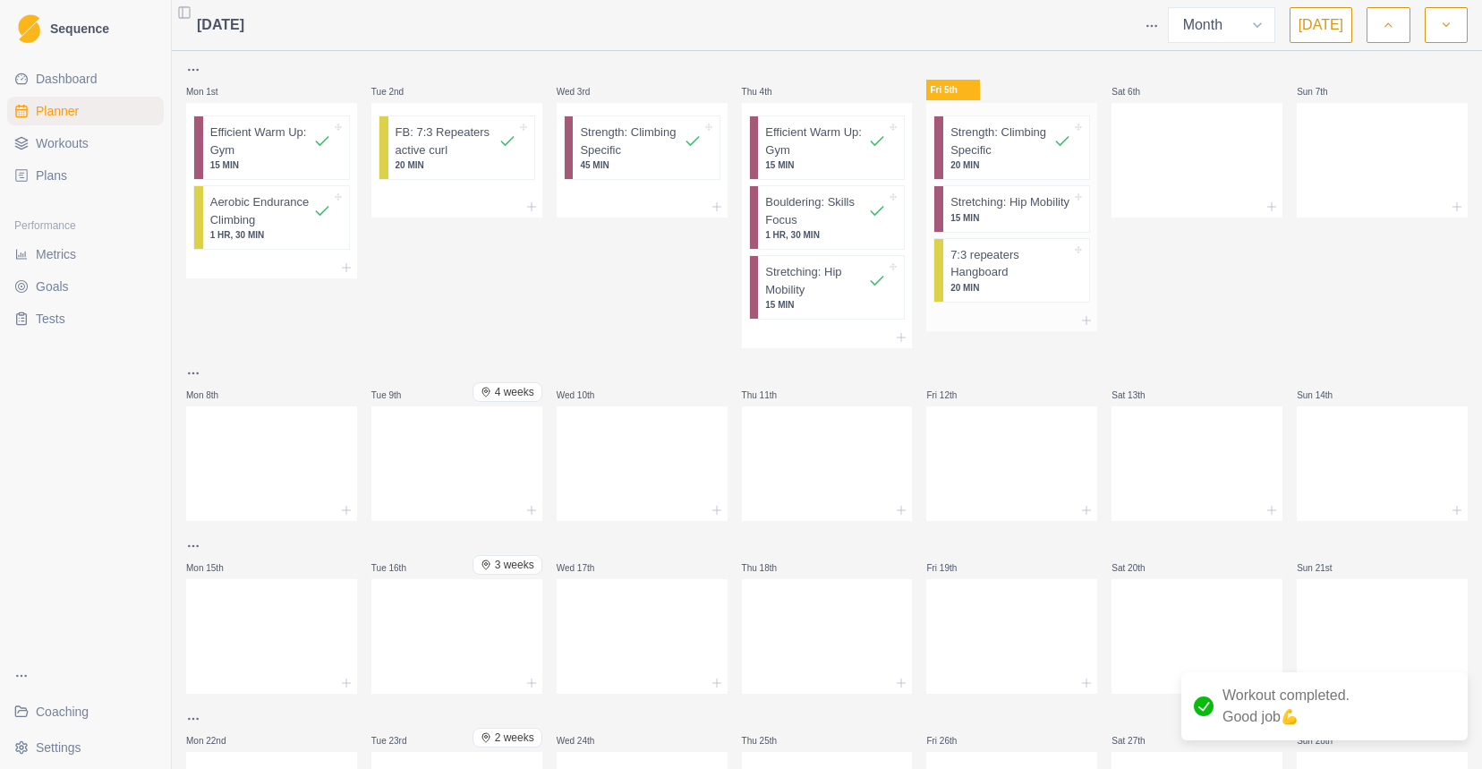
click at [1059, 225] on p "15 MIN" at bounding box center [1011, 217] width 121 height 13
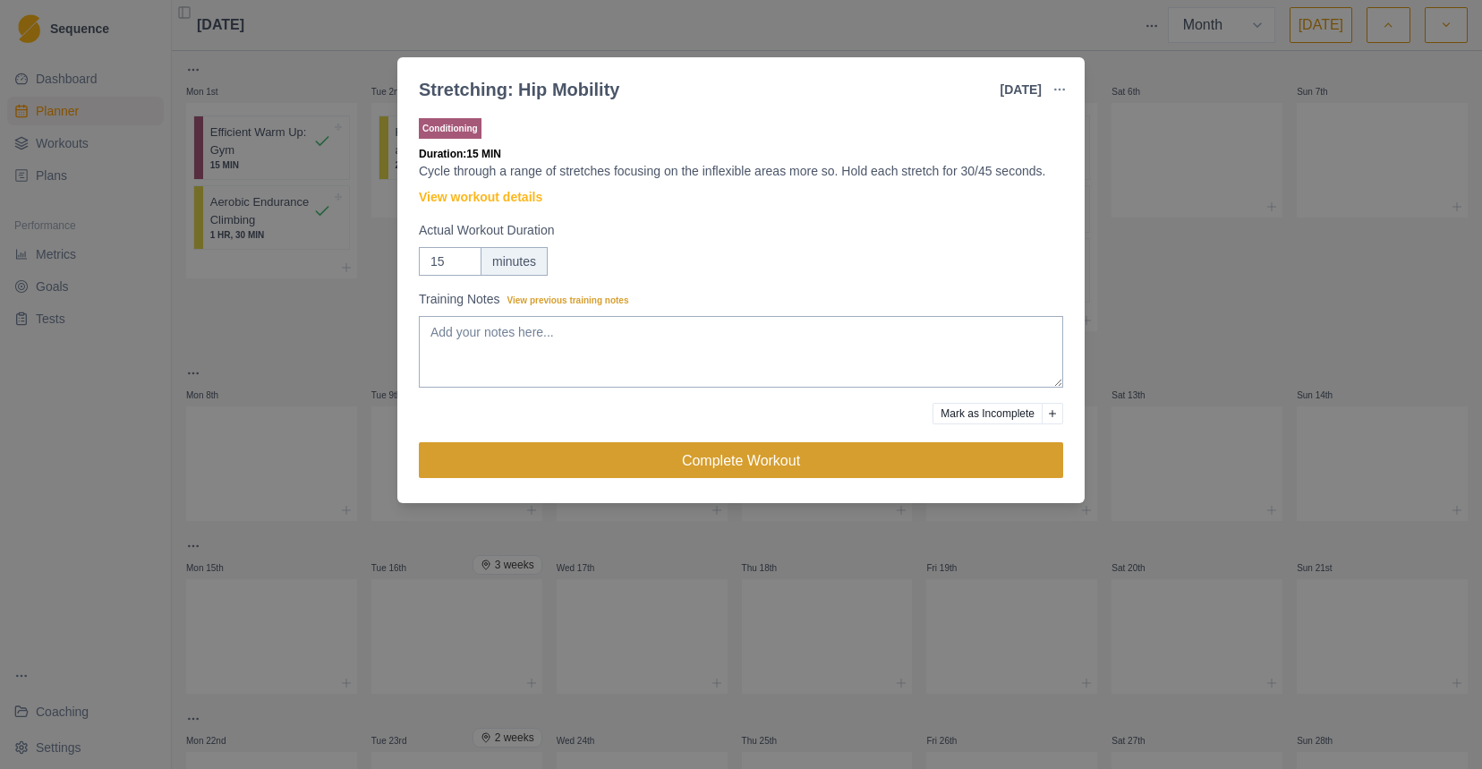
click at [780, 475] on button "Complete Workout" at bounding box center [741, 460] width 645 height 36
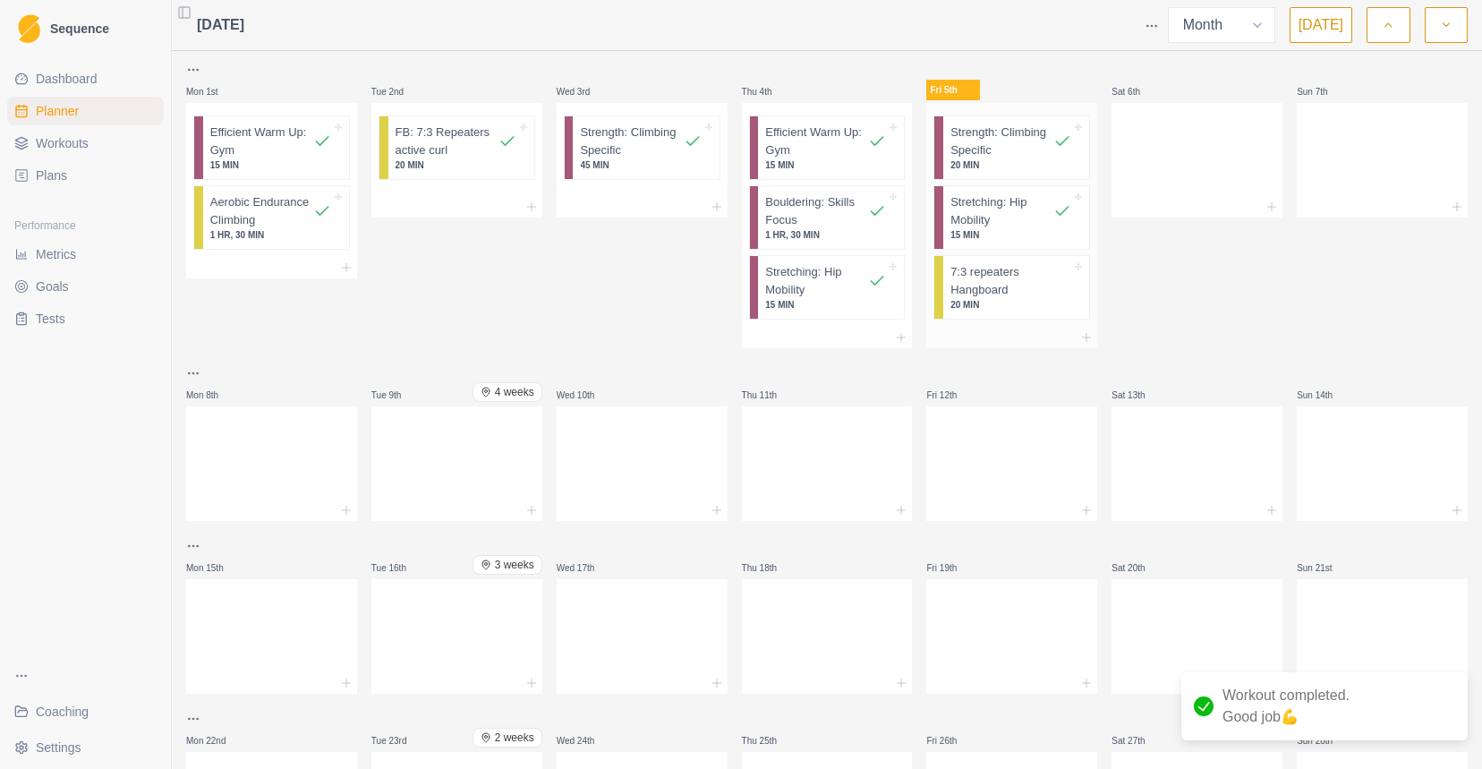
click at [1025, 286] on p "7:3 repeaters Hangboard" at bounding box center [1011, 280] width 121 height 35
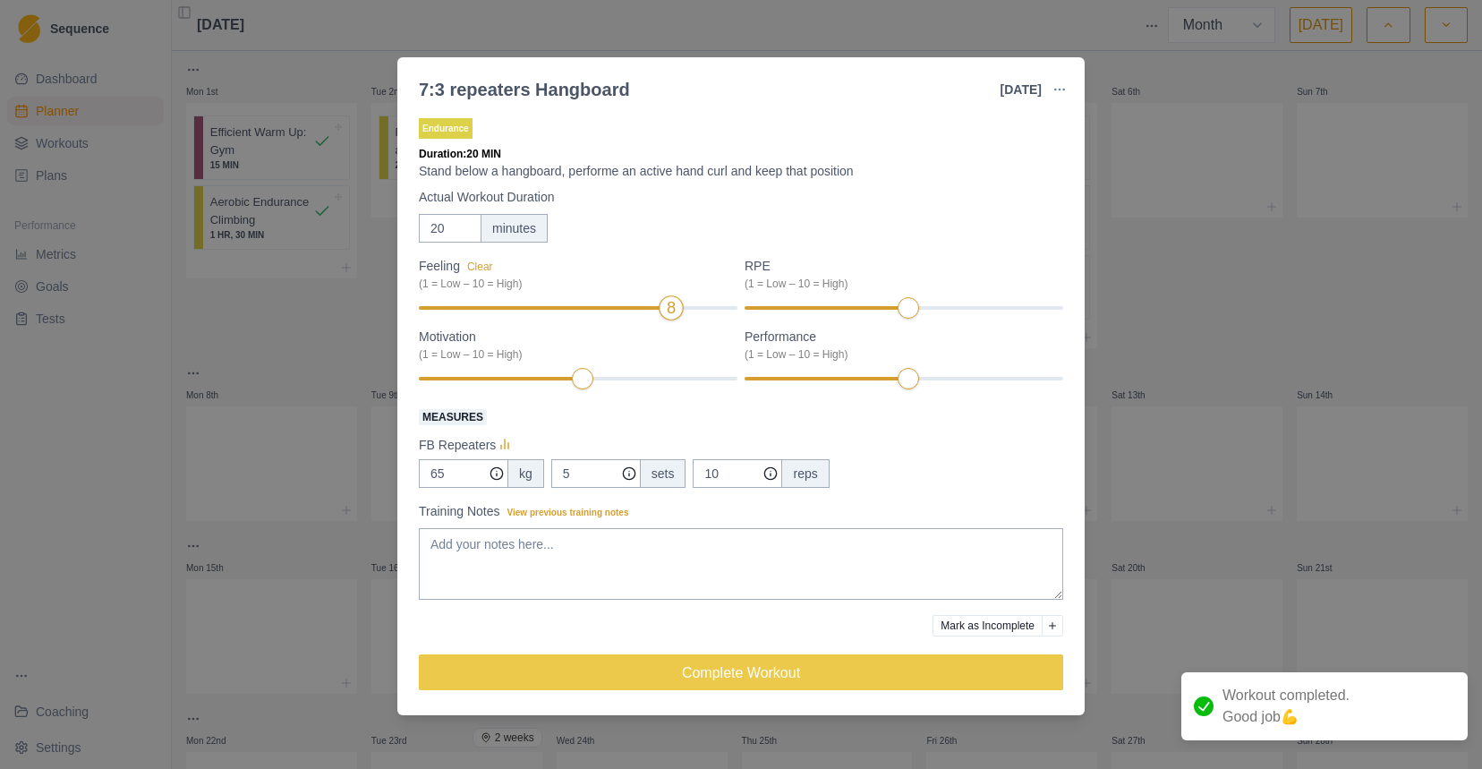
click at [651, 307] on div at bounding box center [543, 308] width 248 height 4
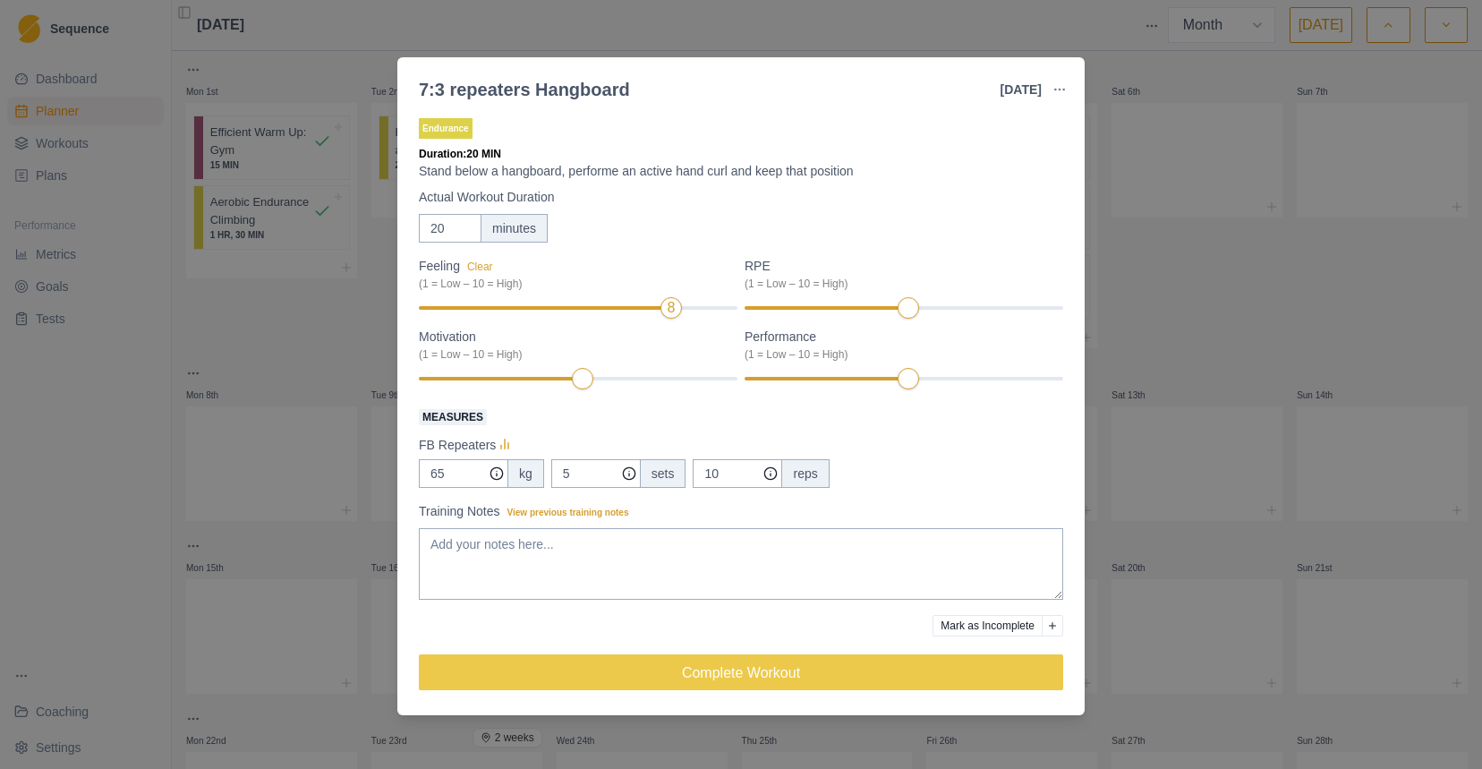
click at [652, 307] on div at bounding box center [543, 308] width 248 height 4
click at [619, 386] on div "Motivation (1 = Low – 10 = High)" at bounding box center [578, 360] width 319 height 64
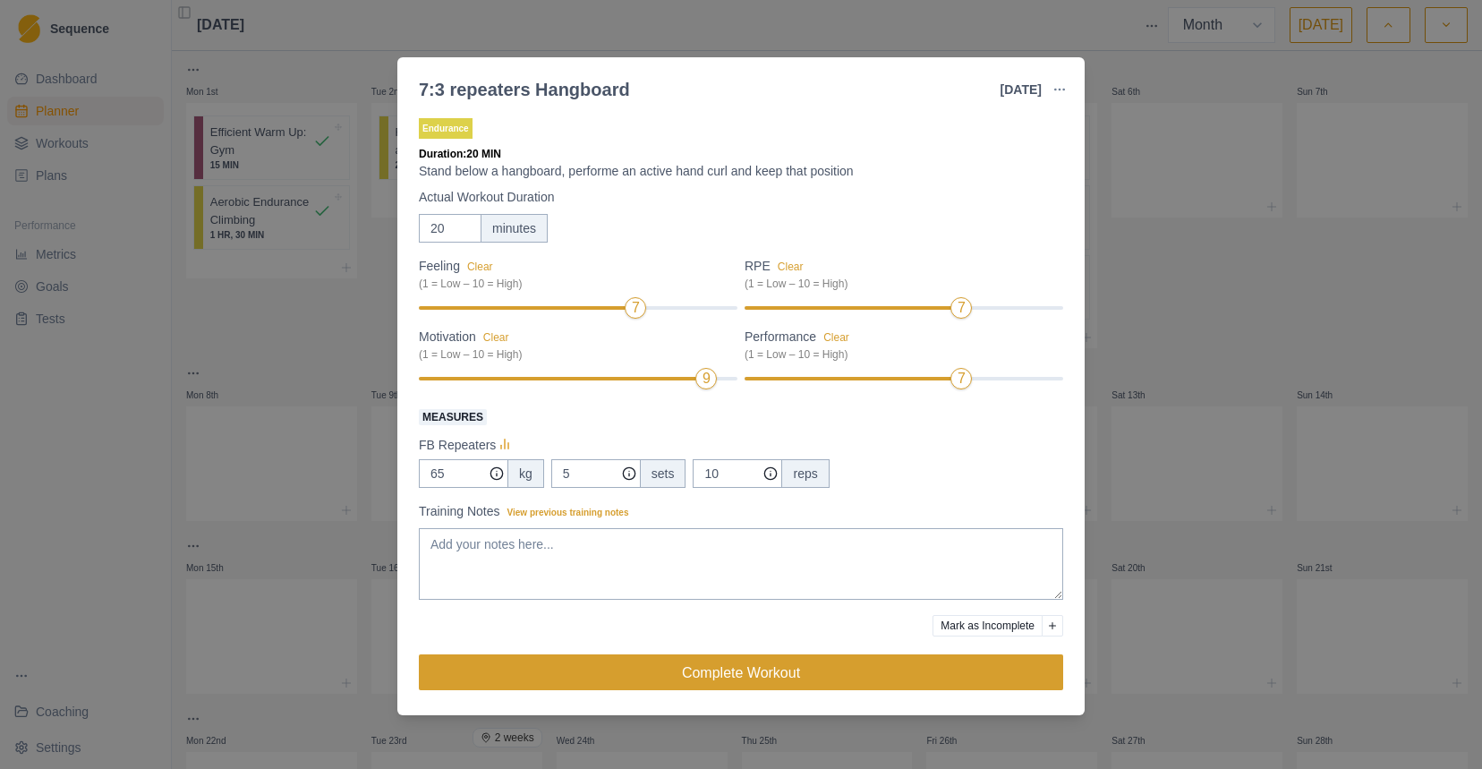
click at [797, 666] on button "Complete Workout" at bounding box center [741, 672] width 645 height 36
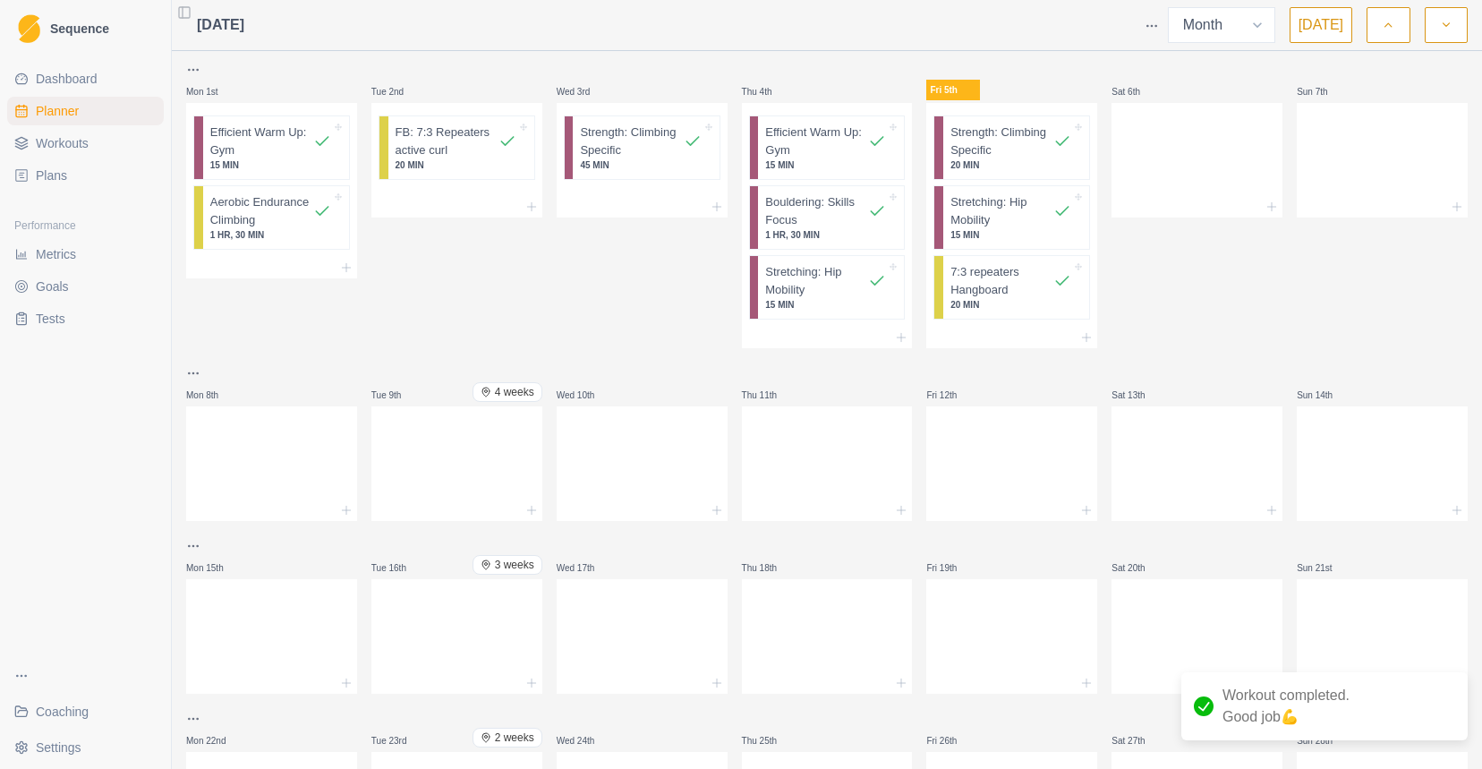
click at [88, 78] on span "Dashboard" at bounding box center [67, 79] width 62 height 18
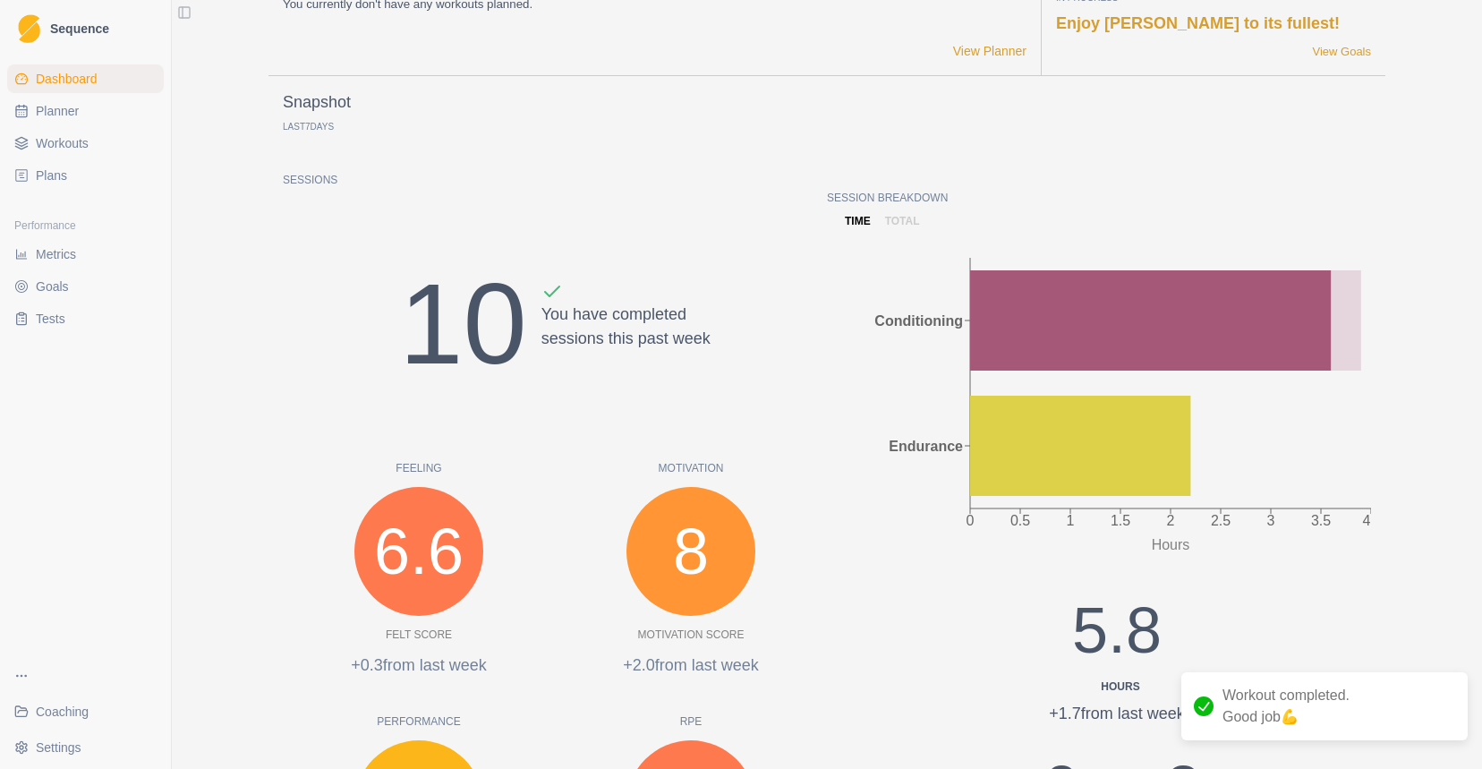
scroll to position [58, 0]
